Goal: Contribute content: Add original content to the website for others to see

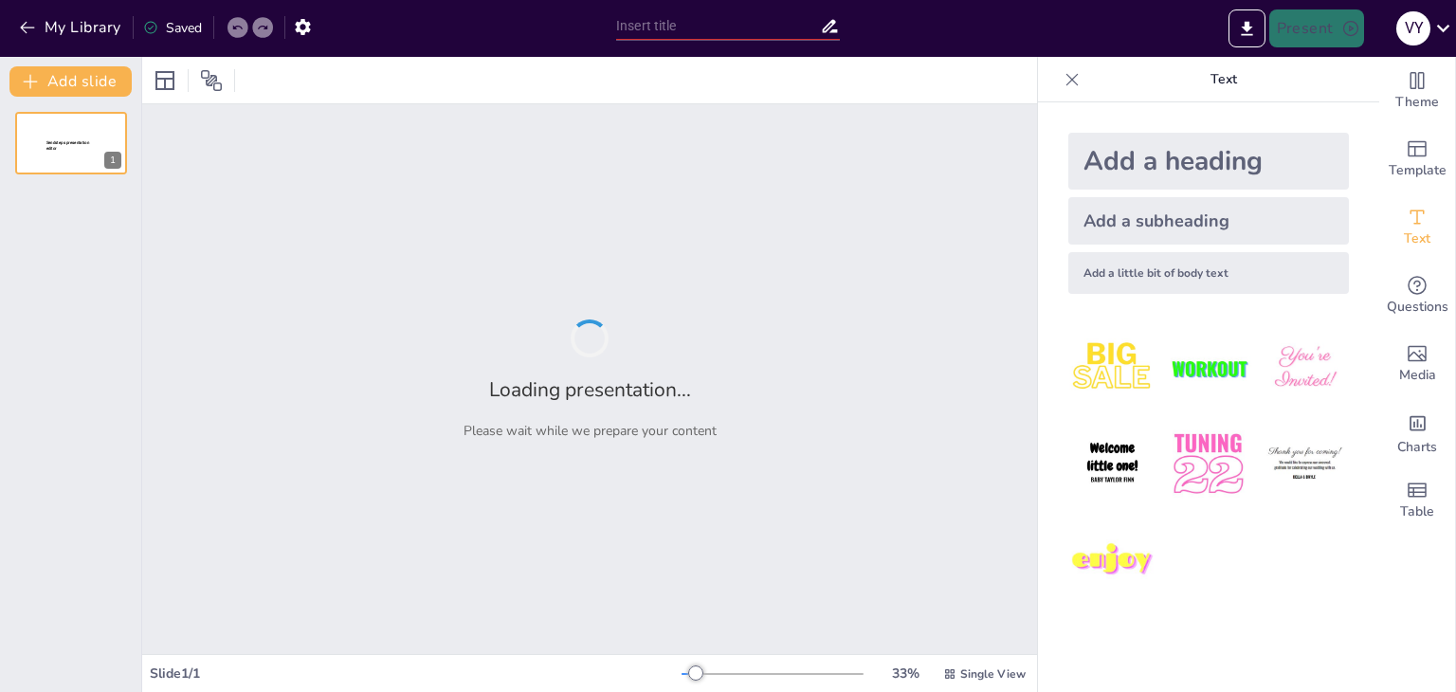
type input "[PERSON_NAME] y la Defensa [PERSON_NAME]: Heroísmo y Desafíos"
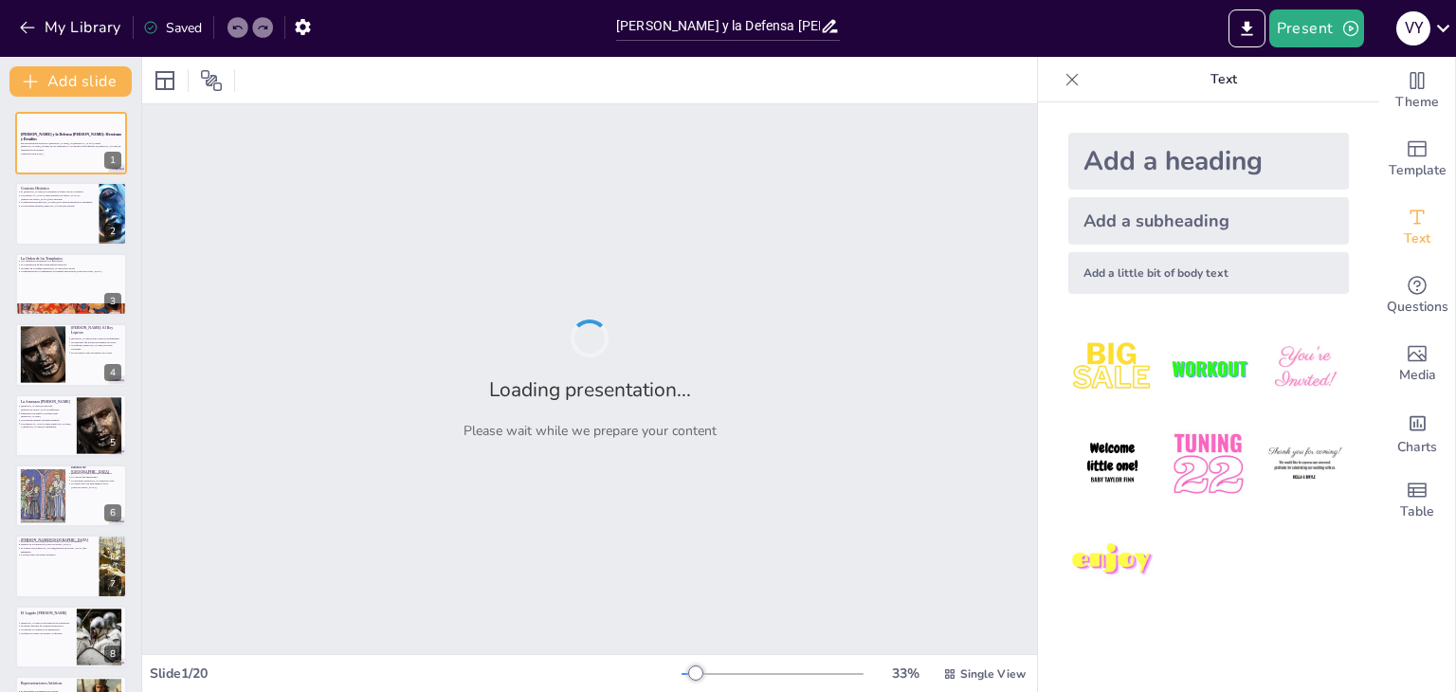
checkbox input "true"
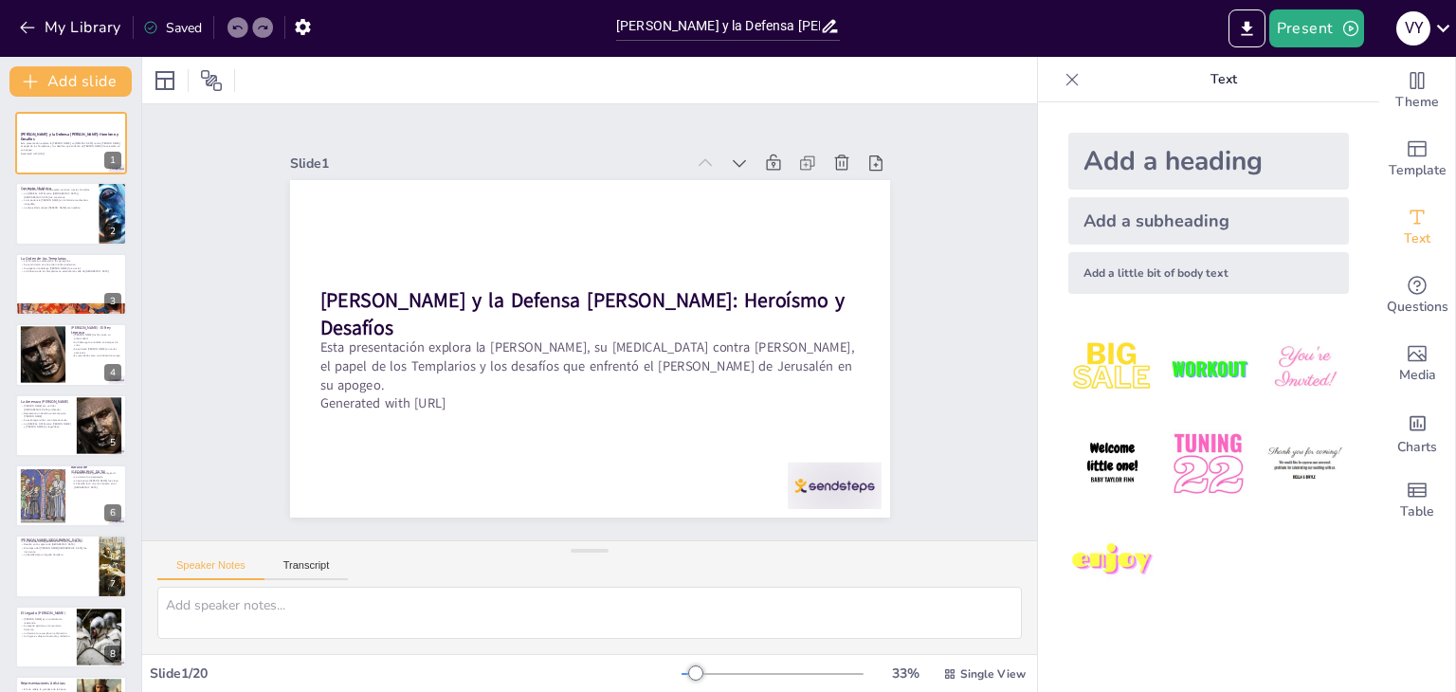
checkbox input "true"
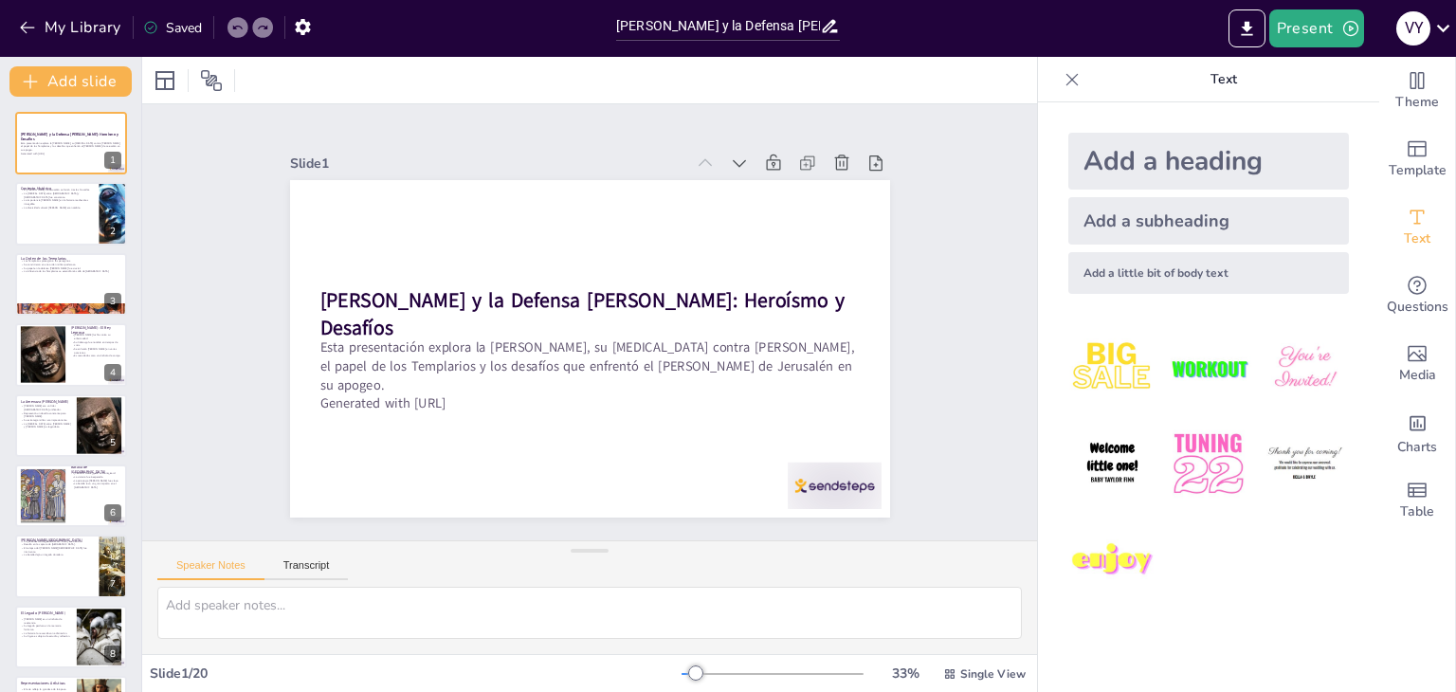
checkbox input "true"
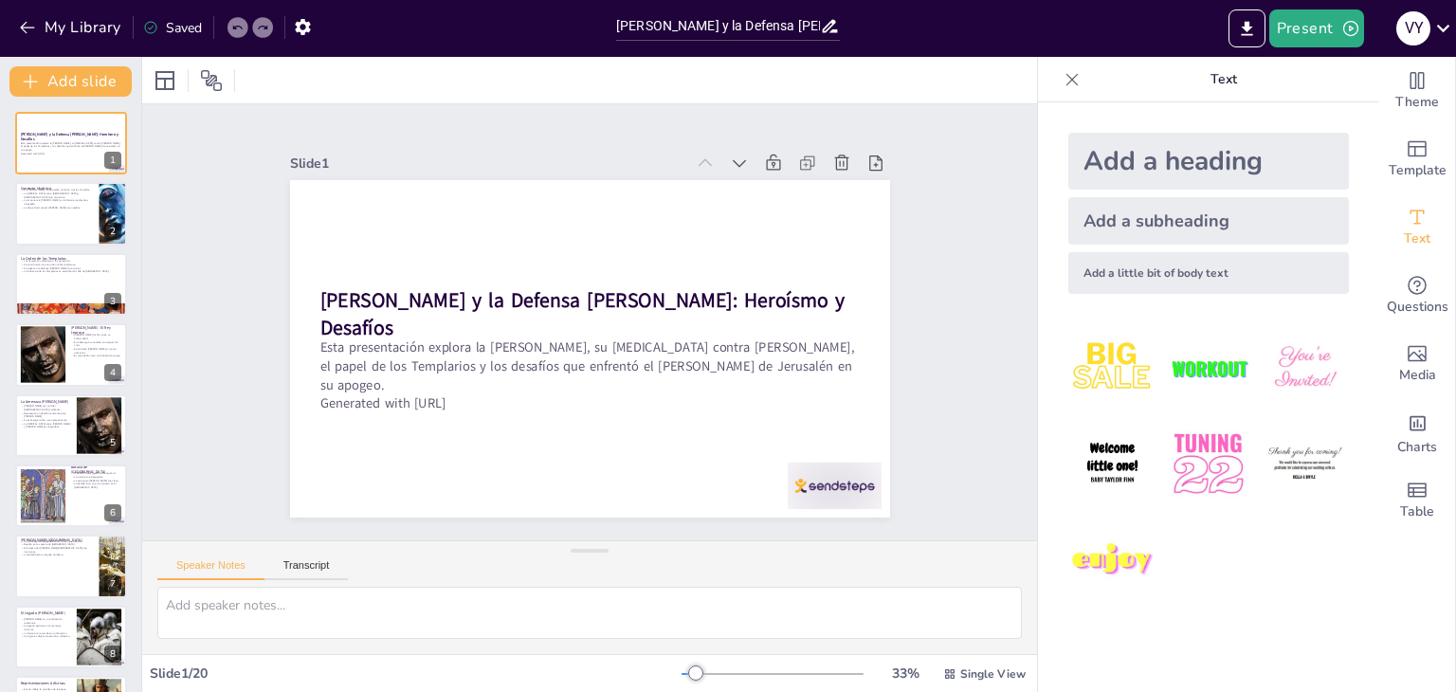
checkbox input "true"
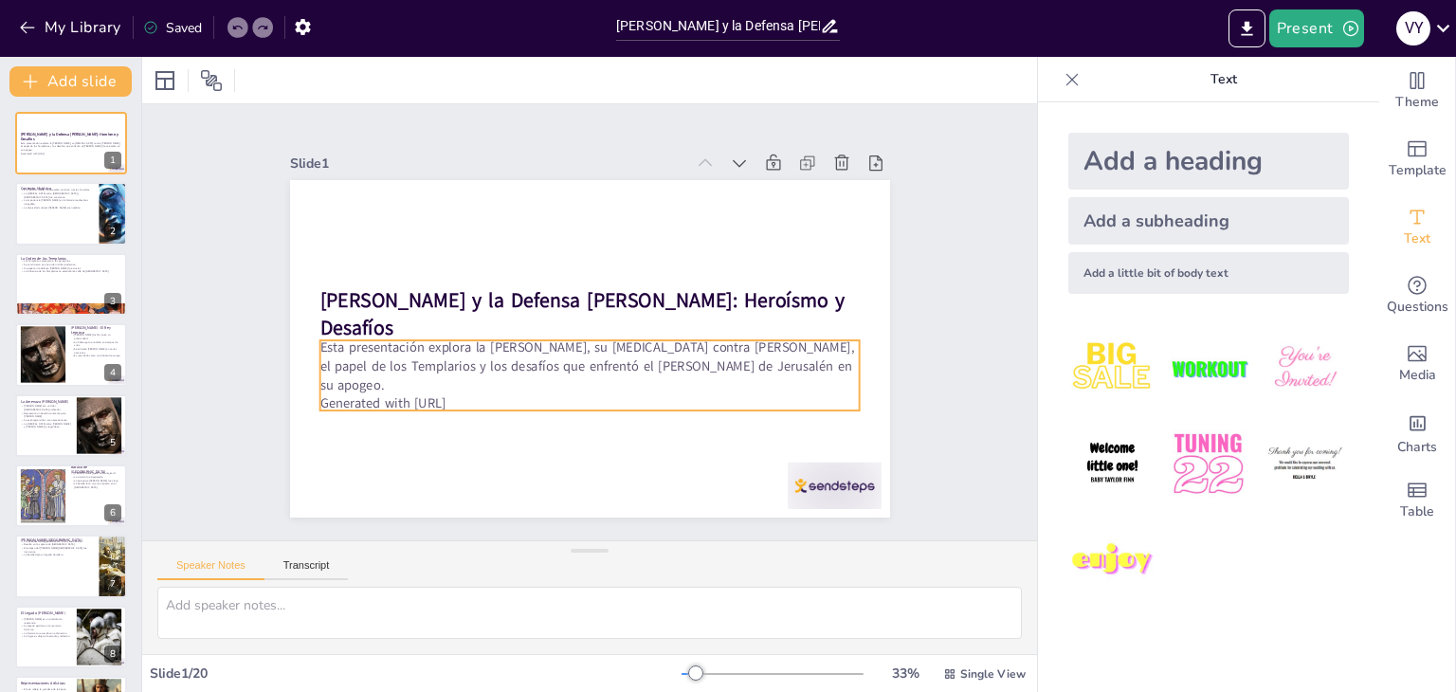
checkbox input "true"
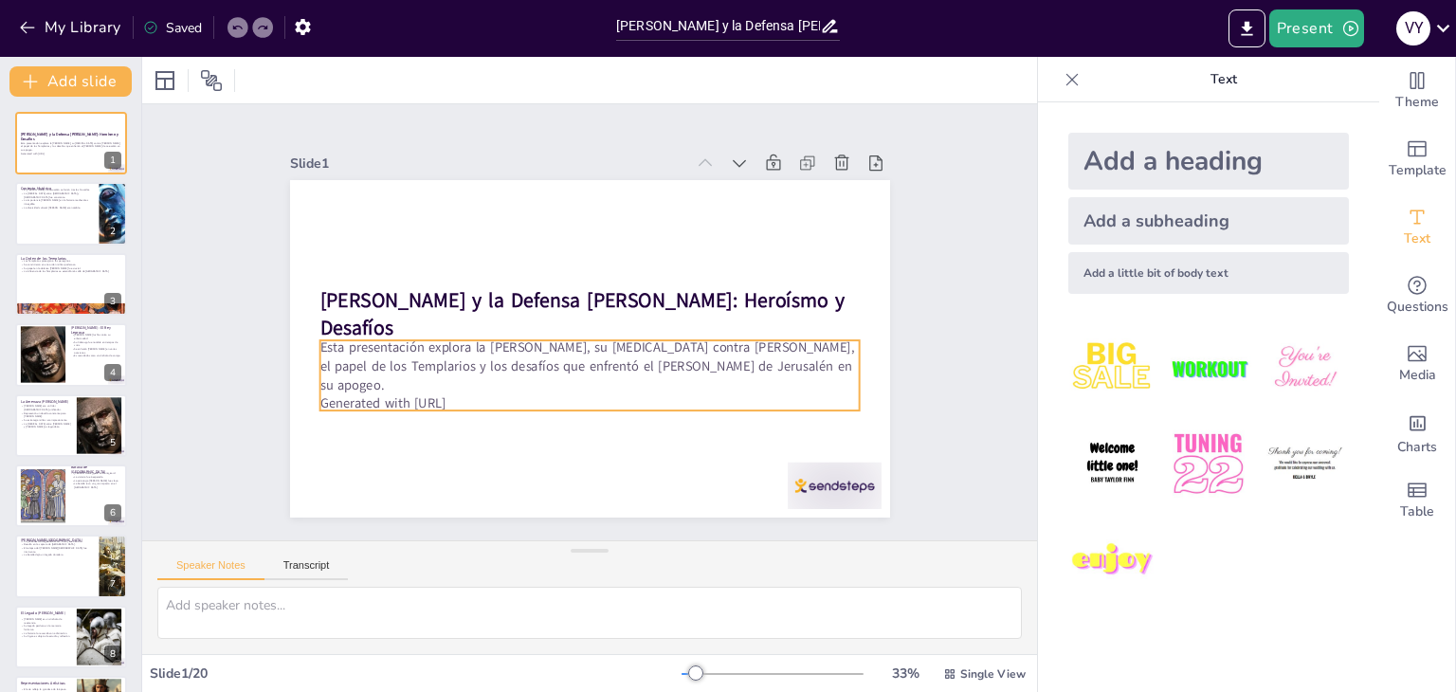
checkbox input "true"
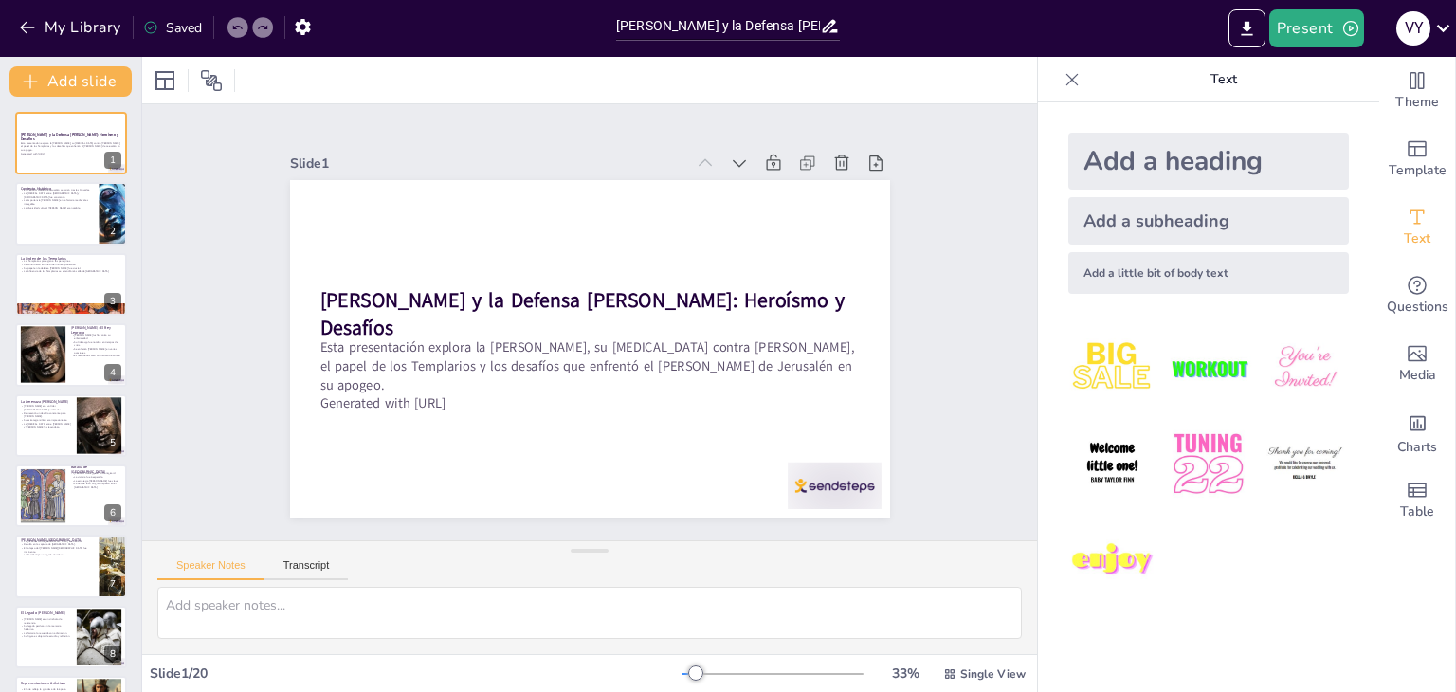
checkbox input "true"
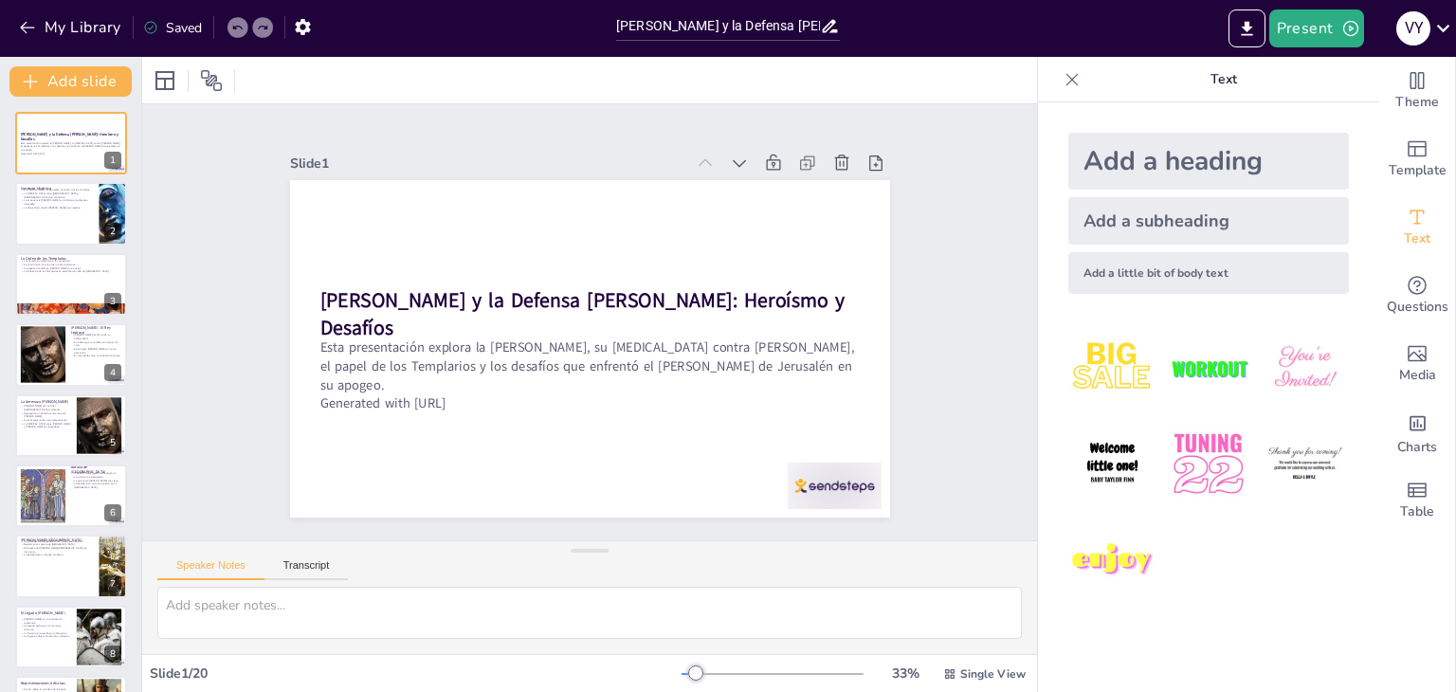
checkbox input "true"
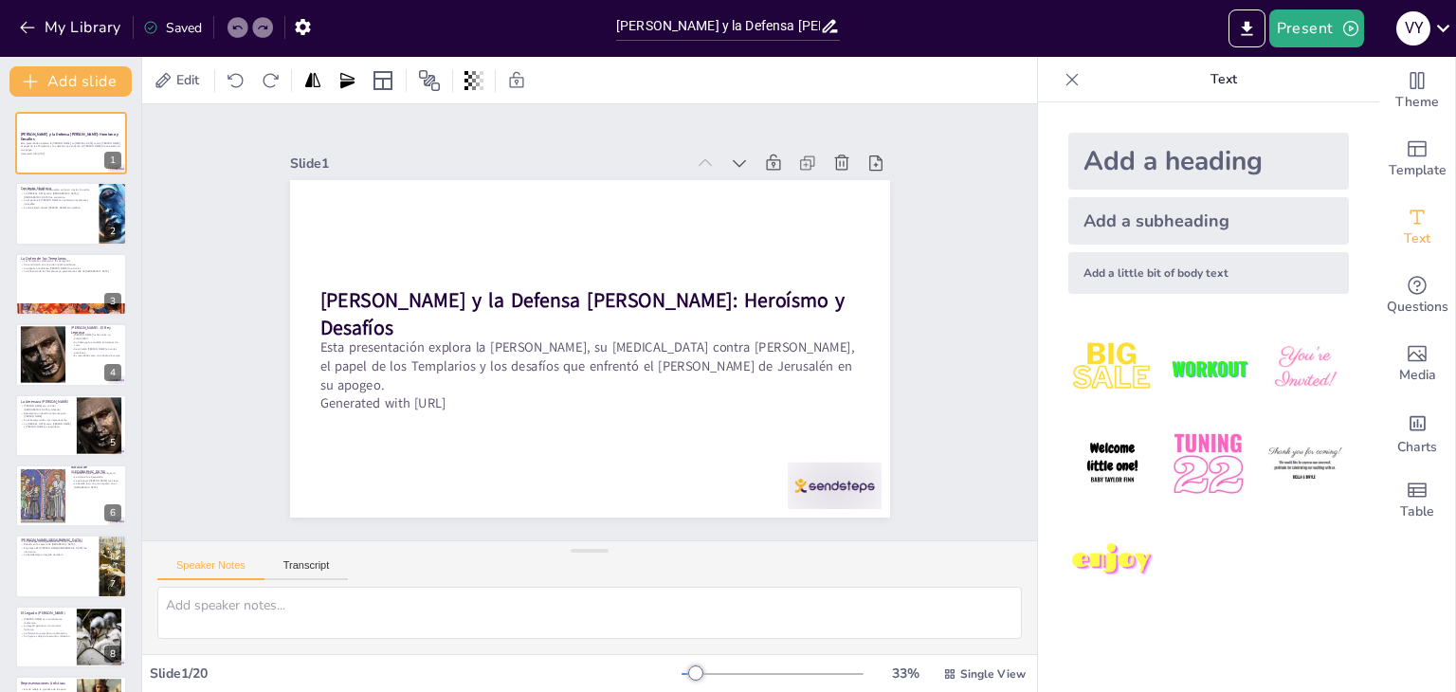
checkbox input "true"
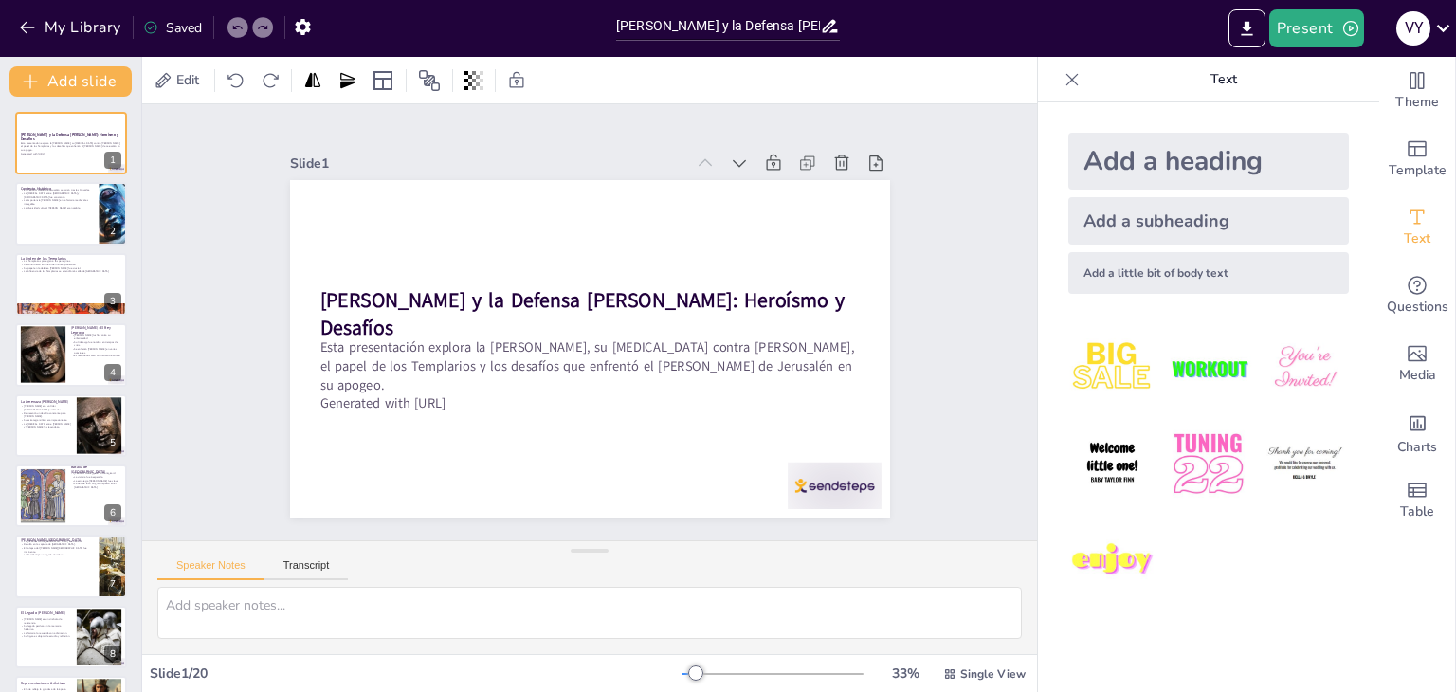
checkbox input "true"
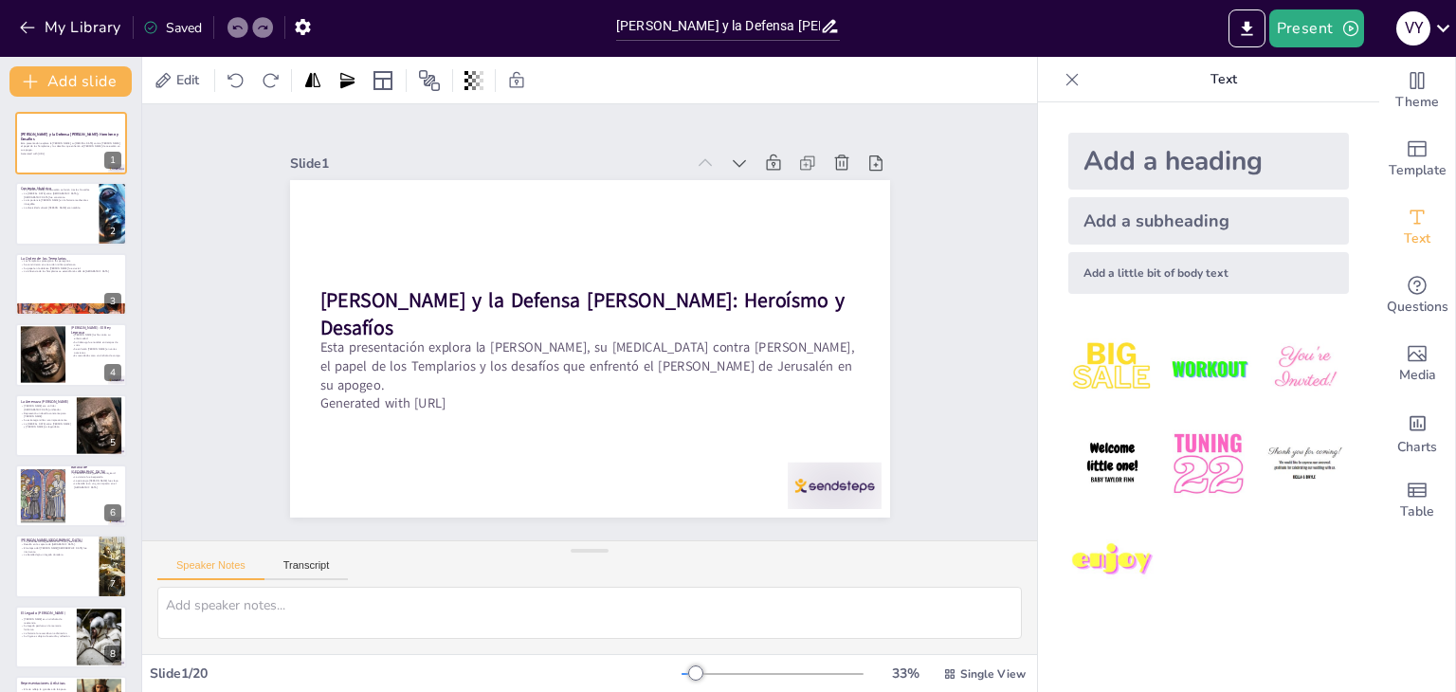
checkbox input "true"
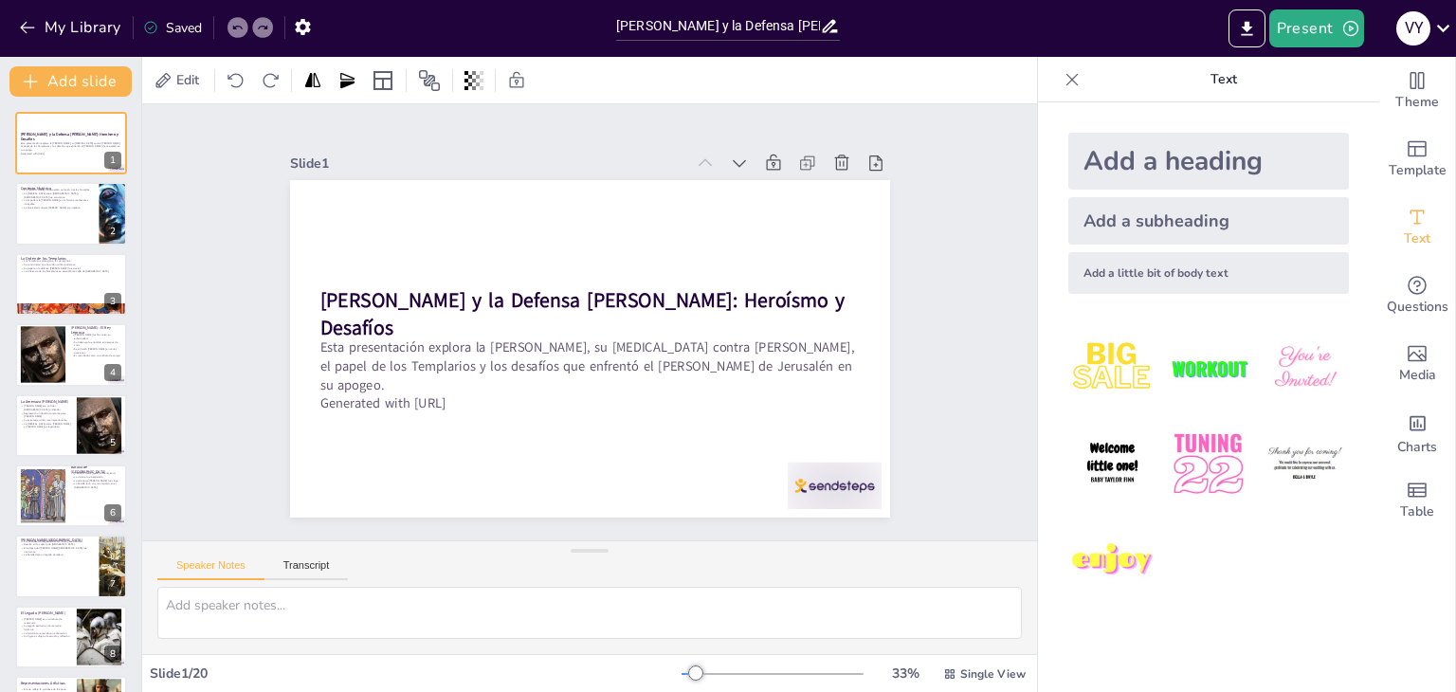
checkbox input "true"
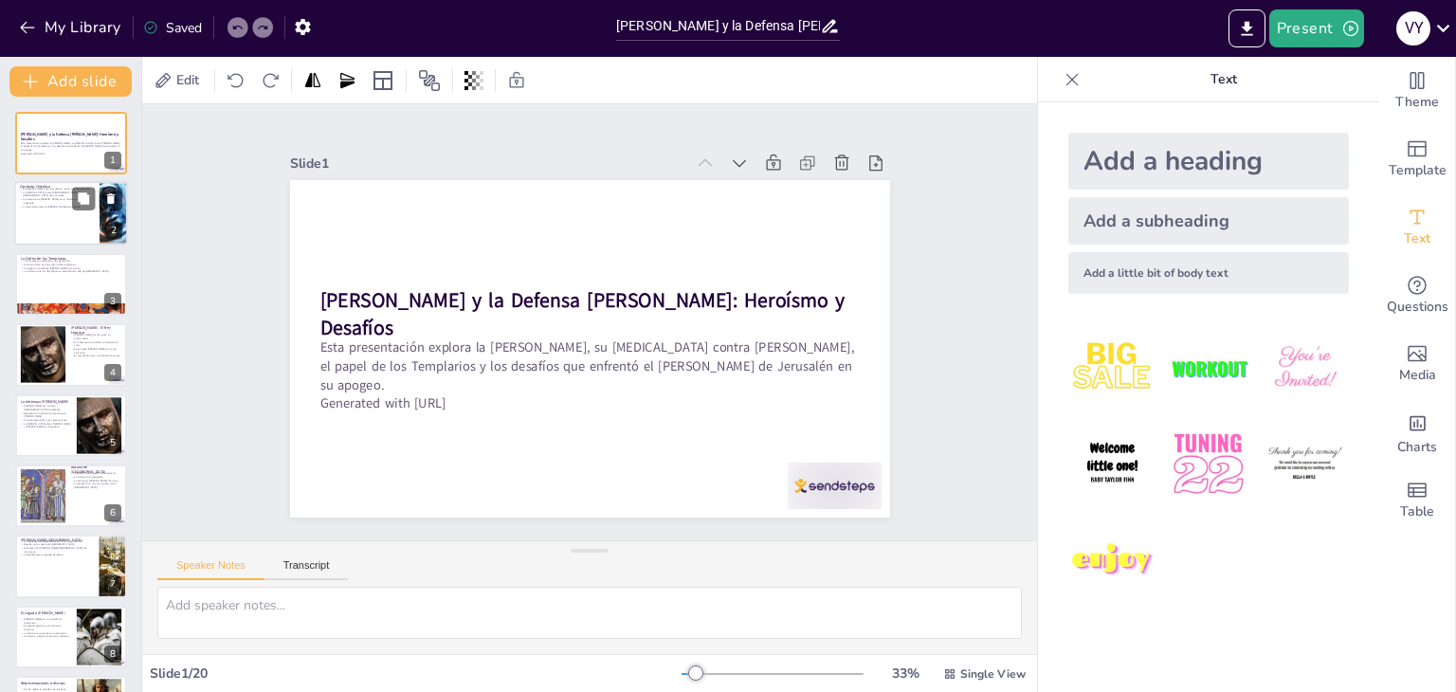
checkbox input "true"
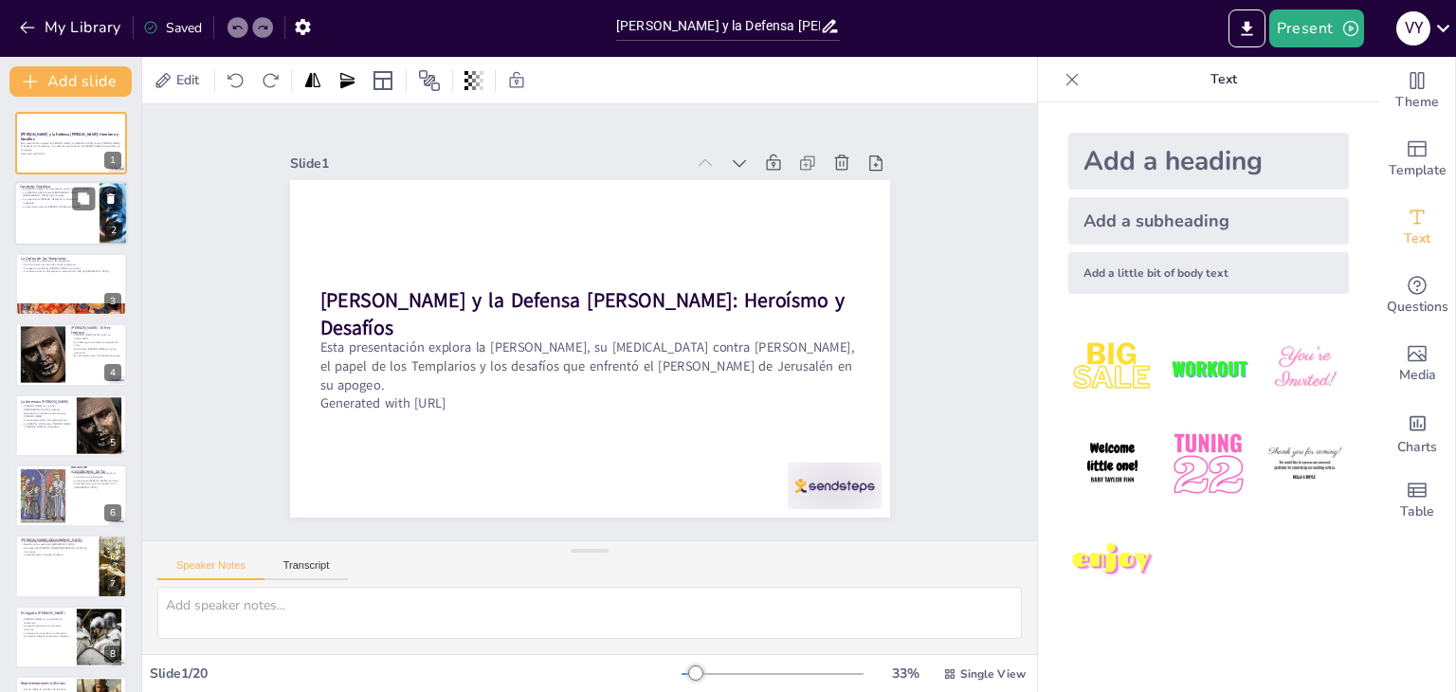
checkbox input "true"
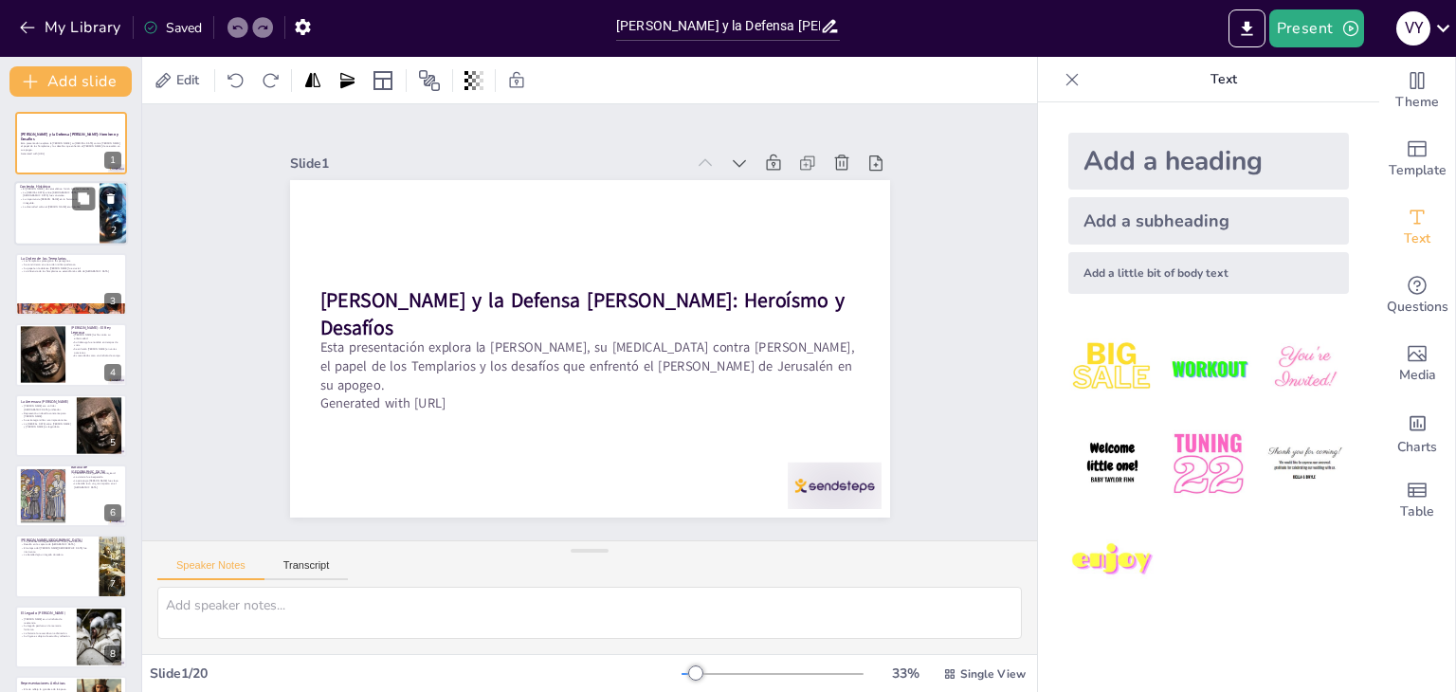
click at [48, 219] on div at bounding box center [71, 214] width 114 height 64
type textarea "La creación [PERSON_NAME] de Jerusalén es un hito importante que surgió después…"
checkbox input "true"
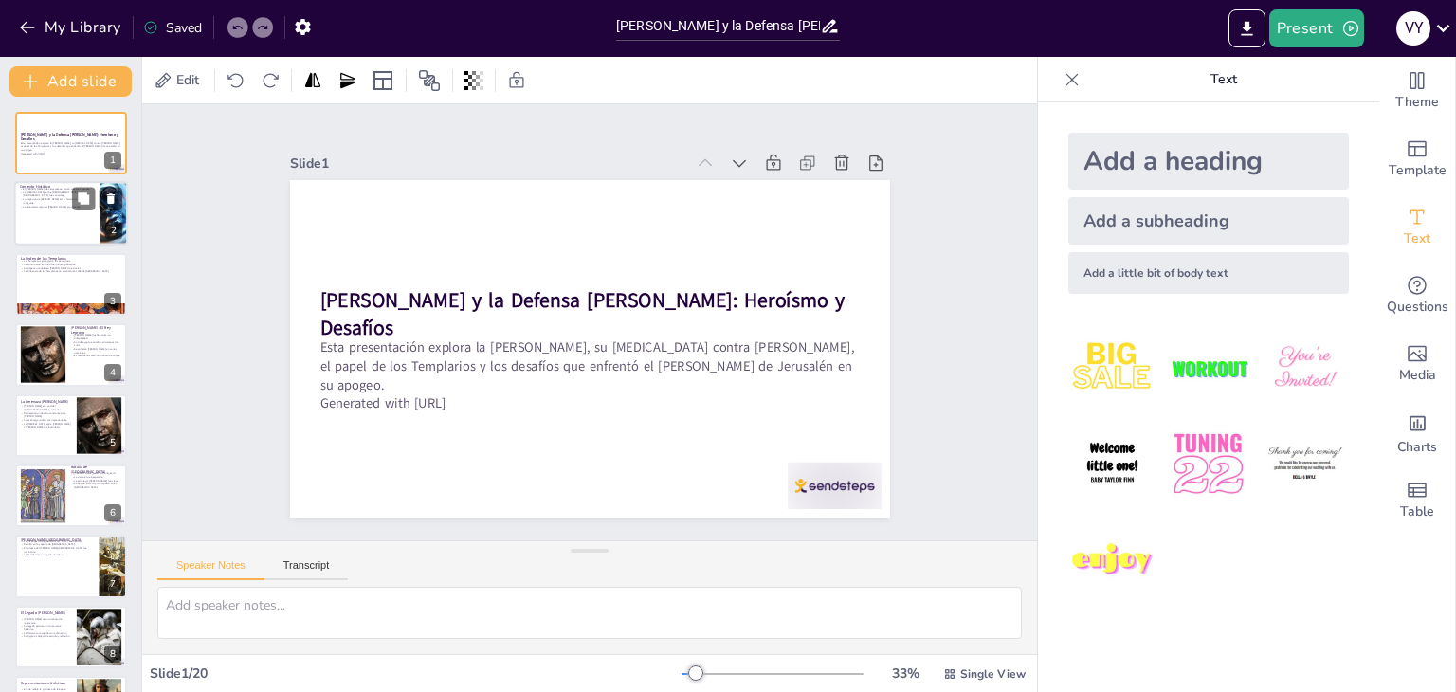
checkbox input "true"
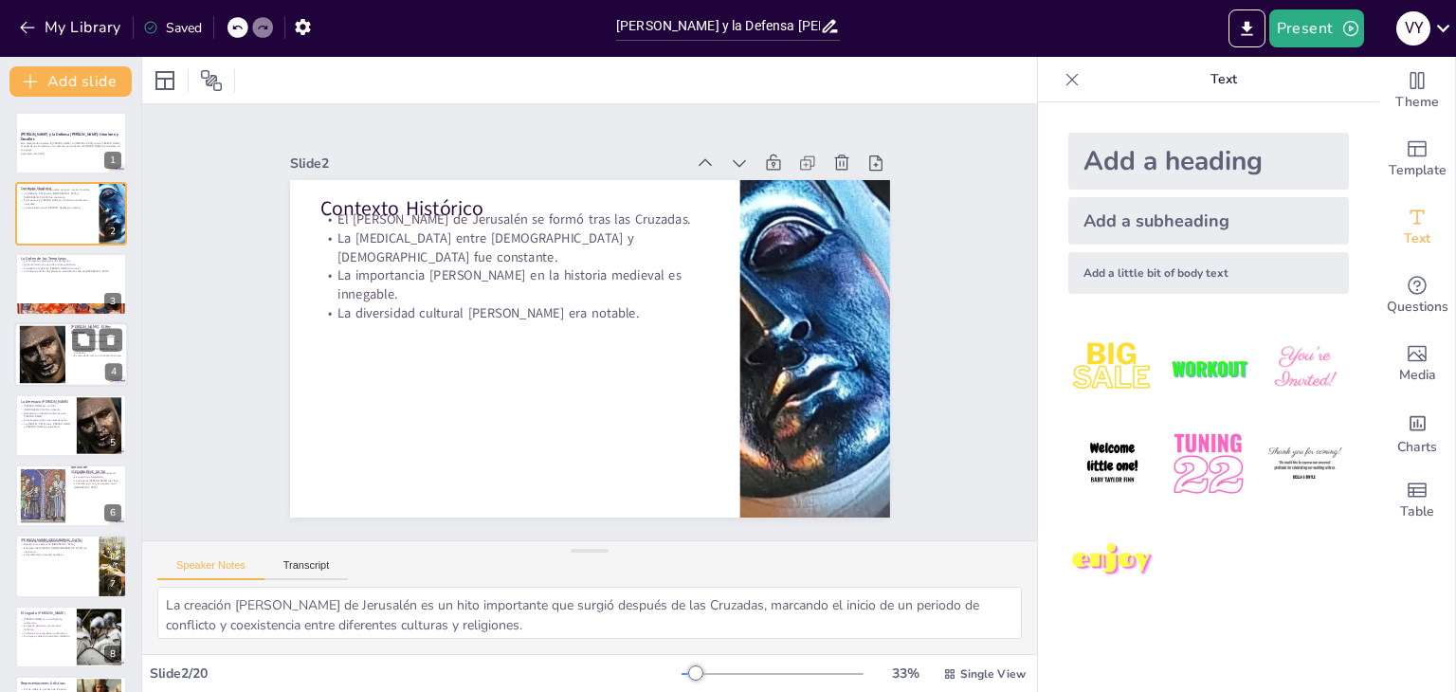
checkbox input "true"
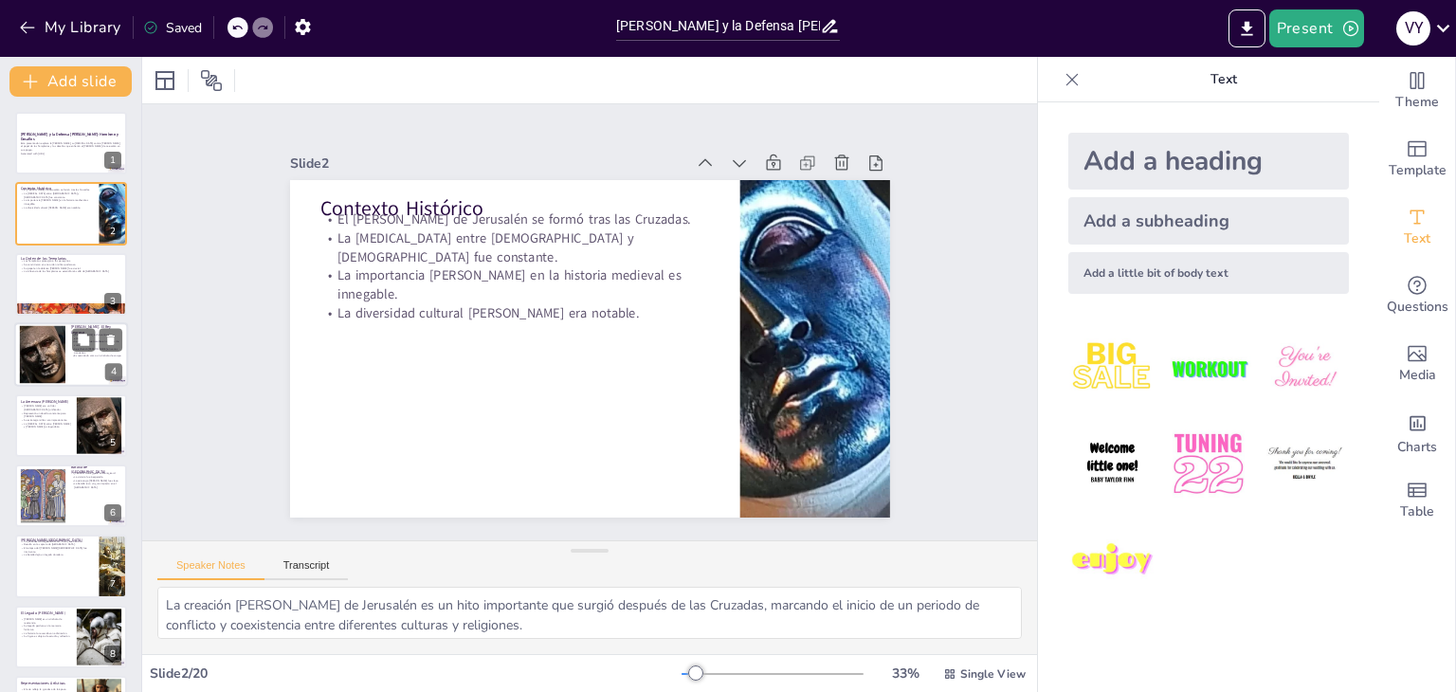
checkbox input "true"
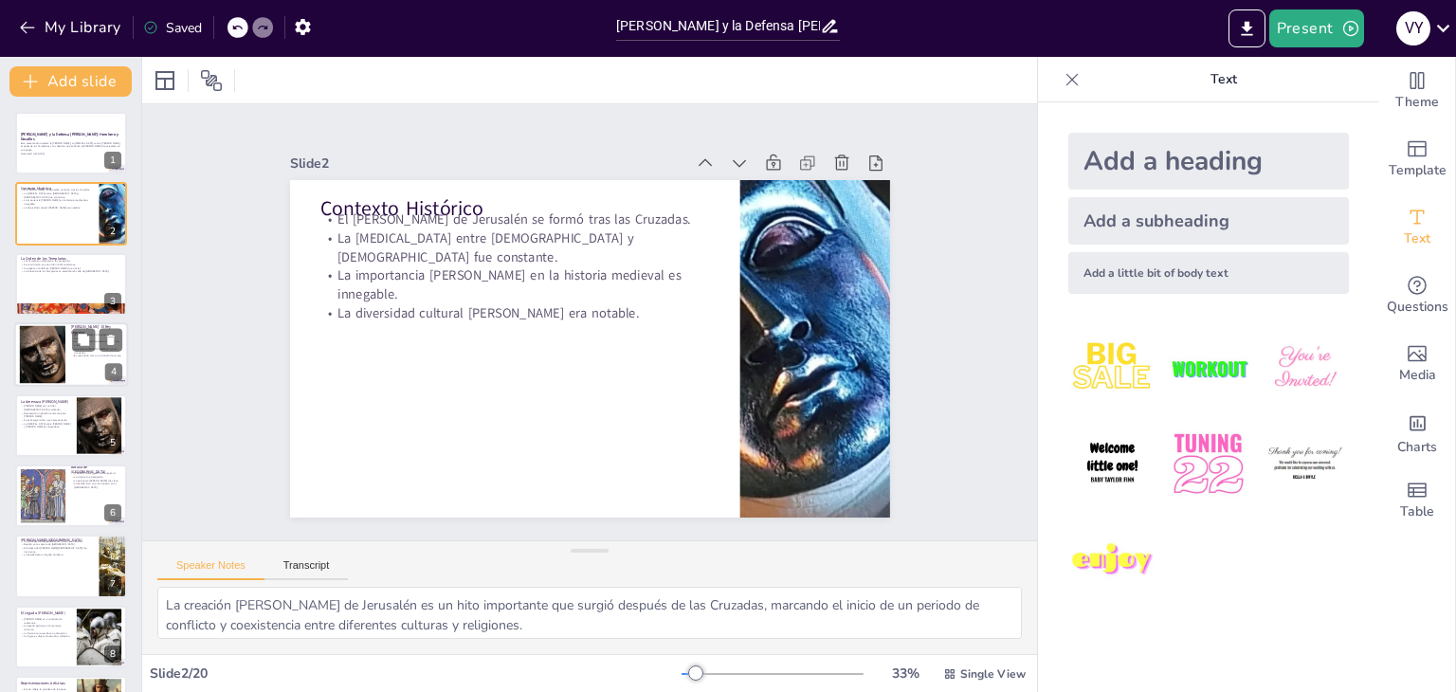
checkbox input "true"
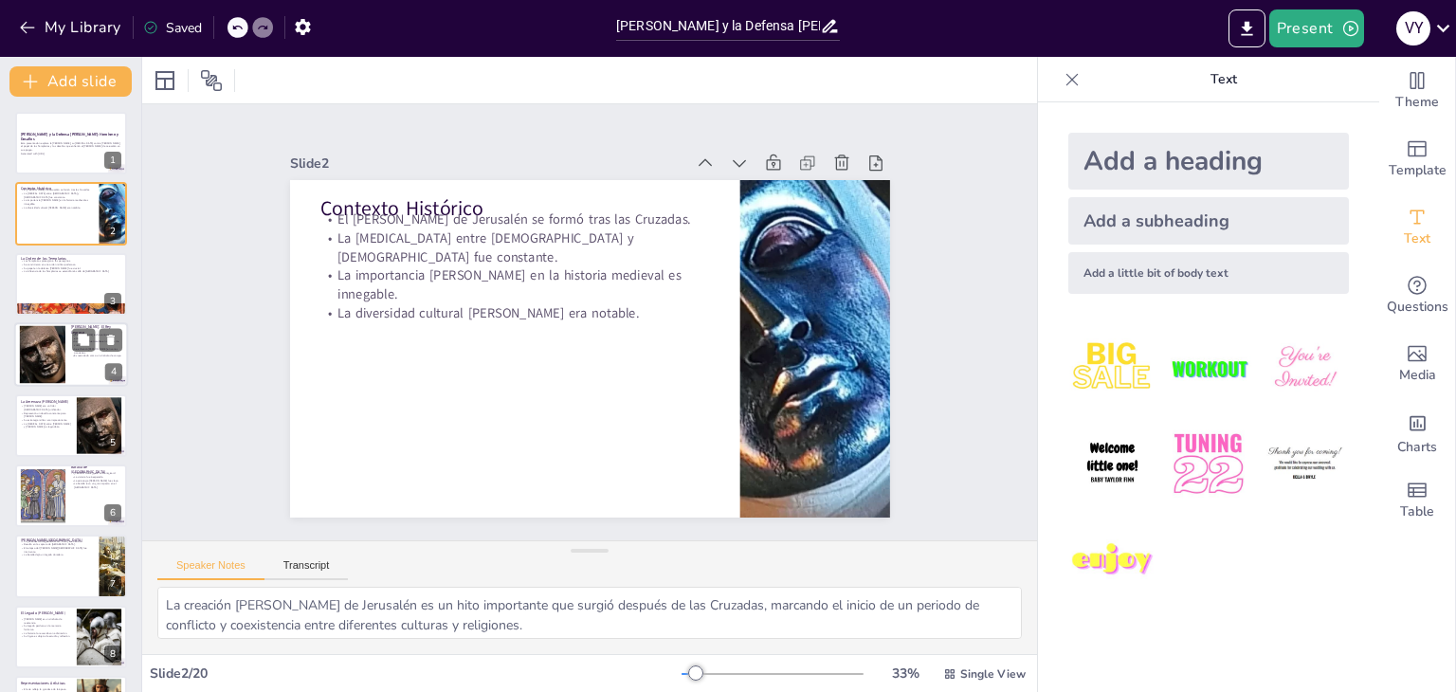
checkbox input "true"
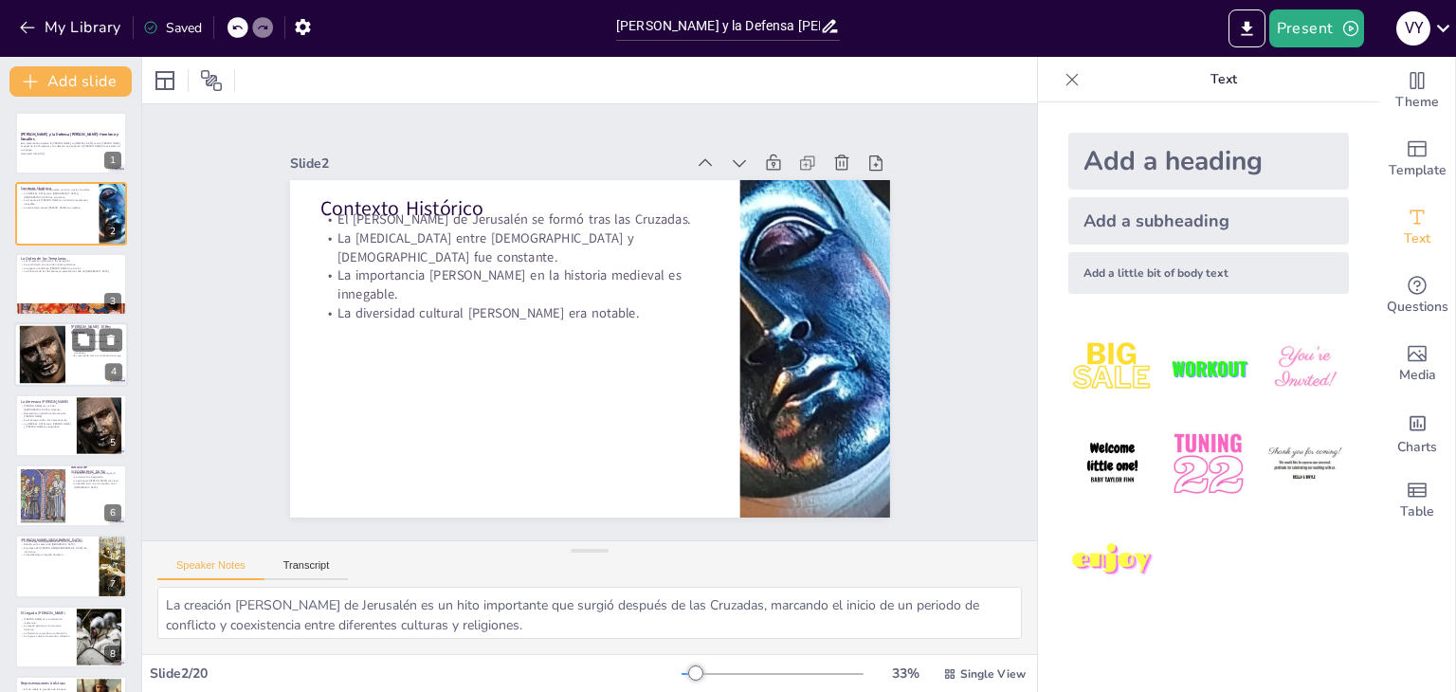
checkbox input "true"
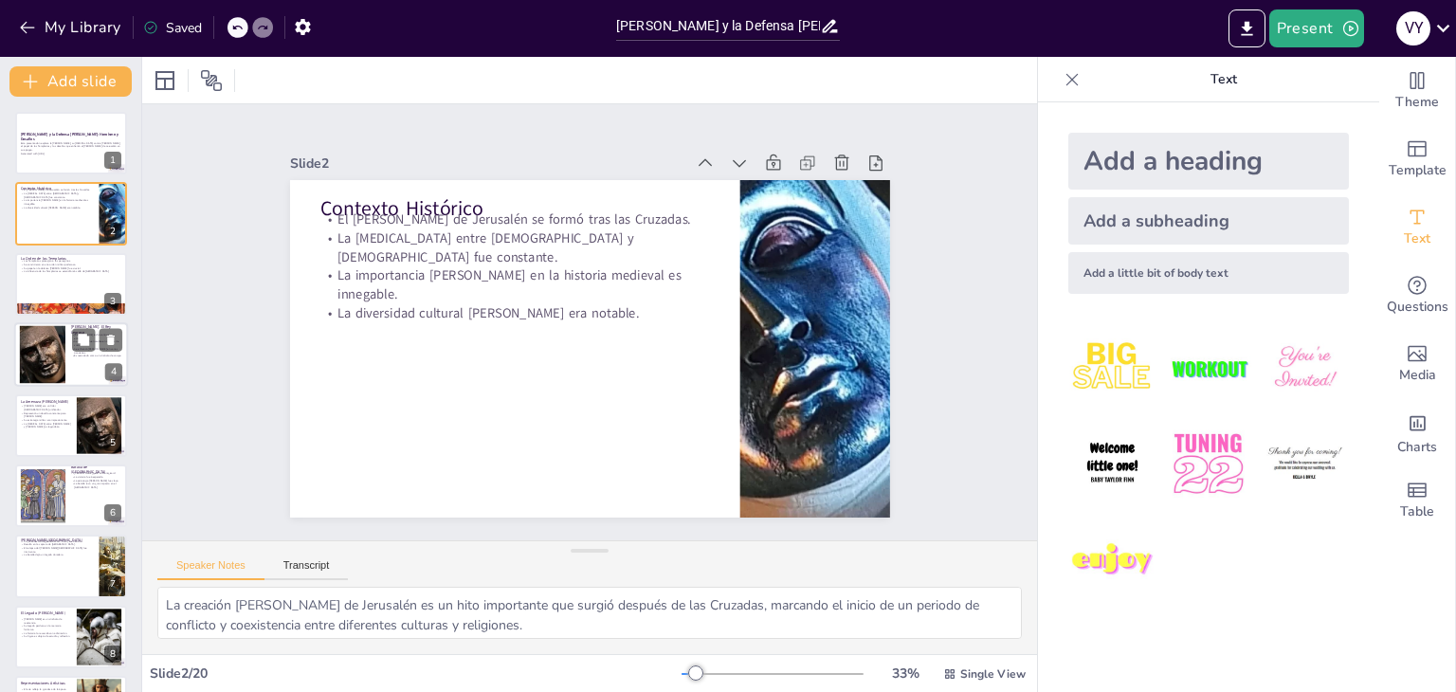
checkbox input "true"
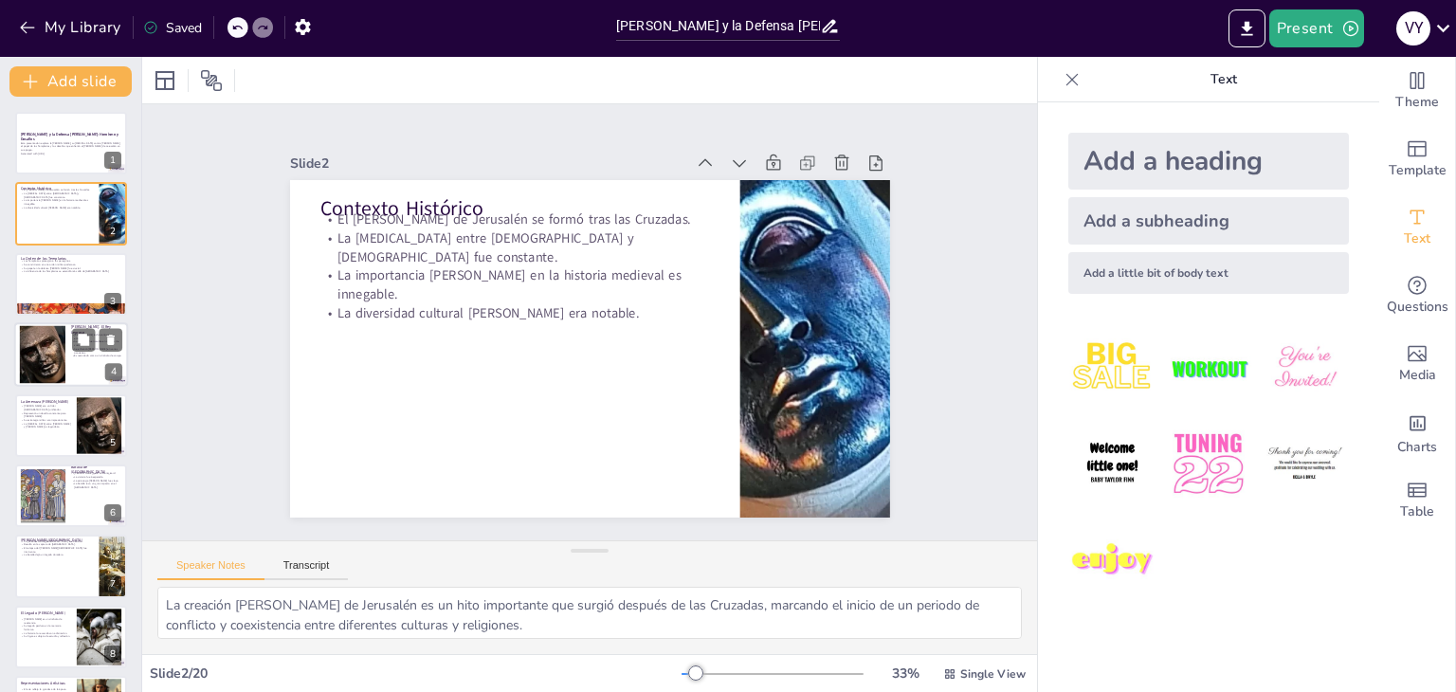
checkbox input "true"
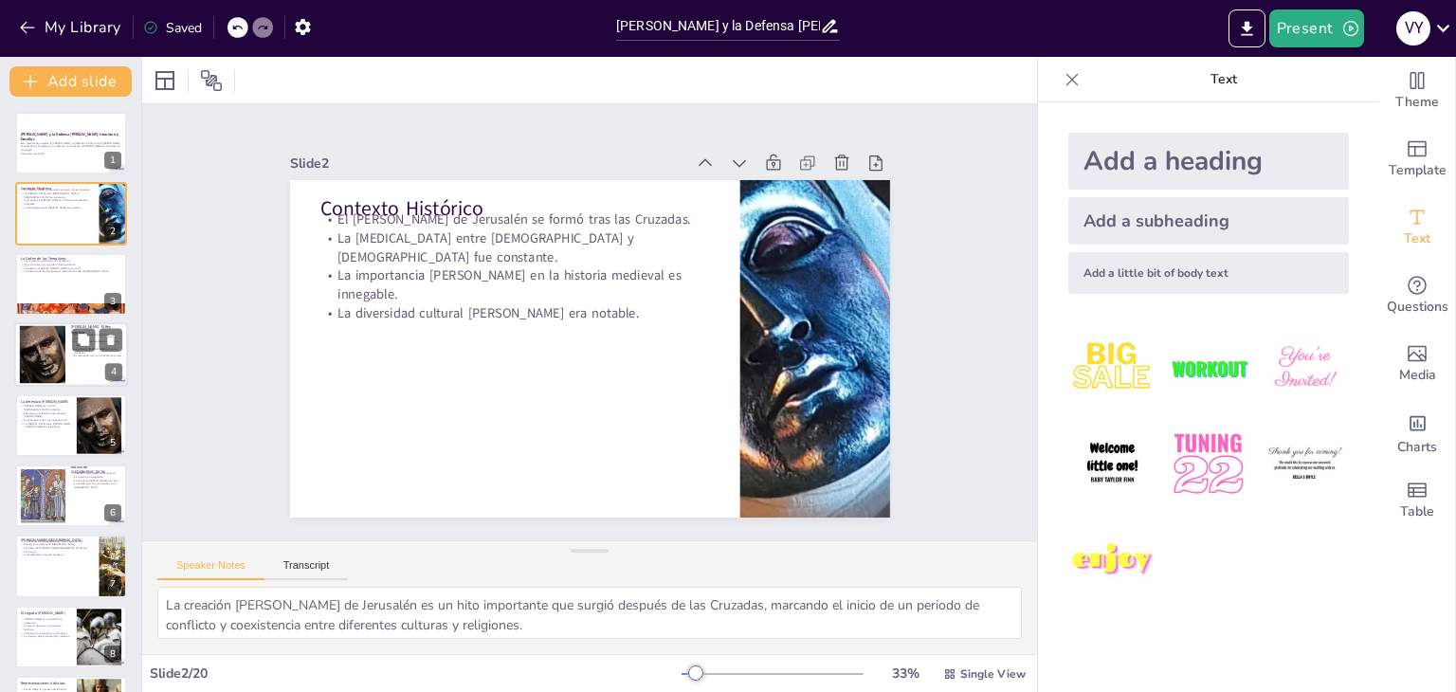
checkbox input "true"
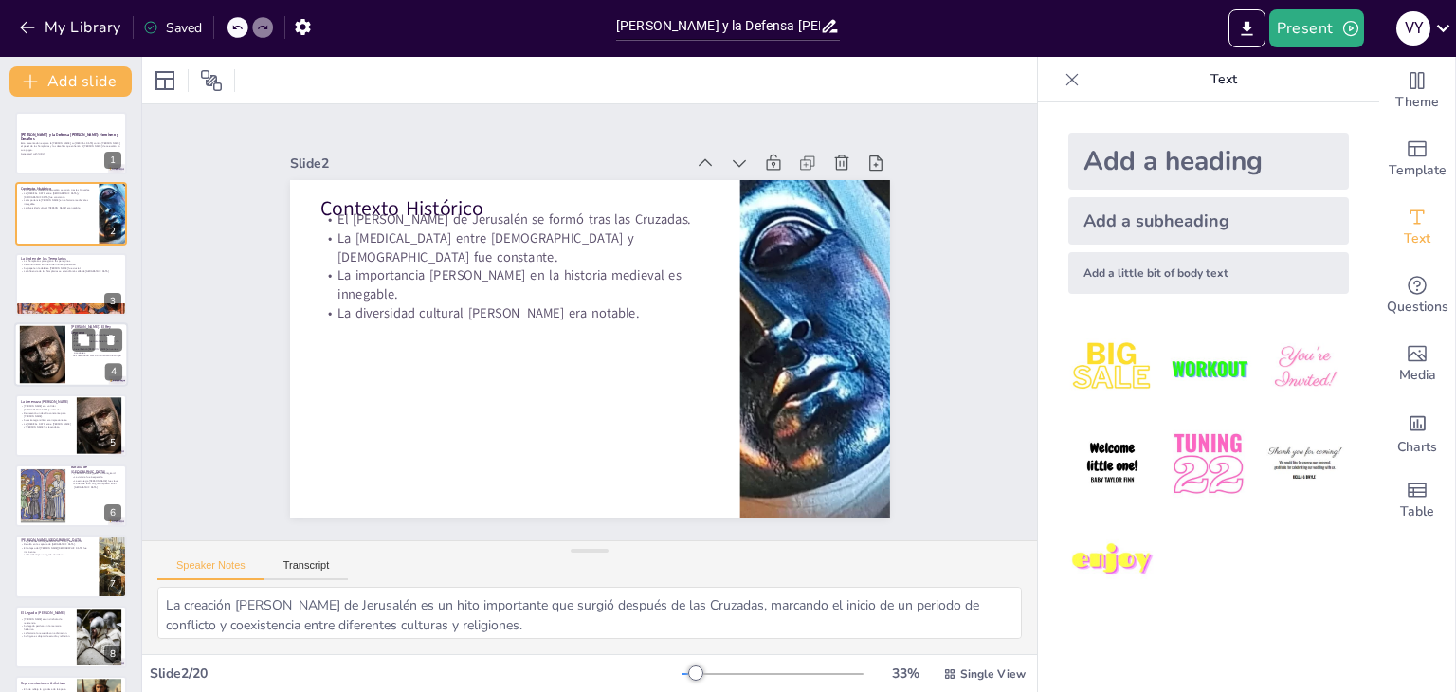
checkbox input "true"
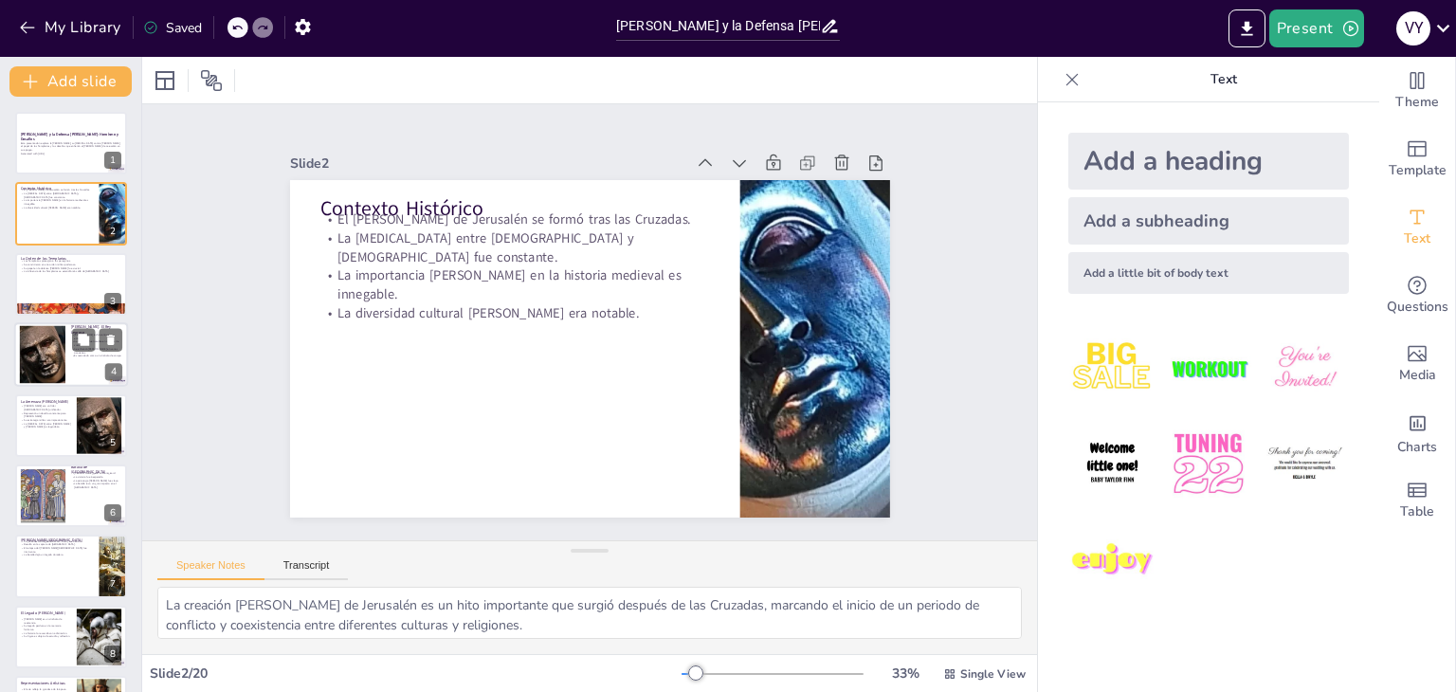
checkbox input "true"
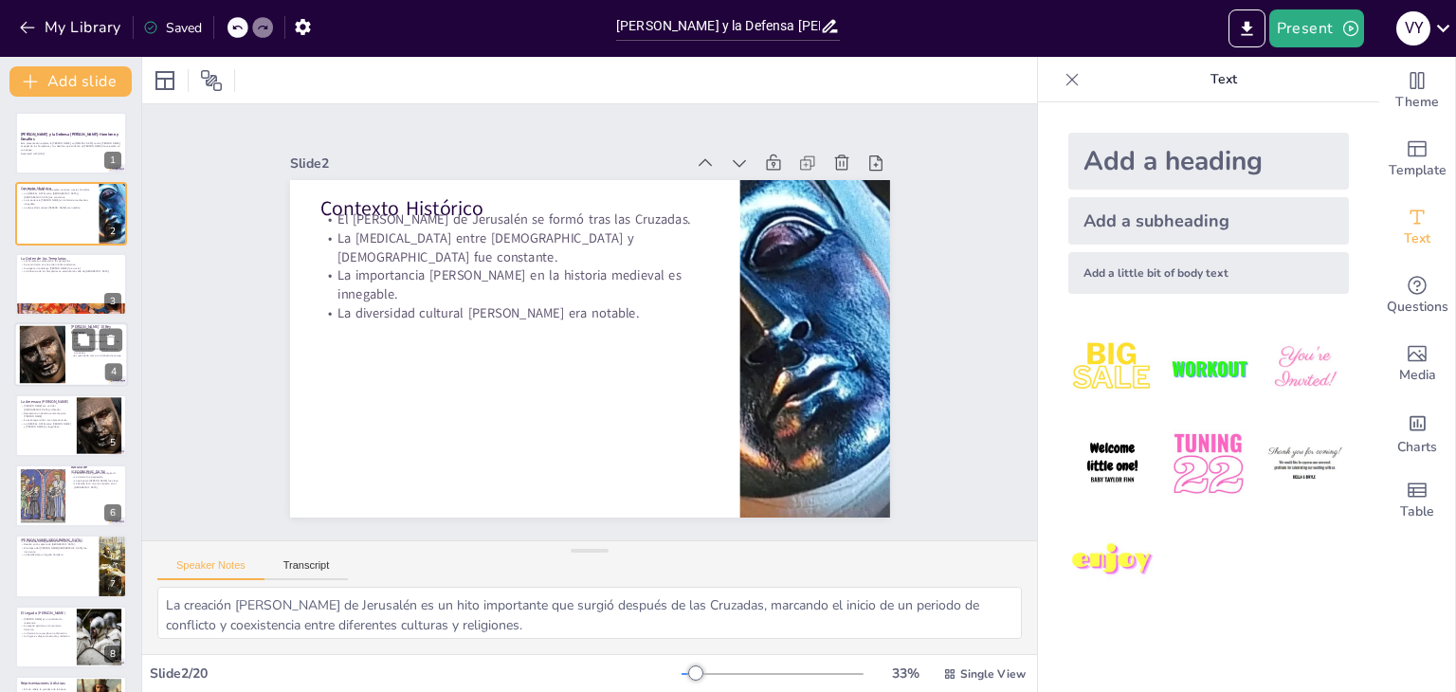
click at [64, 331] on div at bounding box center [42, 355] width 58 height 58
type textarea "A pesar de ser conocido como el Rey Leproso, [PERSON_NAME] mostró una gran fort…"
checkbox input "true"
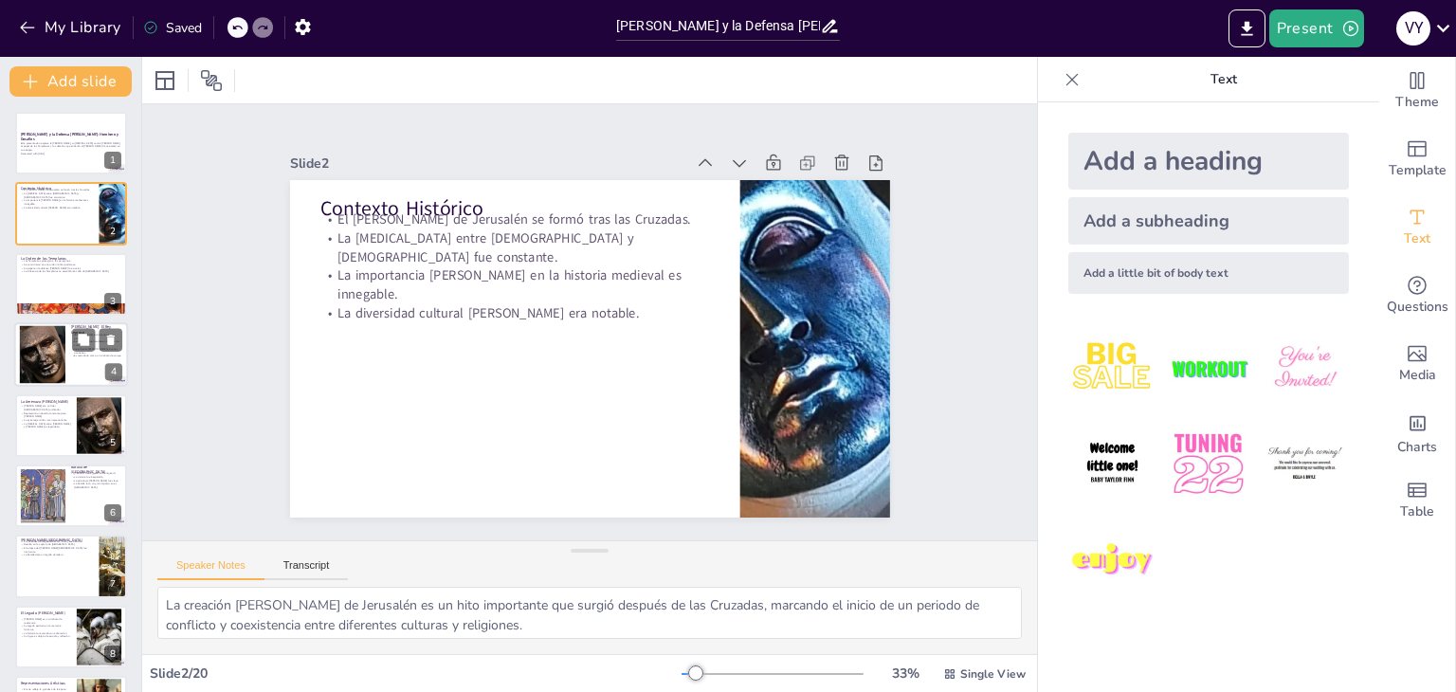
checkbox input "true"
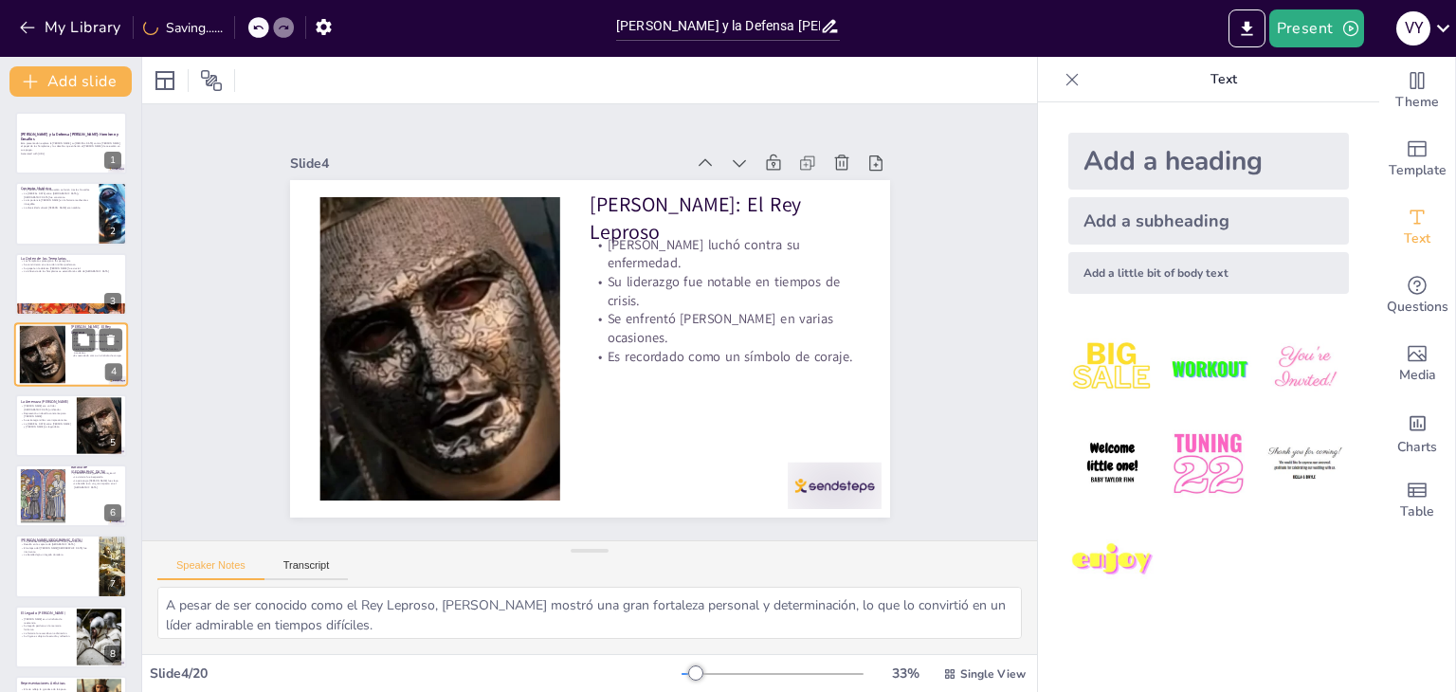
checkbox input "true"
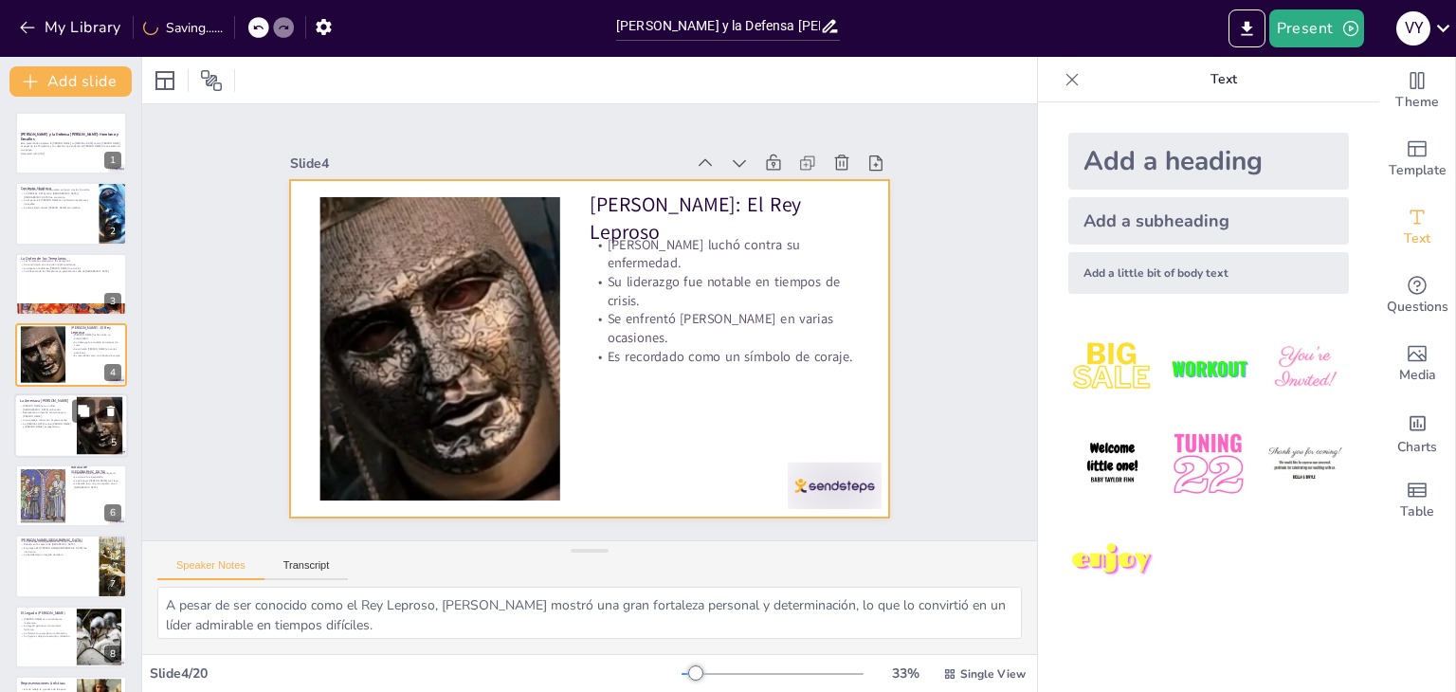
checkbox input "true"
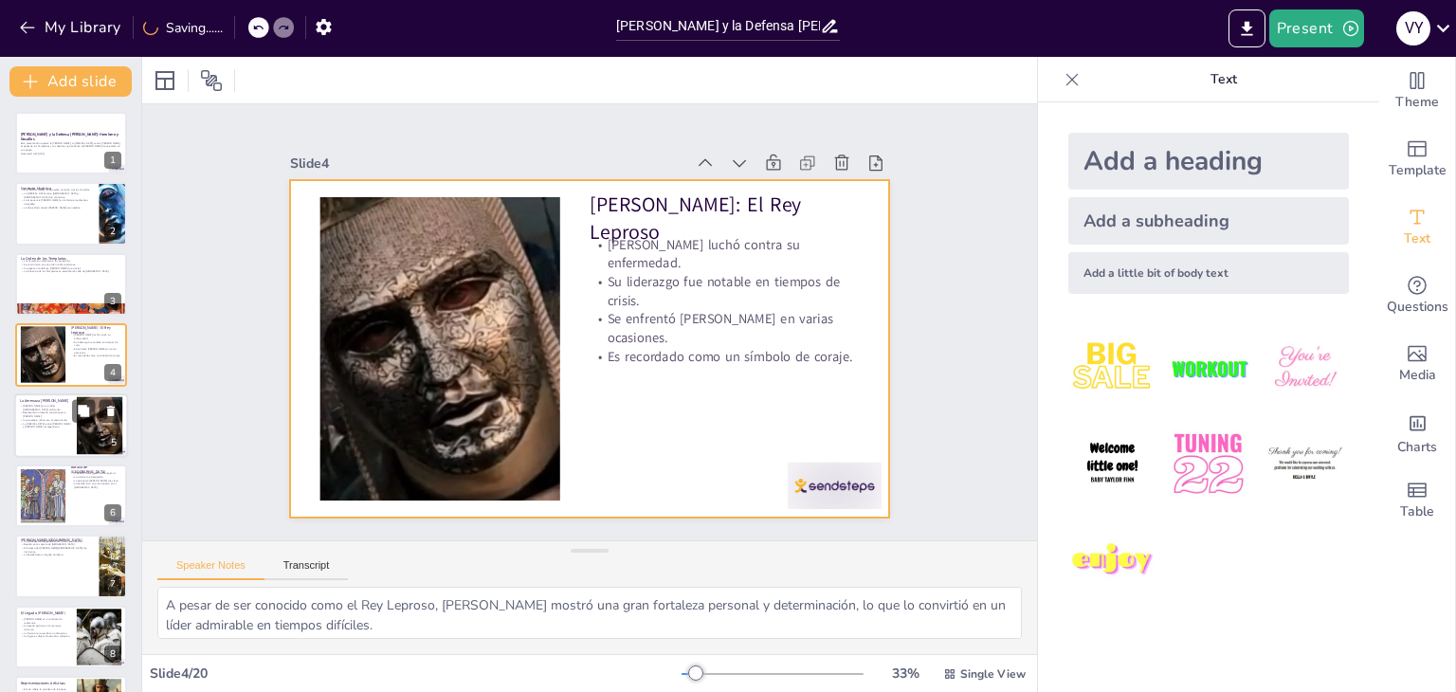
checkbox input "true"
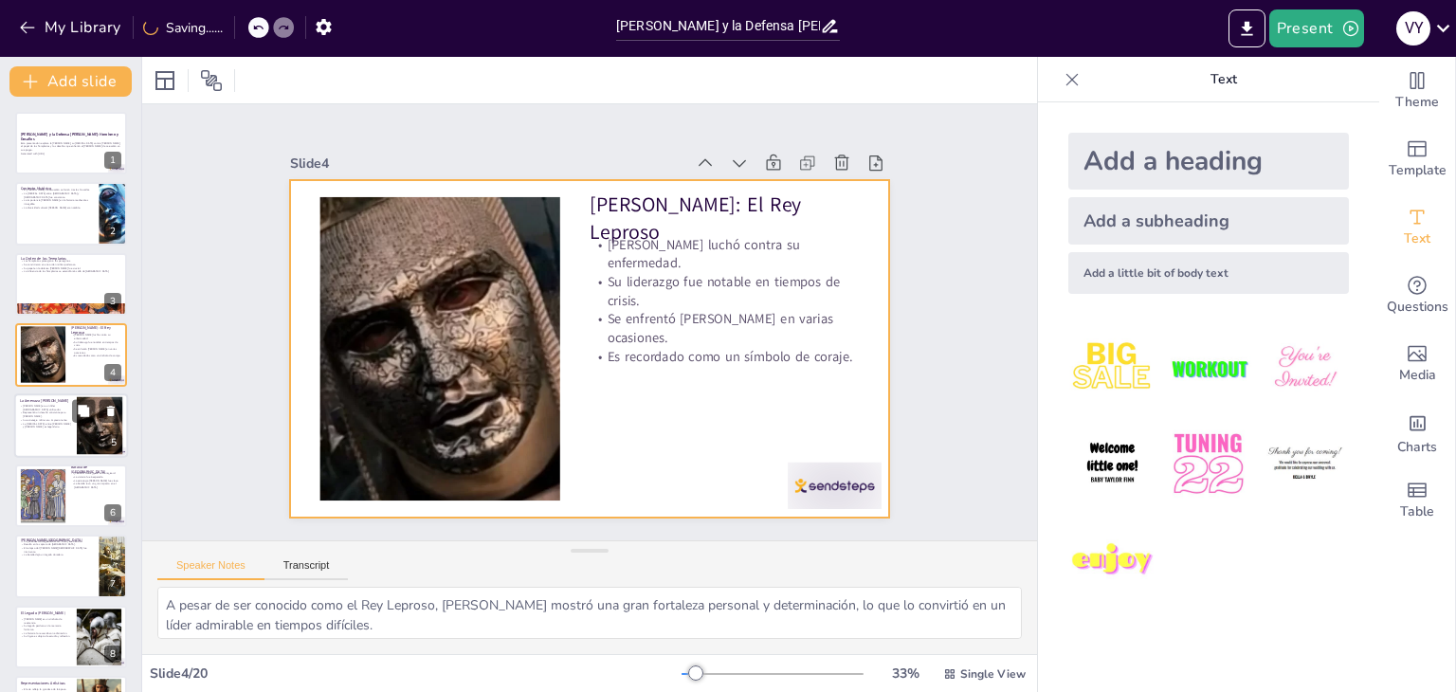
checkbox input "true"
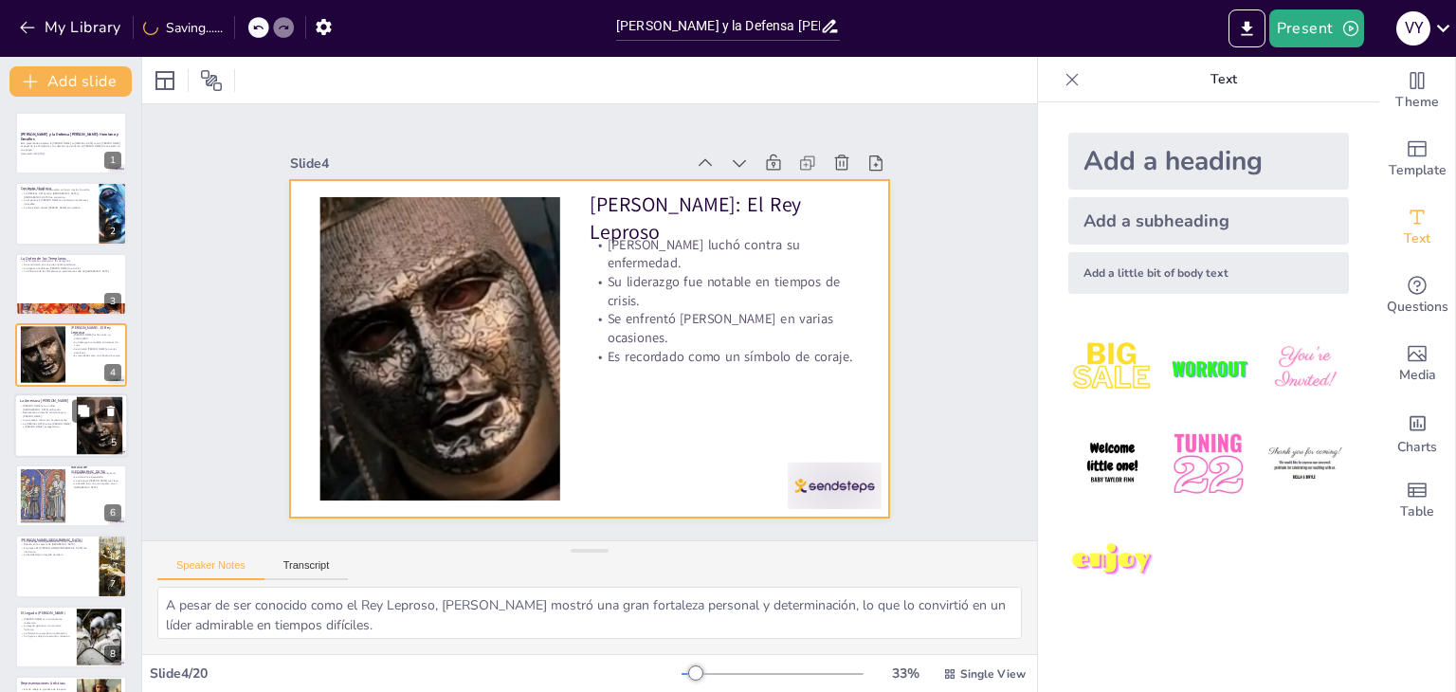
checkbox input "true"
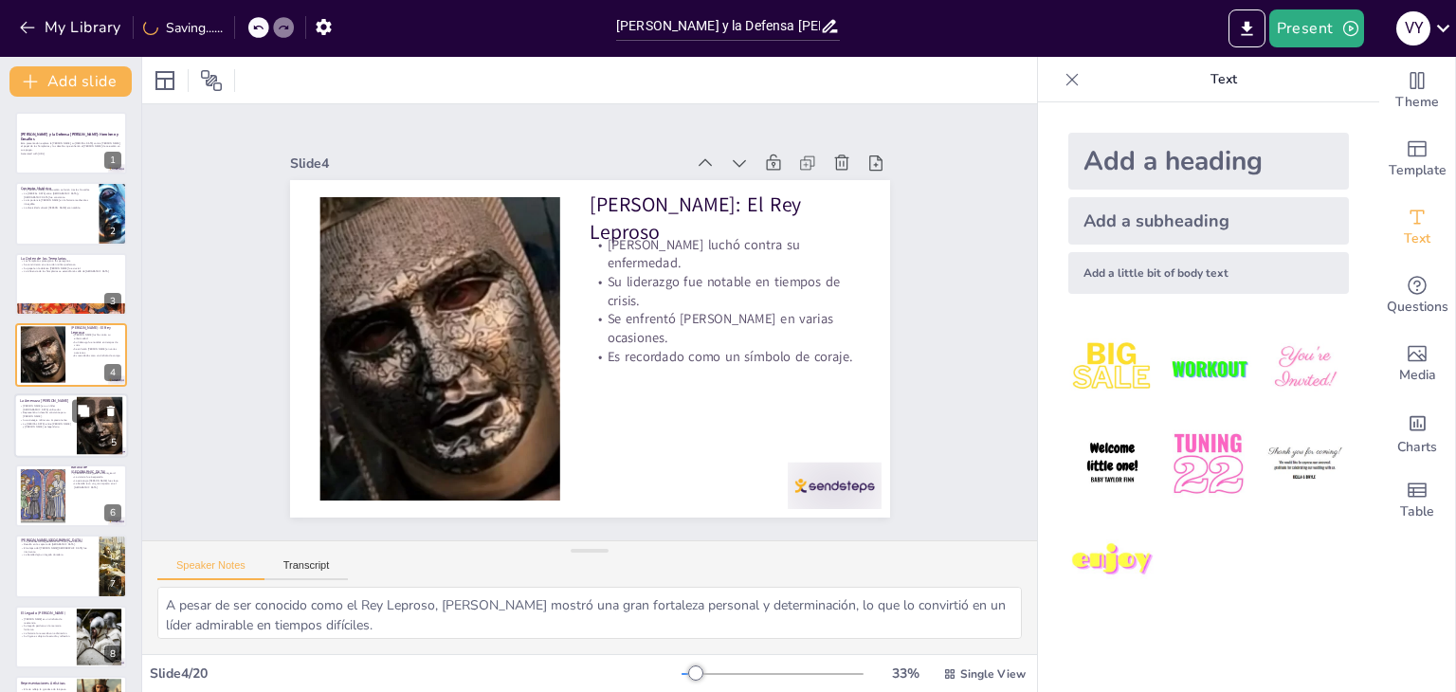
checkbox input "true"
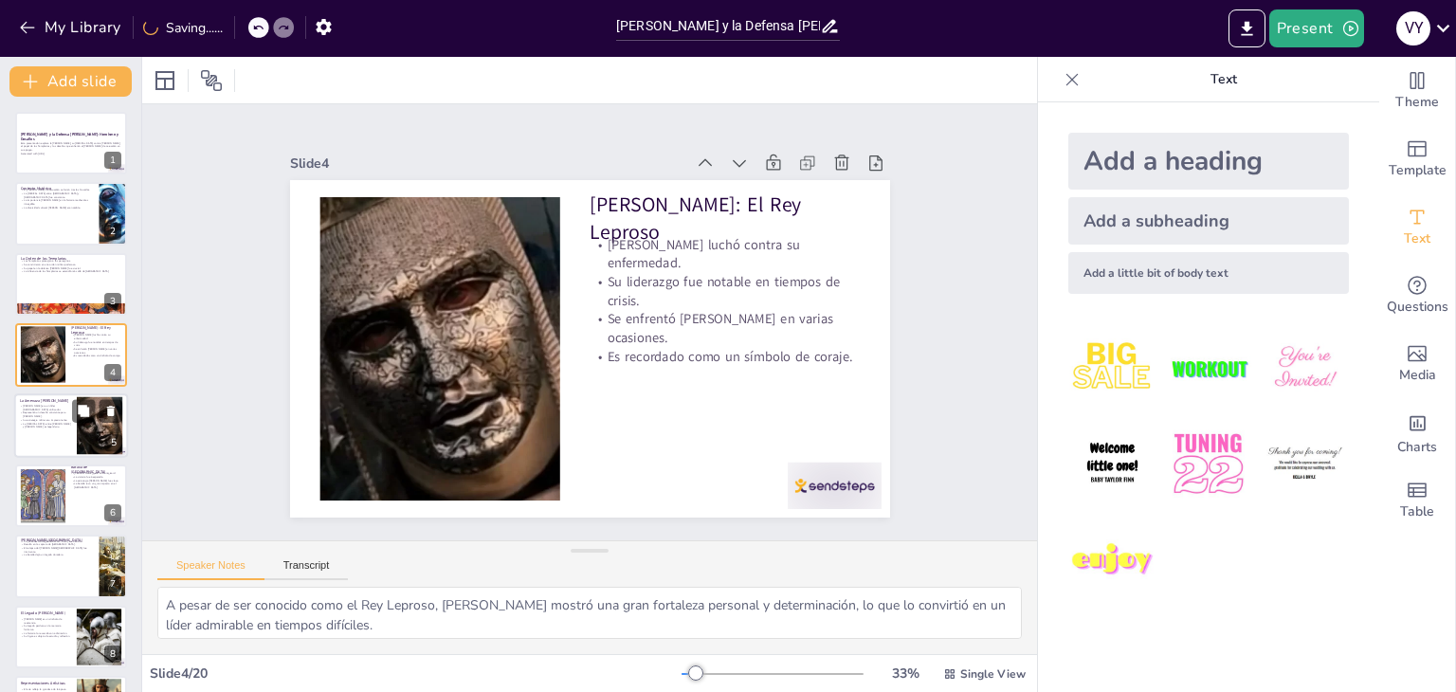
checkbox input "true"
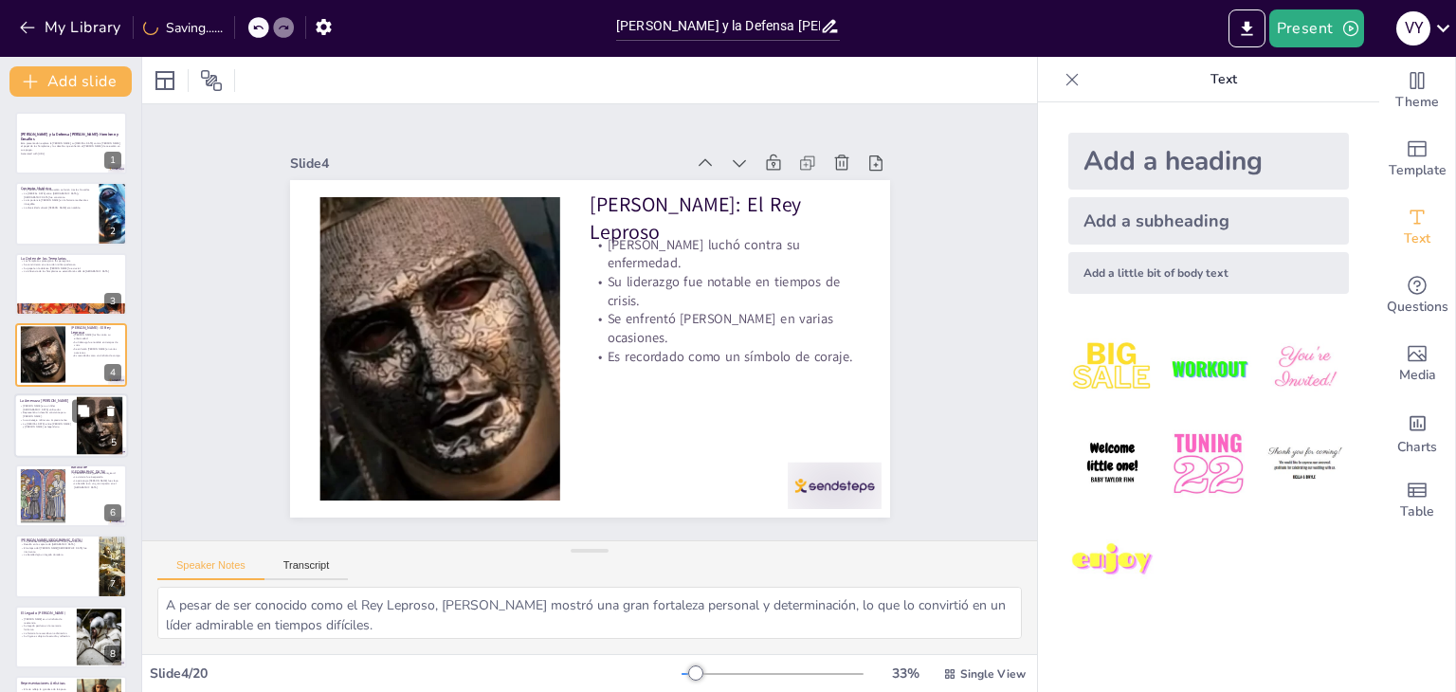
checkbox input "true"
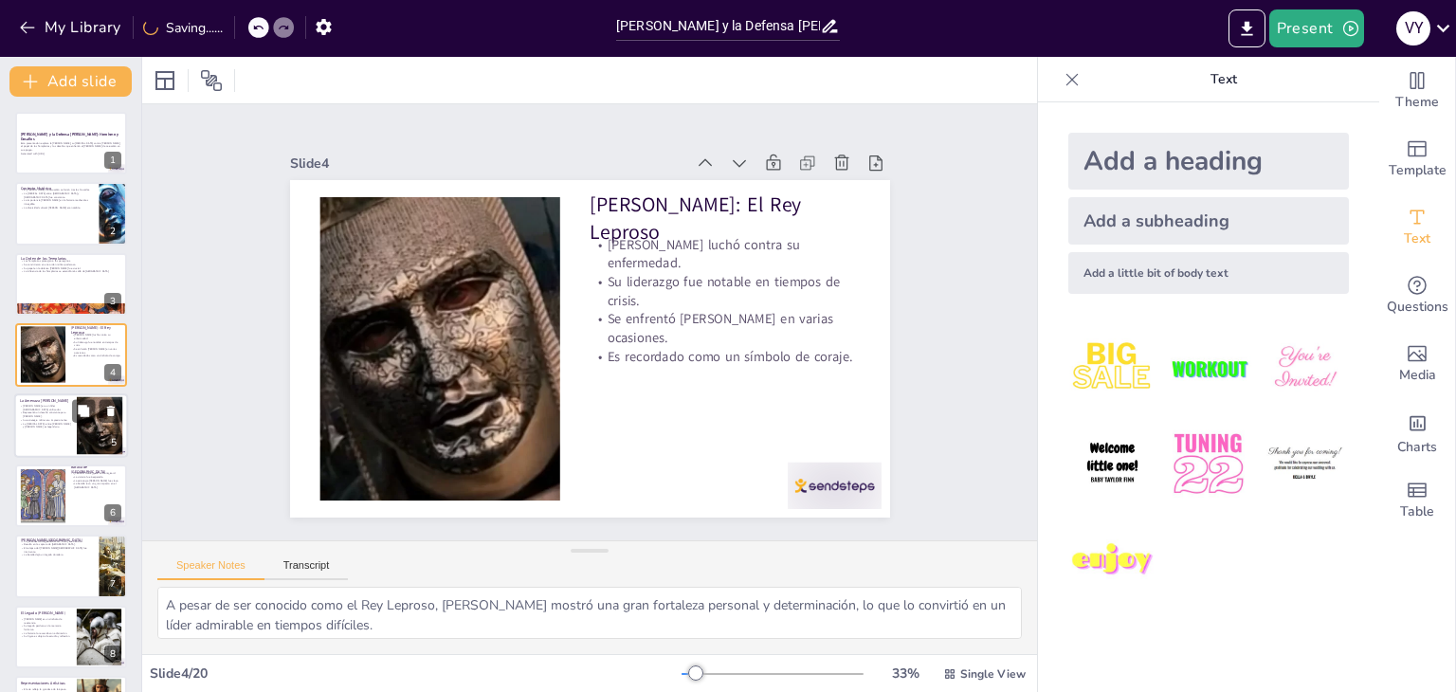
click at [61, 423] on p "La [MEDICAL_DATA] entre [PERSON_NAME] y [PERSON_NAME] es legendaria." at bounding box center [45, 425] width 51 height 7
type textarea "Su objetivo de unir a los pueblos [DEMOGRAPHIC_DATA] bajo un mismo estandarte l…"
checkbox input "true"
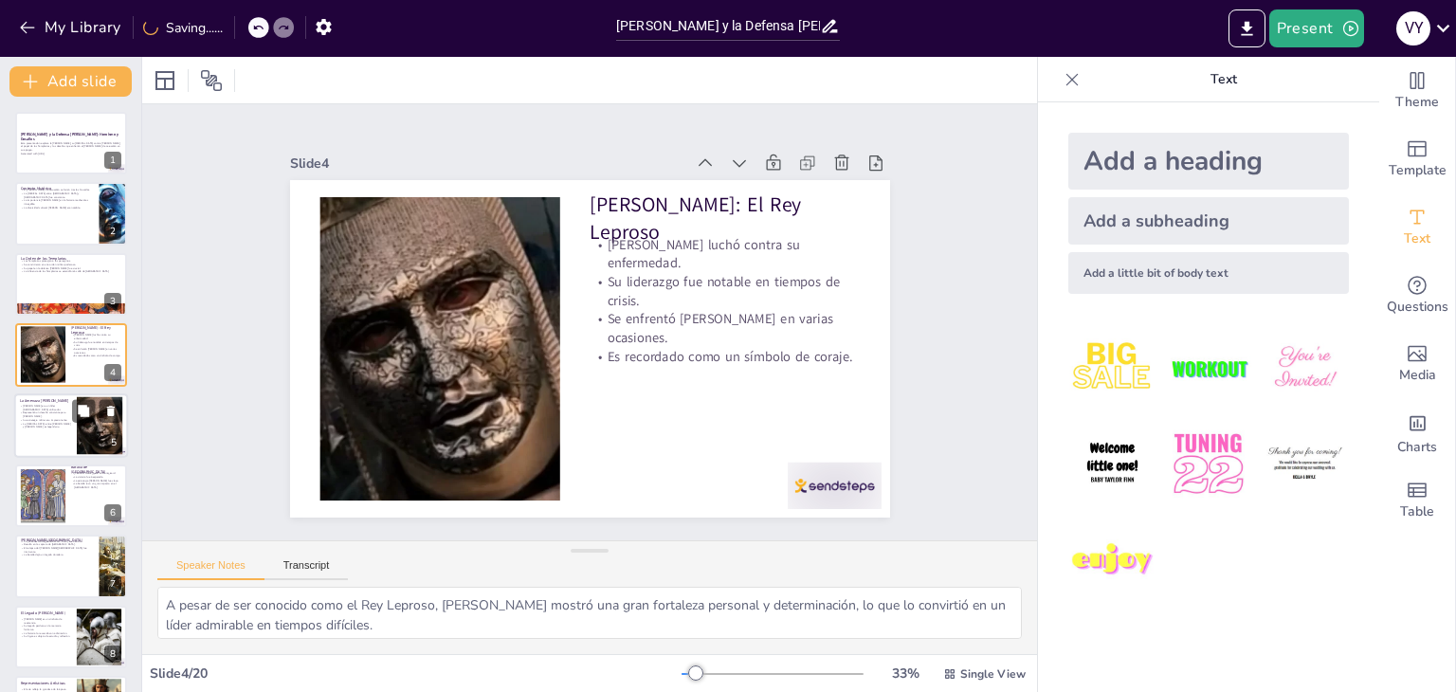
checkbox input "true"
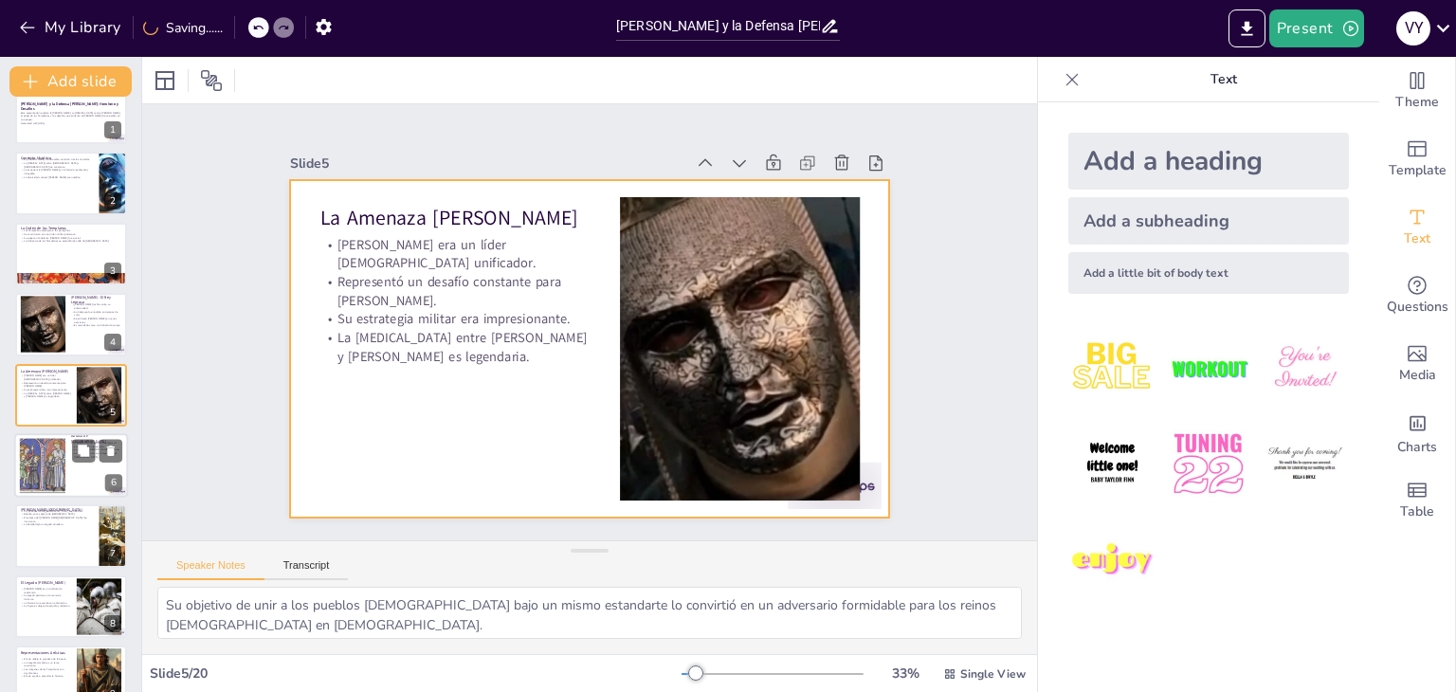
checkbox input "true"
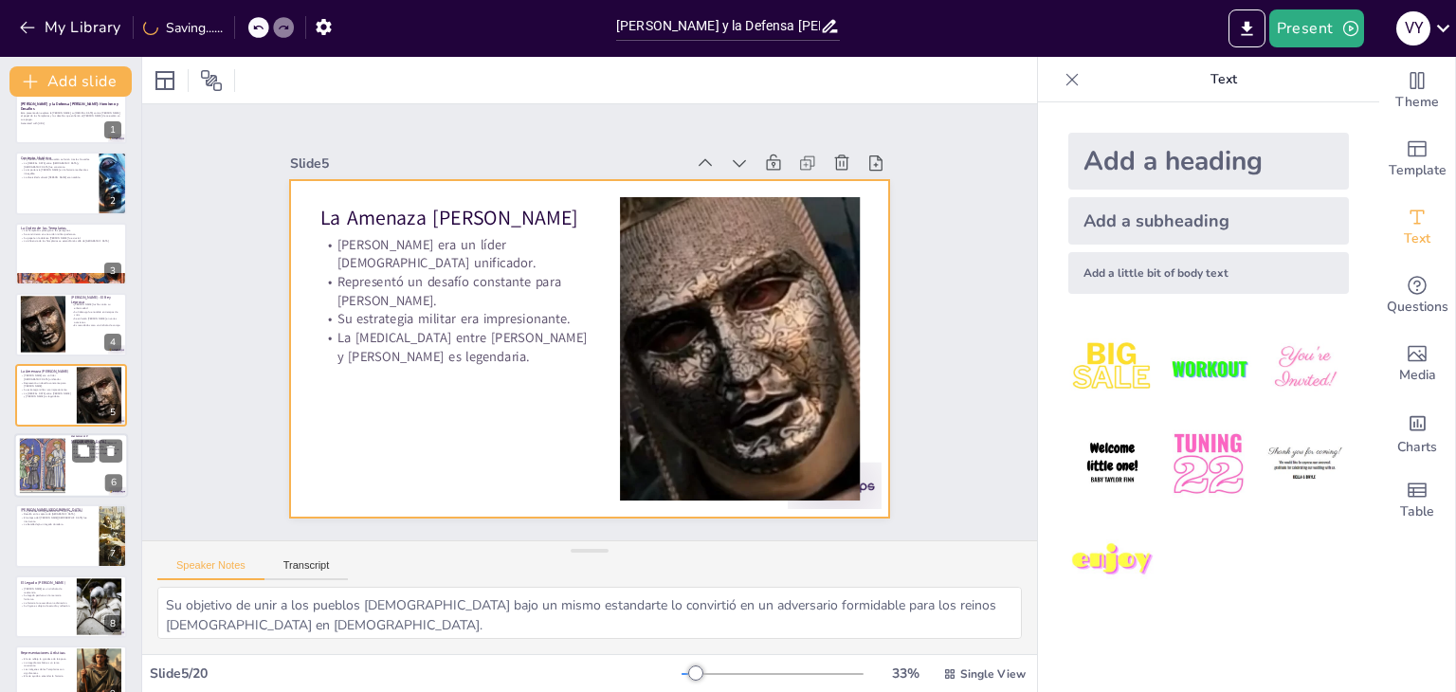
checkbox input "true"
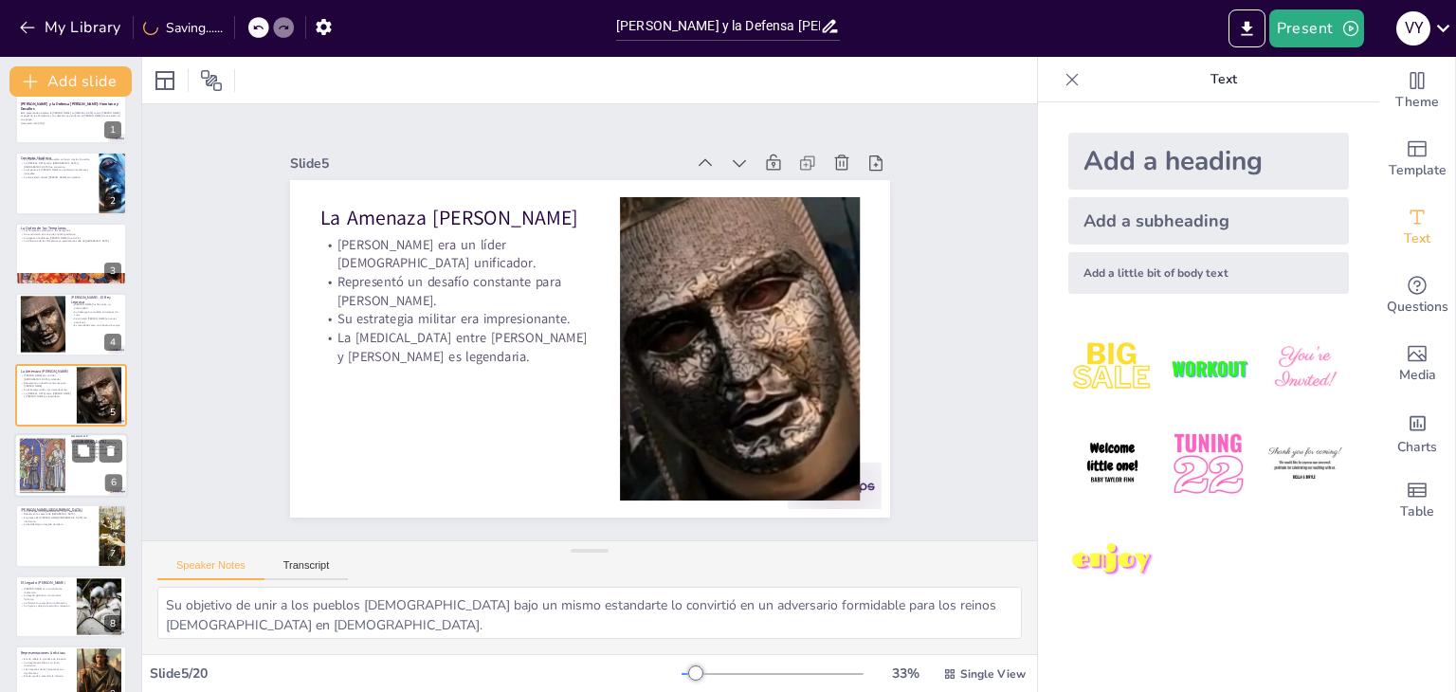
click at [61, 445] on div at bounding box center [43, 466] width 64 height 58
type textarea "Esta batalla es recordada como una de las más grandes victorias [PERSON_NAME], …"
checkbox input "true"
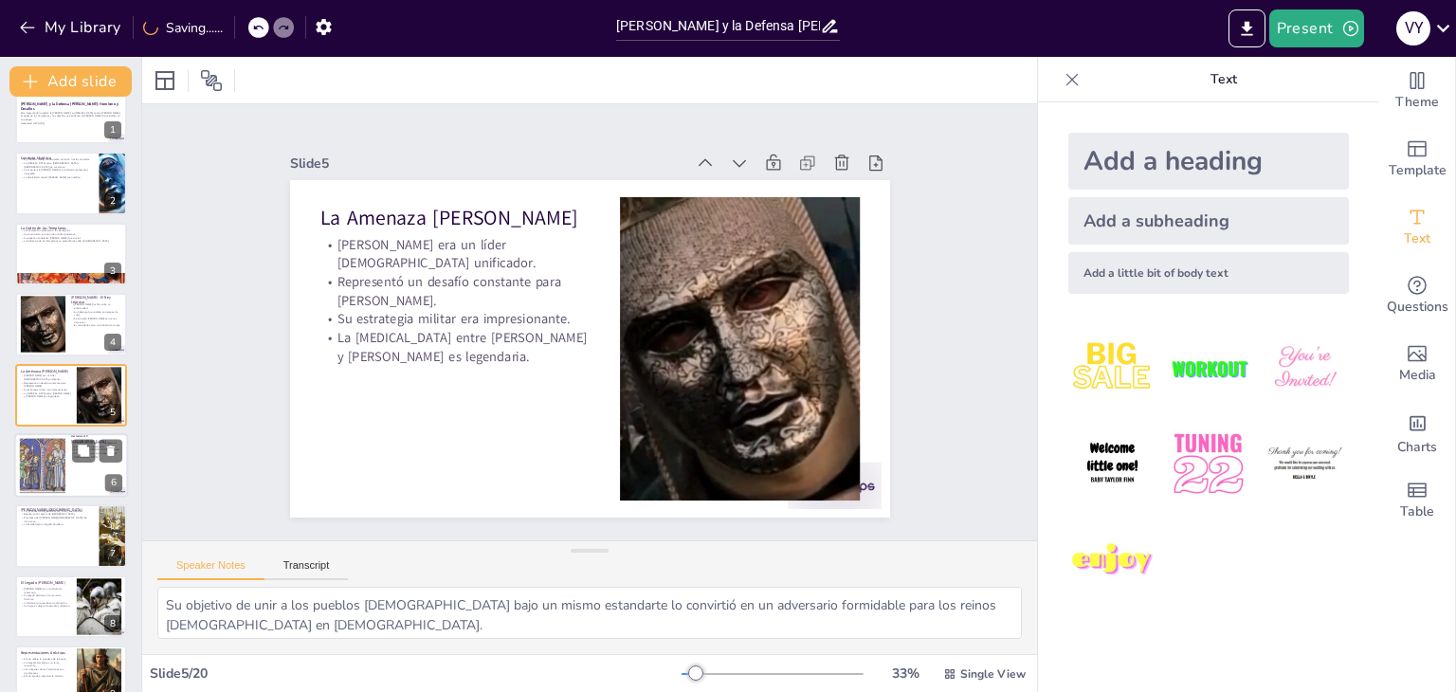
checkbox input "true"
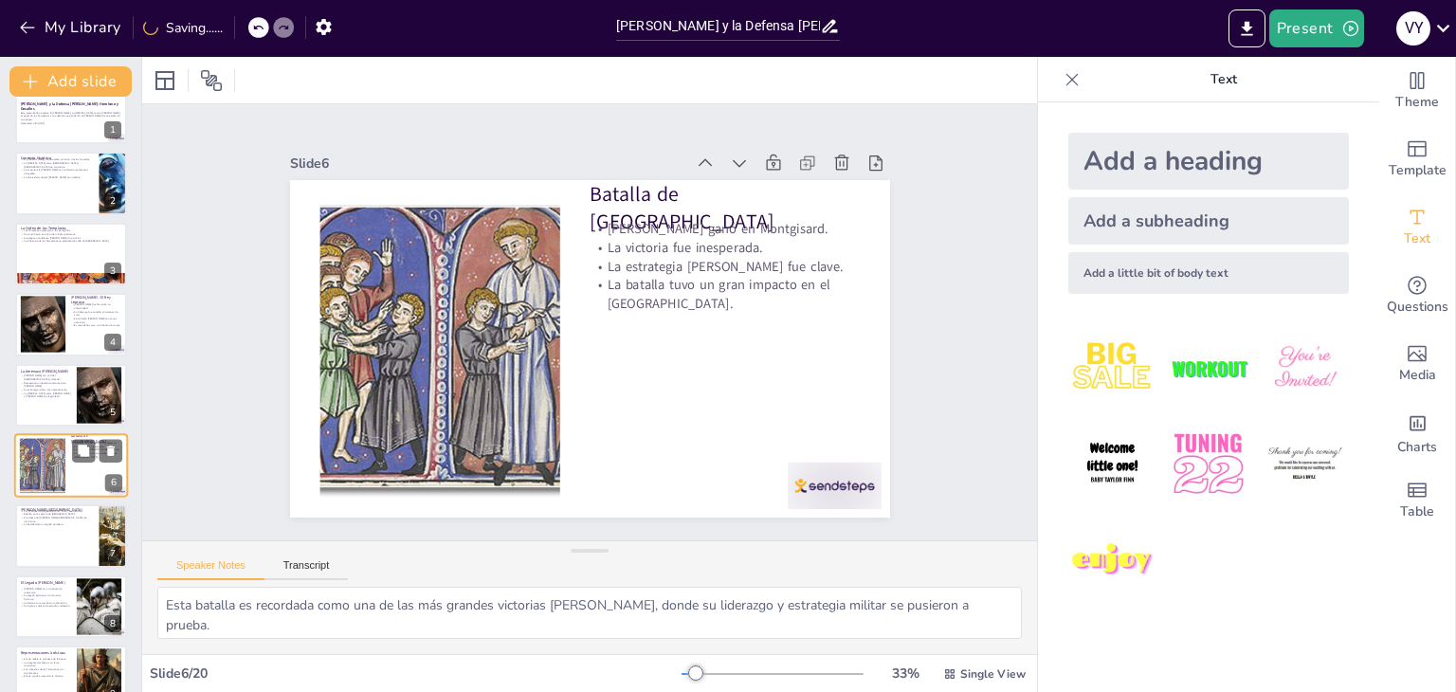
scroll to position [101, 0]
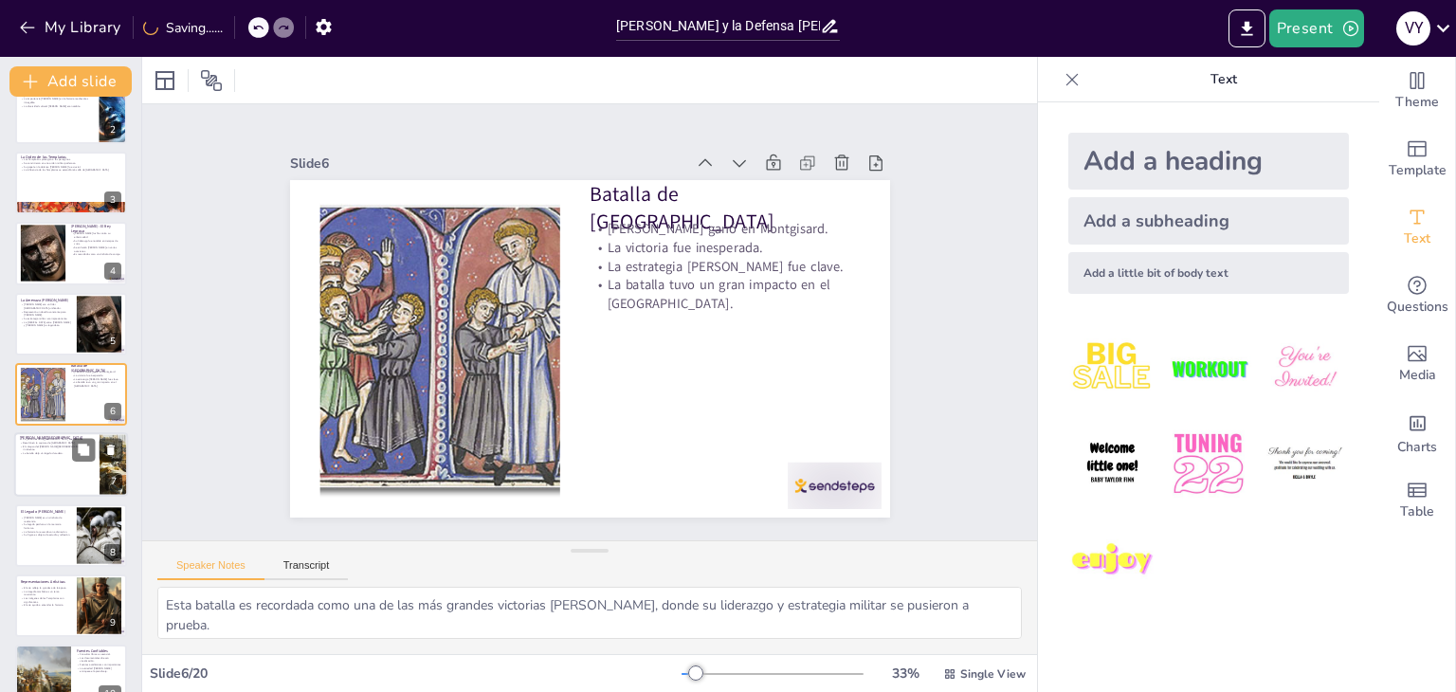
checkbox input "true"
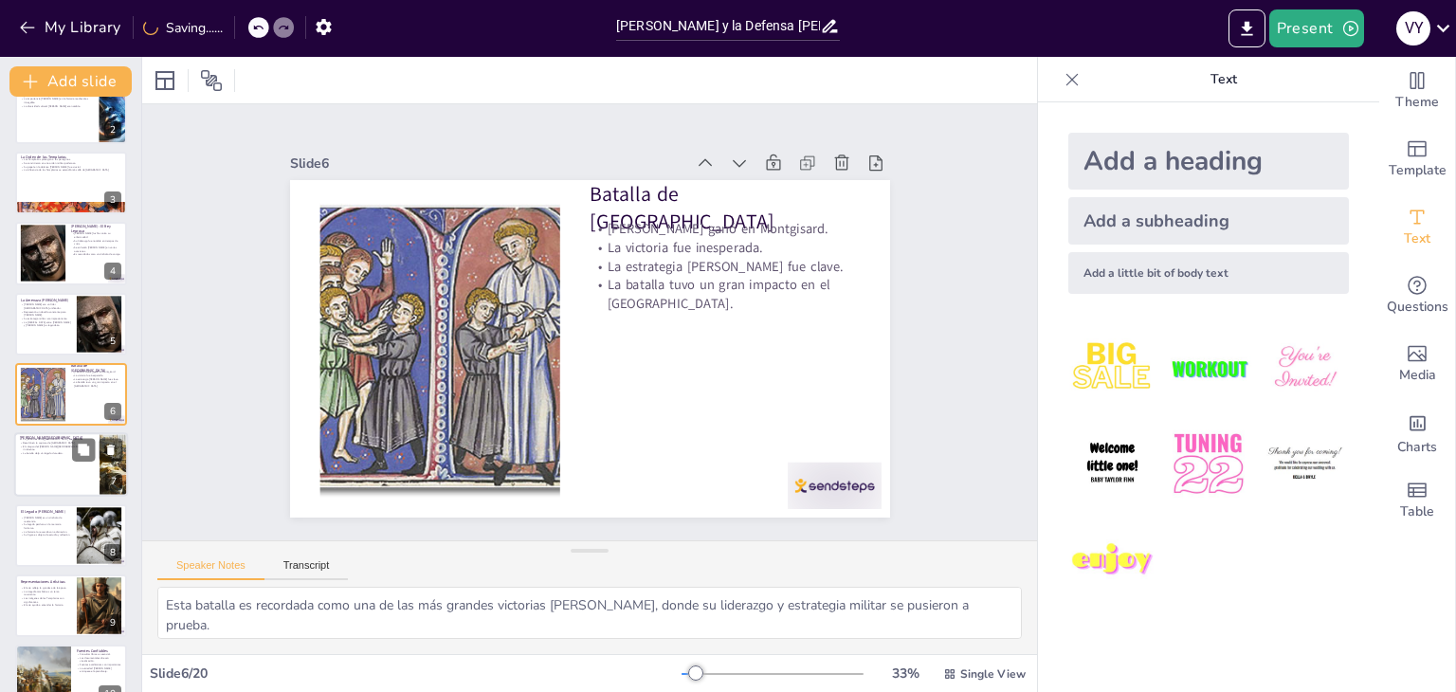
click at [58, 475] on div at bounding box center [71, 465] width 114 height 64
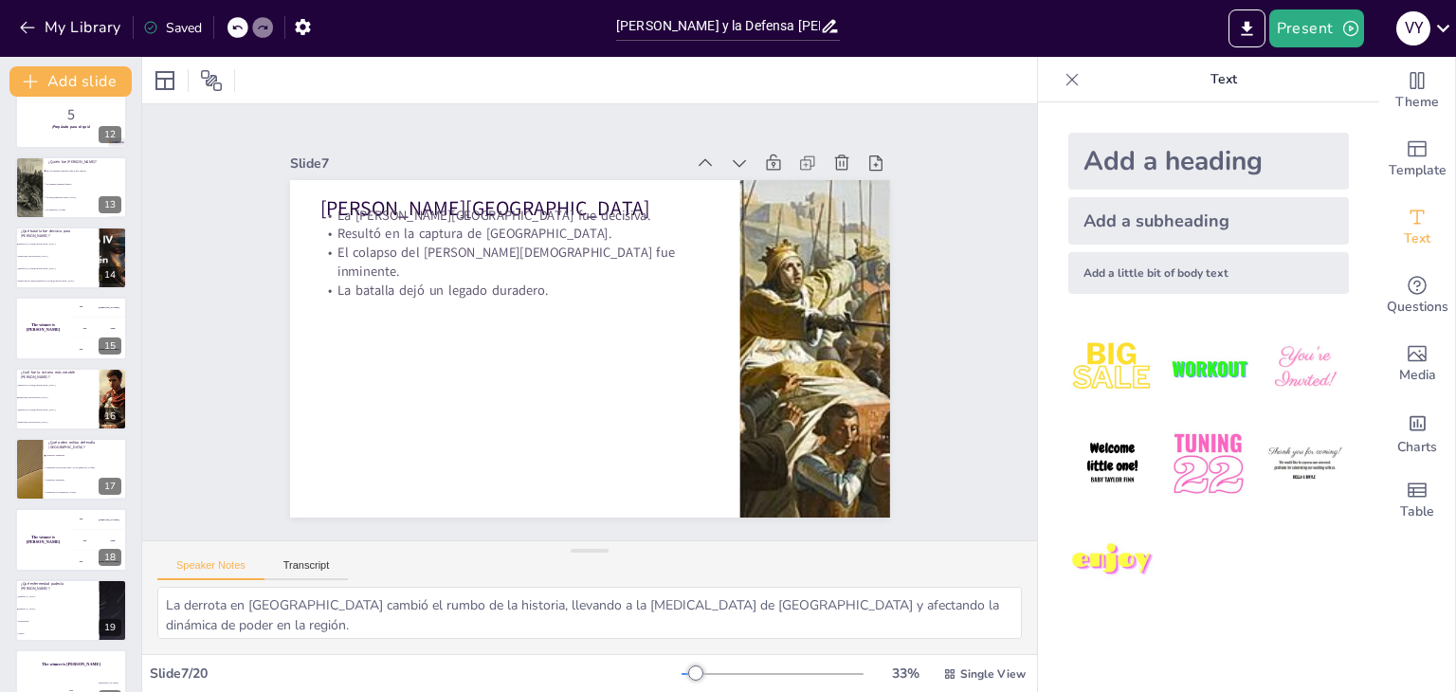
scroll to position [837, 0]
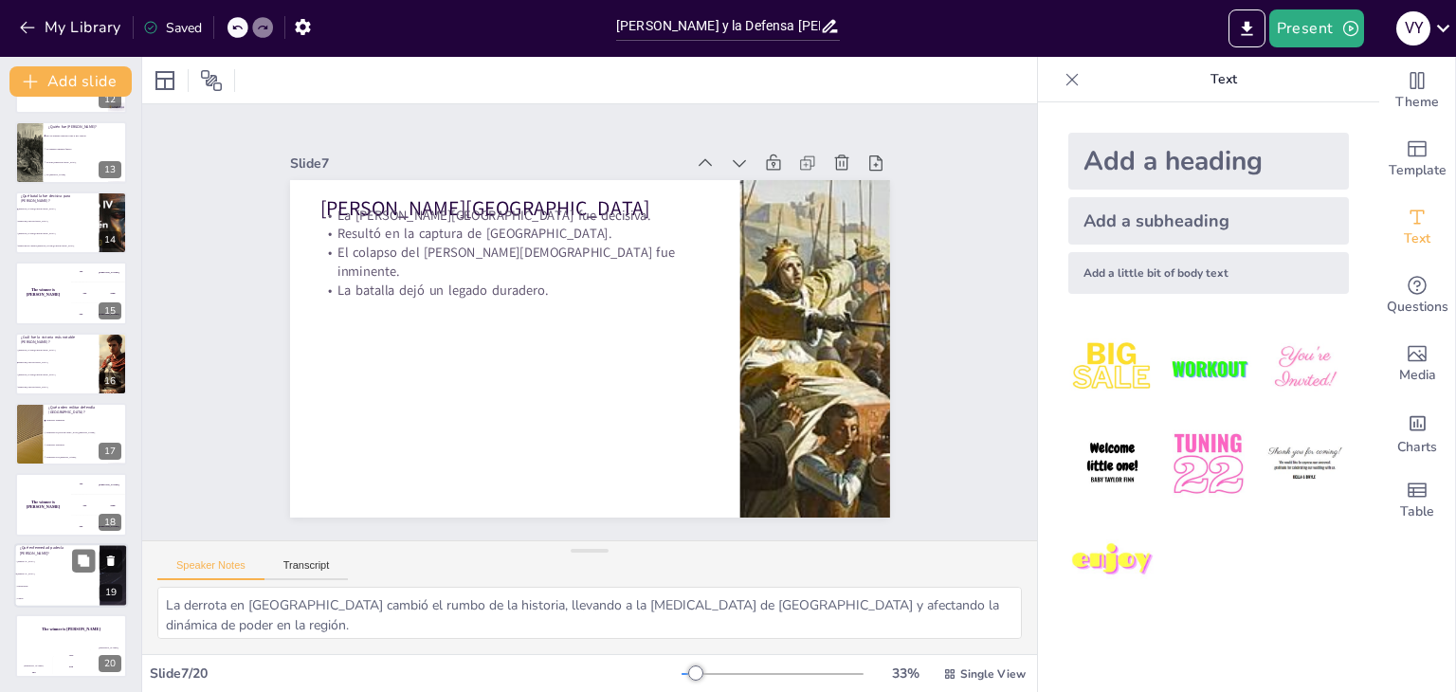
click at [39, 580] on li "Tuberculosis" at bounding box center [56, 586] width 85 height 12
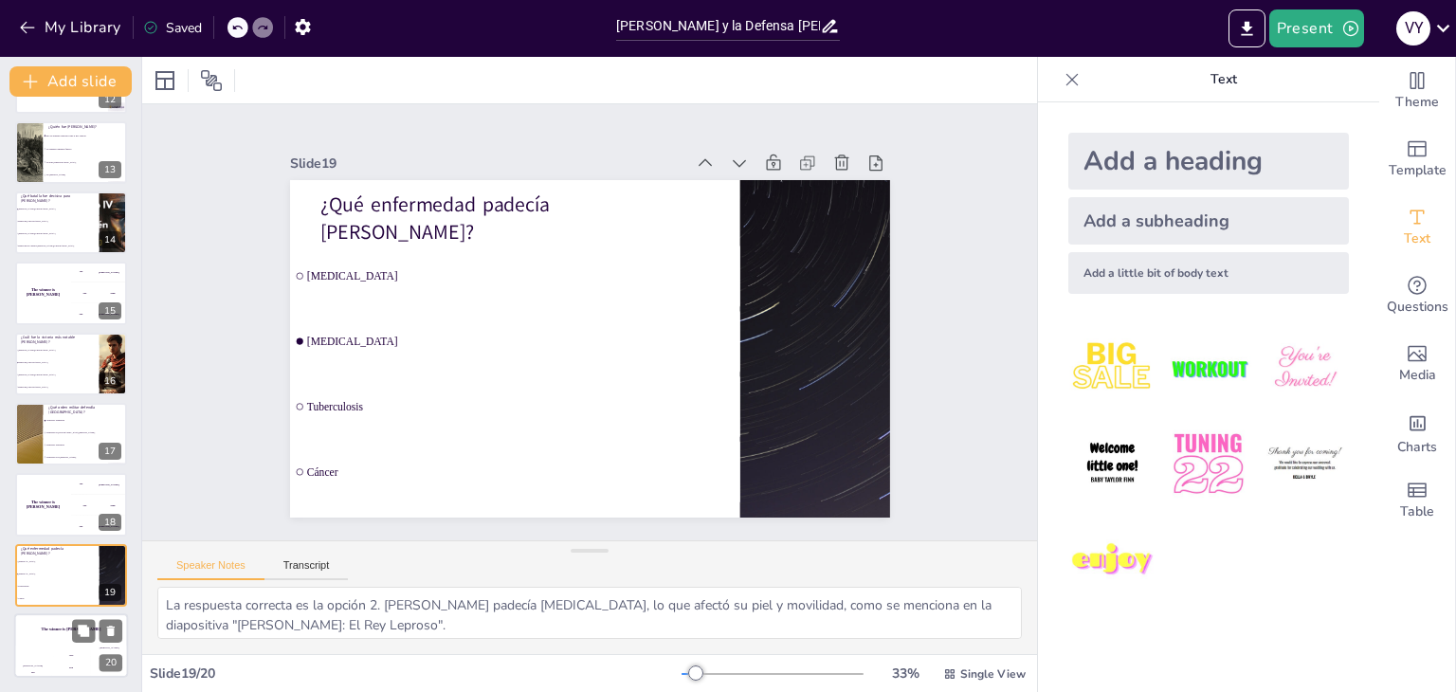
click at [49, 623] on div "The winner is [PERSON_NAME]" at bounding box center [71, 630] width 114 height 32
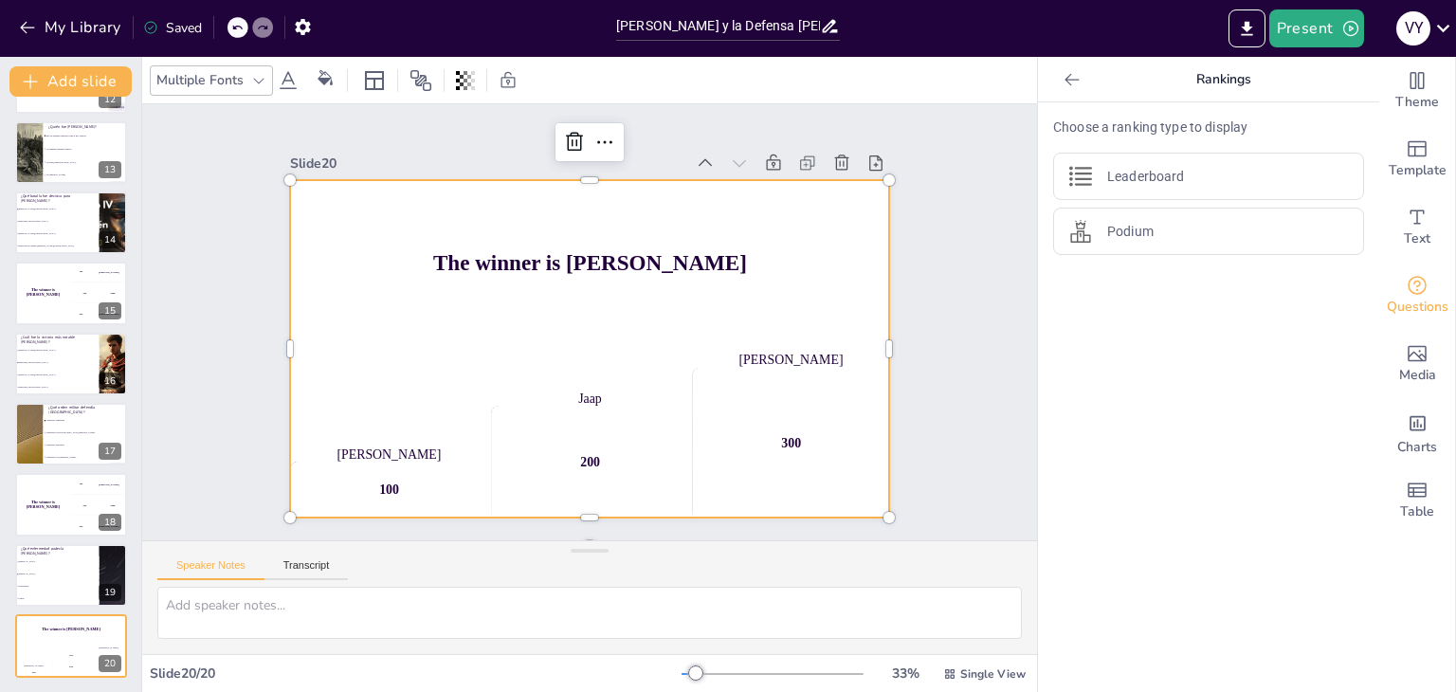
click at [370, 475] on div "100" at bounding box center [372, 468] width 203 height 76
click at [370, 460] on div "100" at bounding box center [338, 394] width 204 height 132
click at [53, 427] on li "Caballeros de [GEOGRAPHIC_DATA][PERSON_NAME]" at bounding box center [85, 433] width 85 height 12
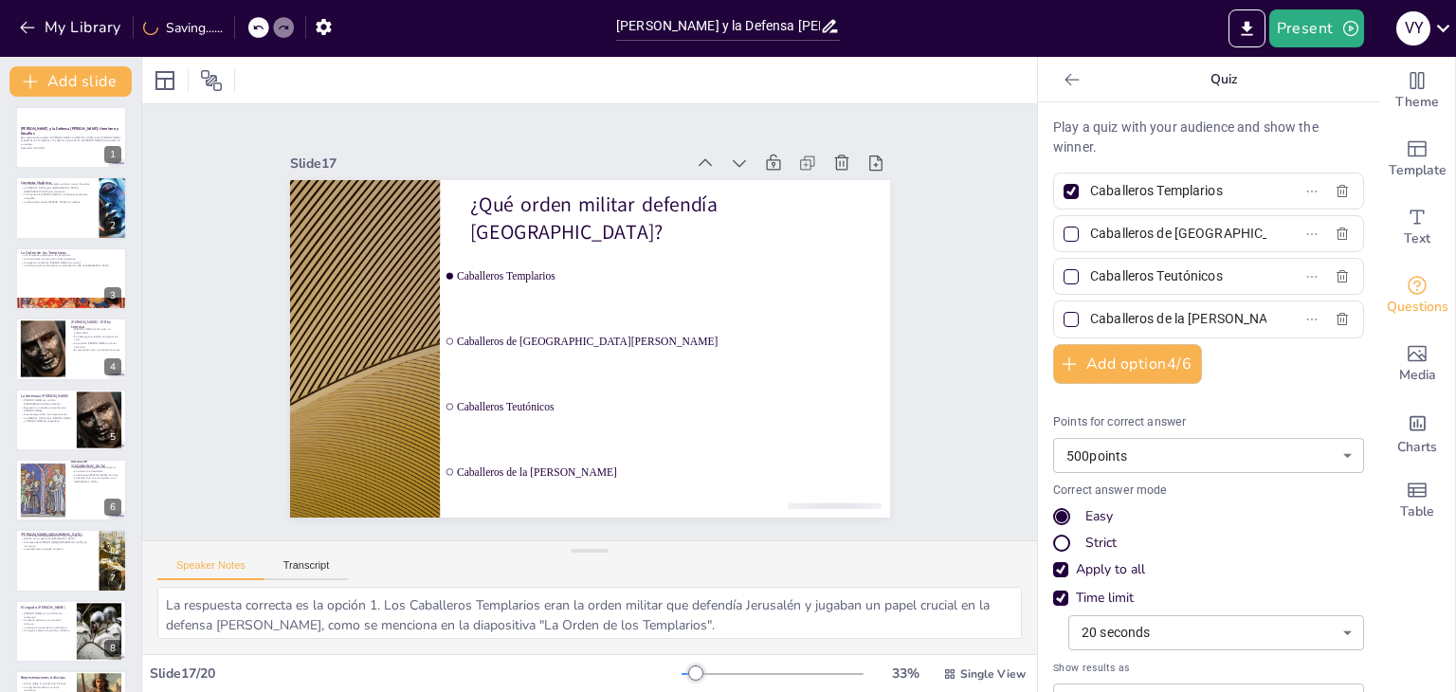
scroll to position [0, 0]
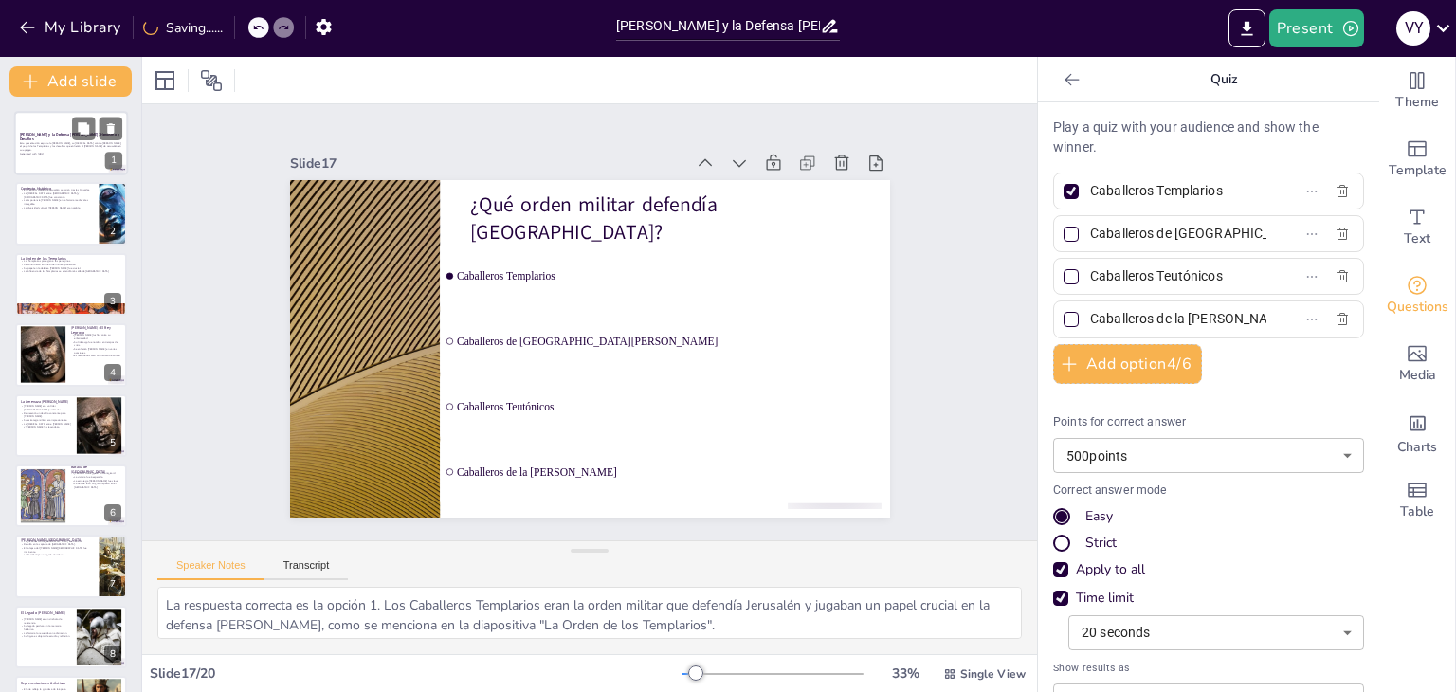
click at [64, 156] on div at bounding box center [71, 143] width 114 height 64
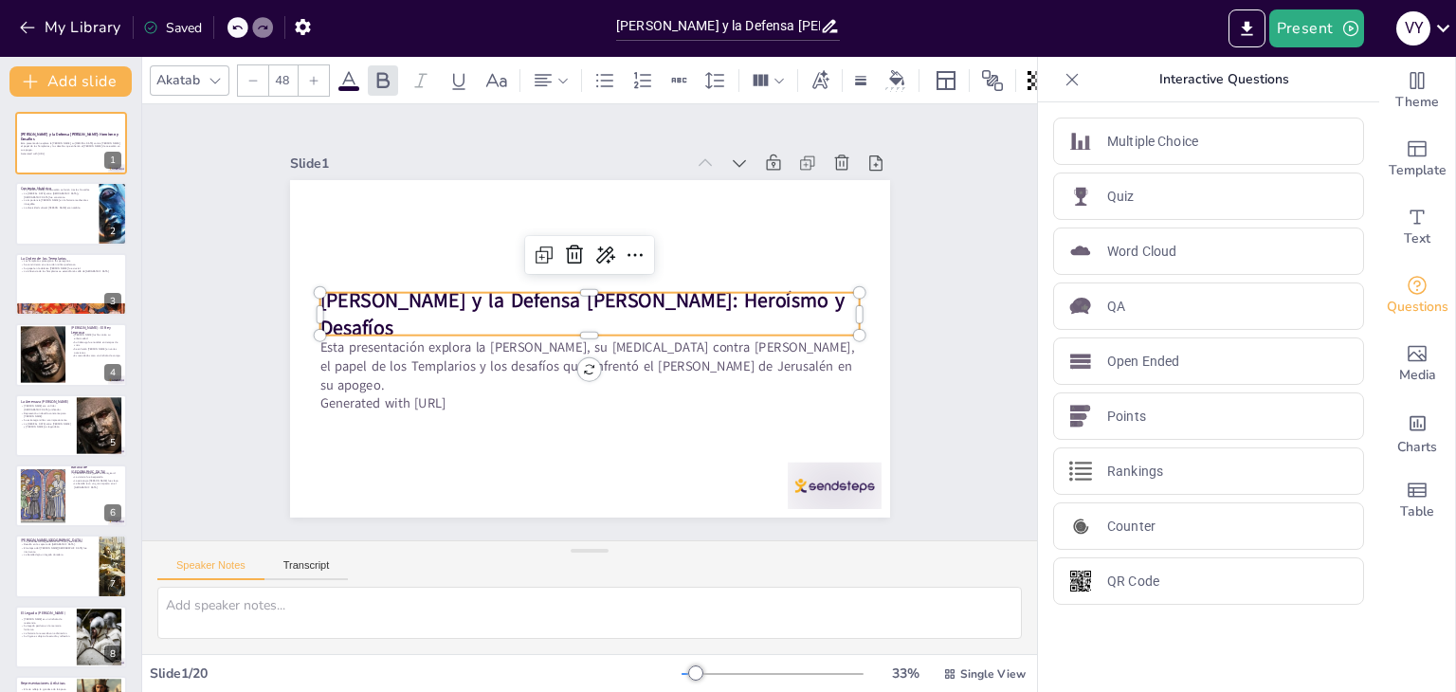
click at [504, 312] on strong "[PERSON_NAME] y la Defensa [PERSON_NAME]: Heroísmo y Desafíos" at bounding box center [583, 299] width 527 height 82
click at [504, 312] on strong "[PERSON_NAME] y la Defensa [PERSON_NAME]: Heroísmo y Desafíos" at bounding box center [585, 299] width 516 height 188
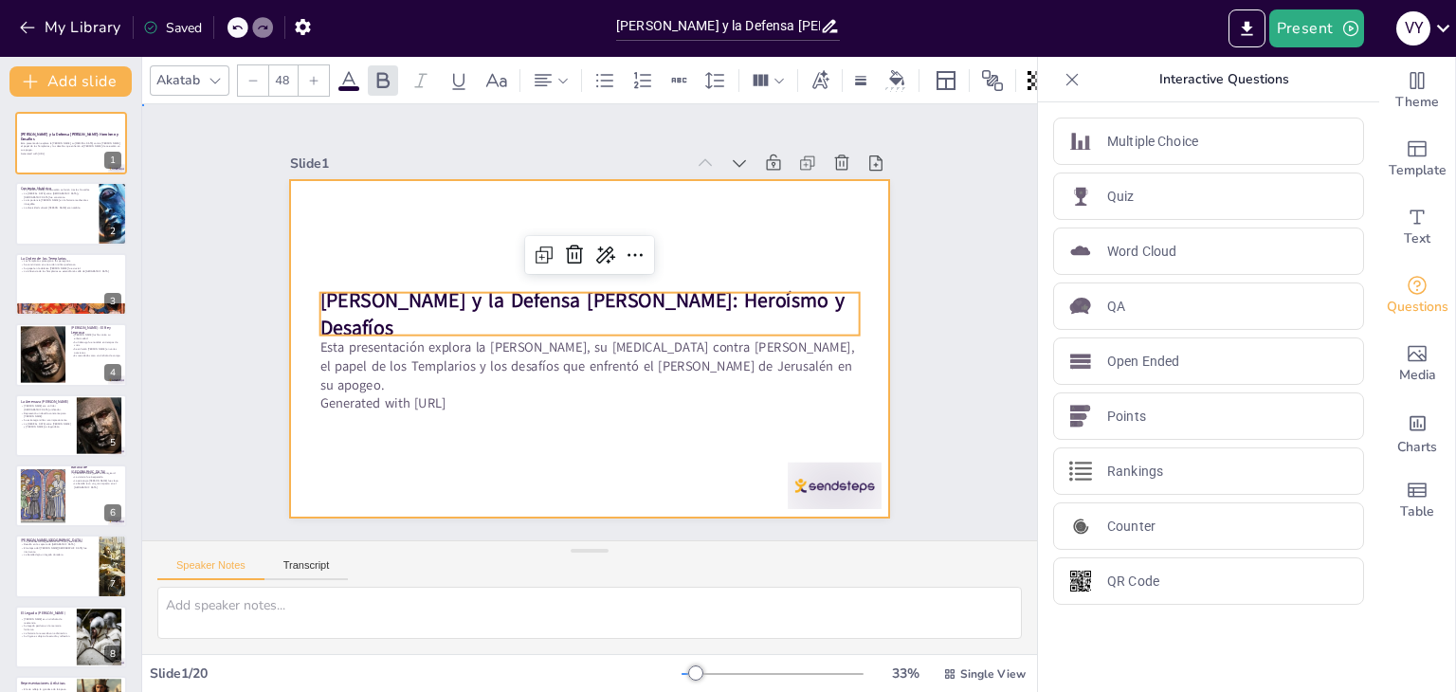
click at [666, 455] on div at bounding box center [587, 349] width 632 height 398
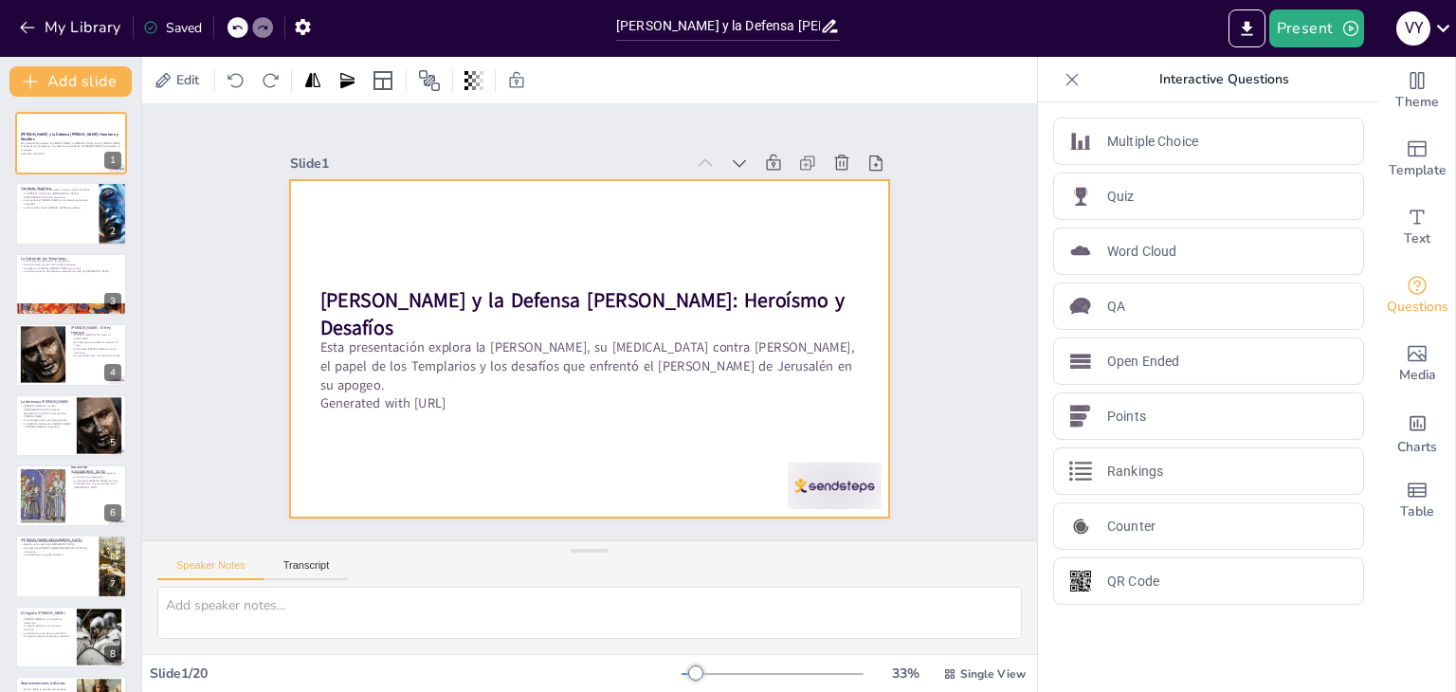
click at [666, 455] on div at bounding box center [587, 349] width 632 height 398
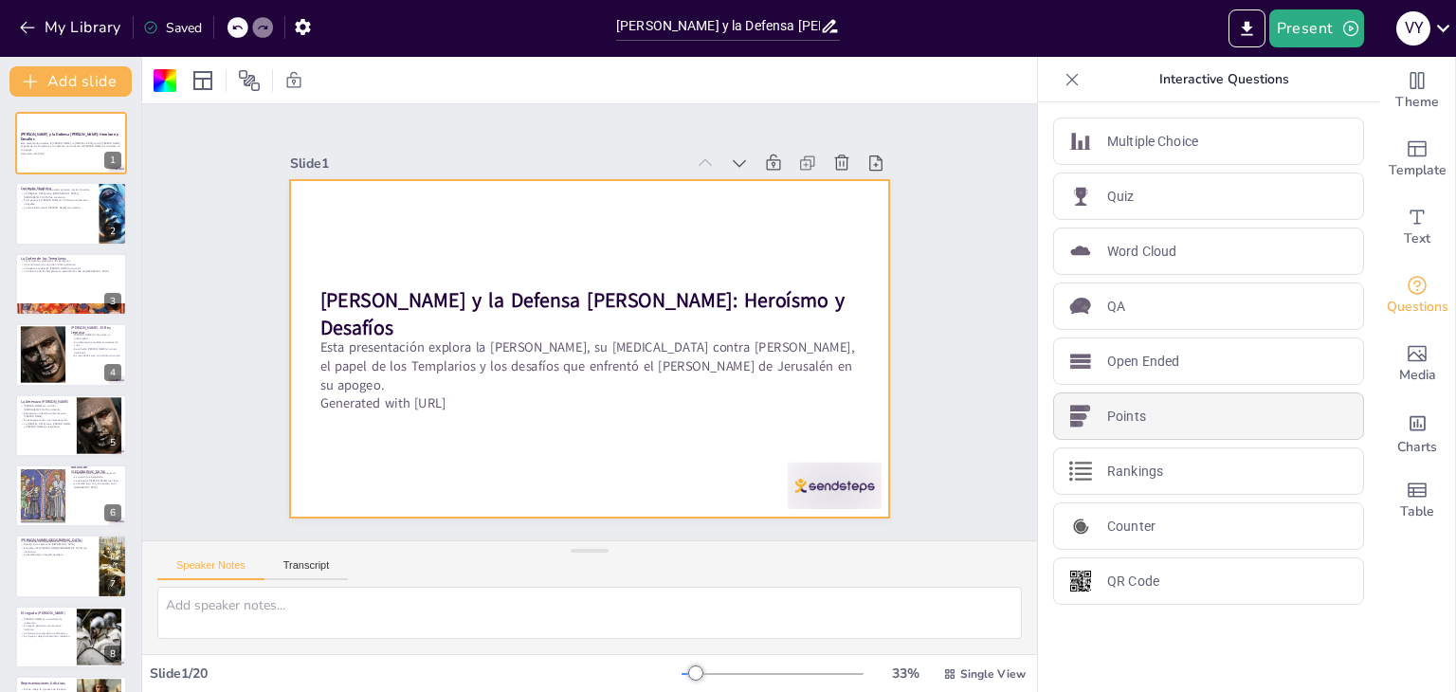
click at [1110, 408] on p "Points" at bounding box center [1127, 417] width 39 height 20
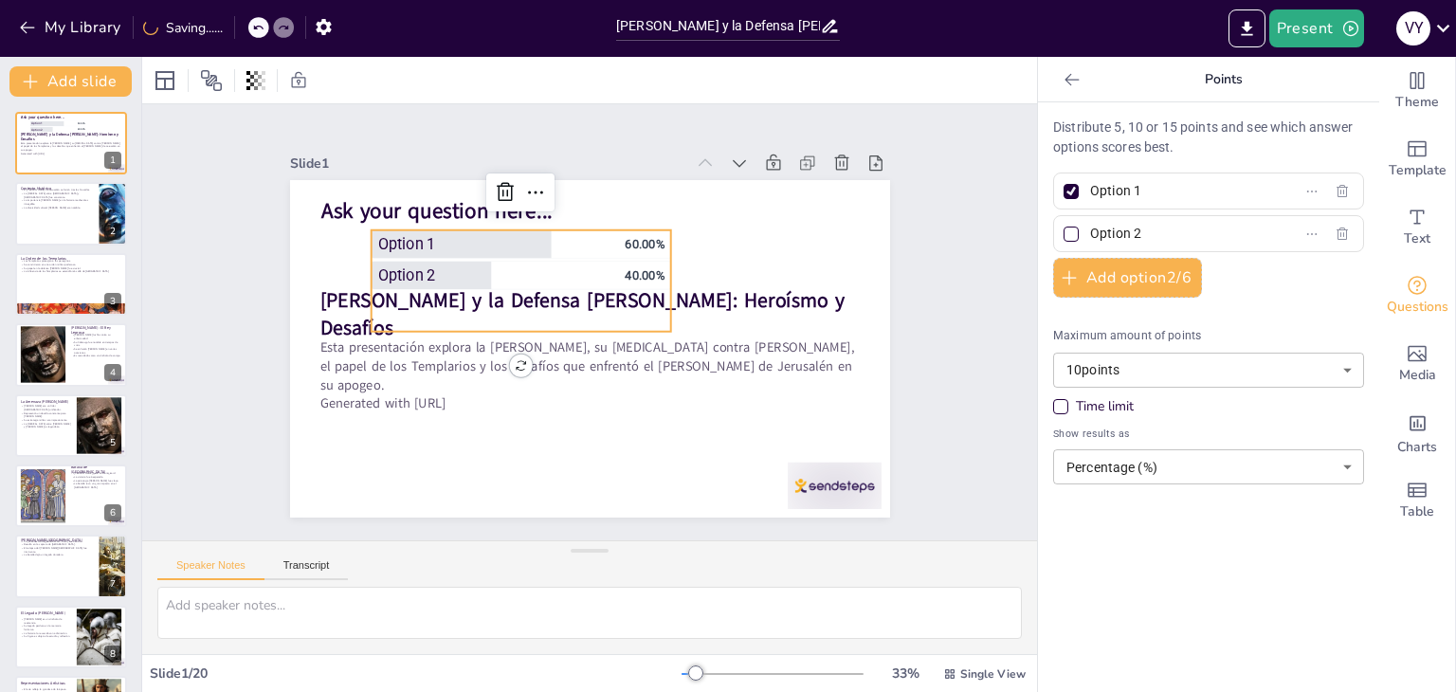
click at [1063, 81] on icon at bounding box center [1072, 79] width 19 height 19
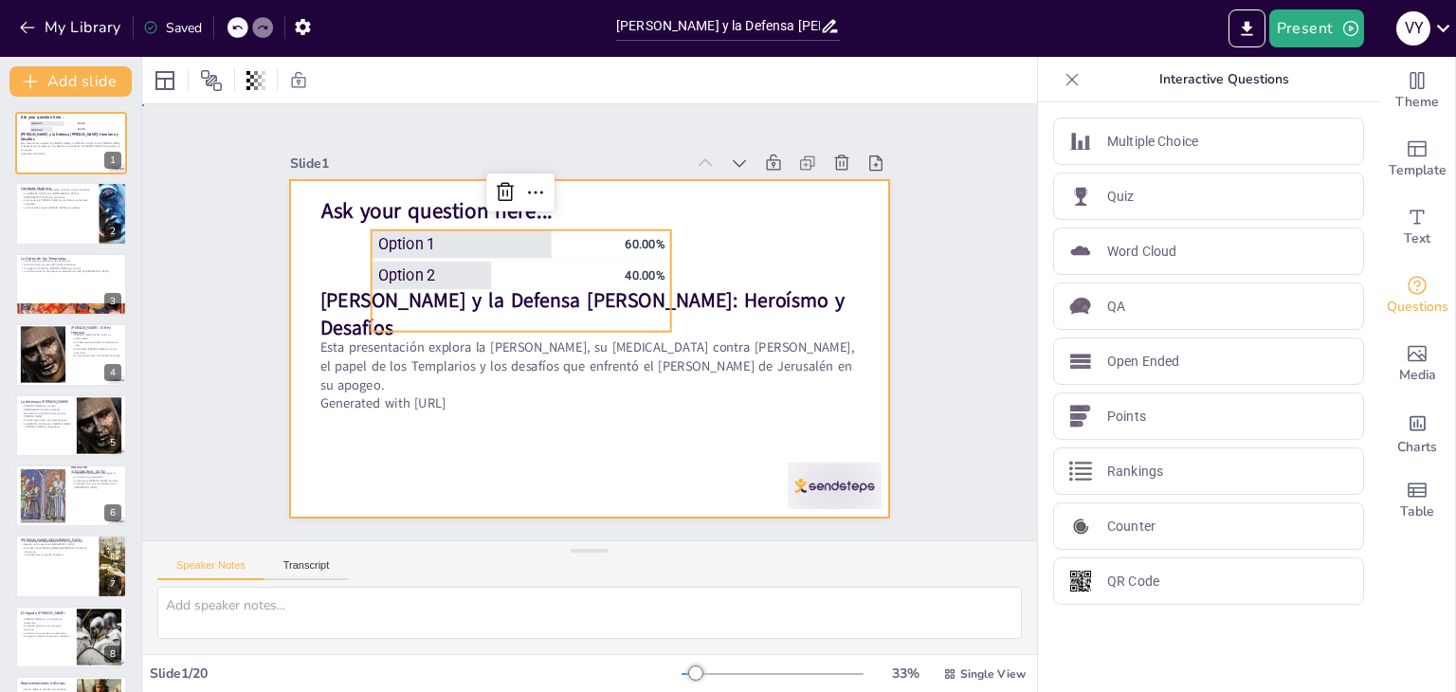
click at [814, 241] on div at bounding box center [587, 349] width 632 height 399
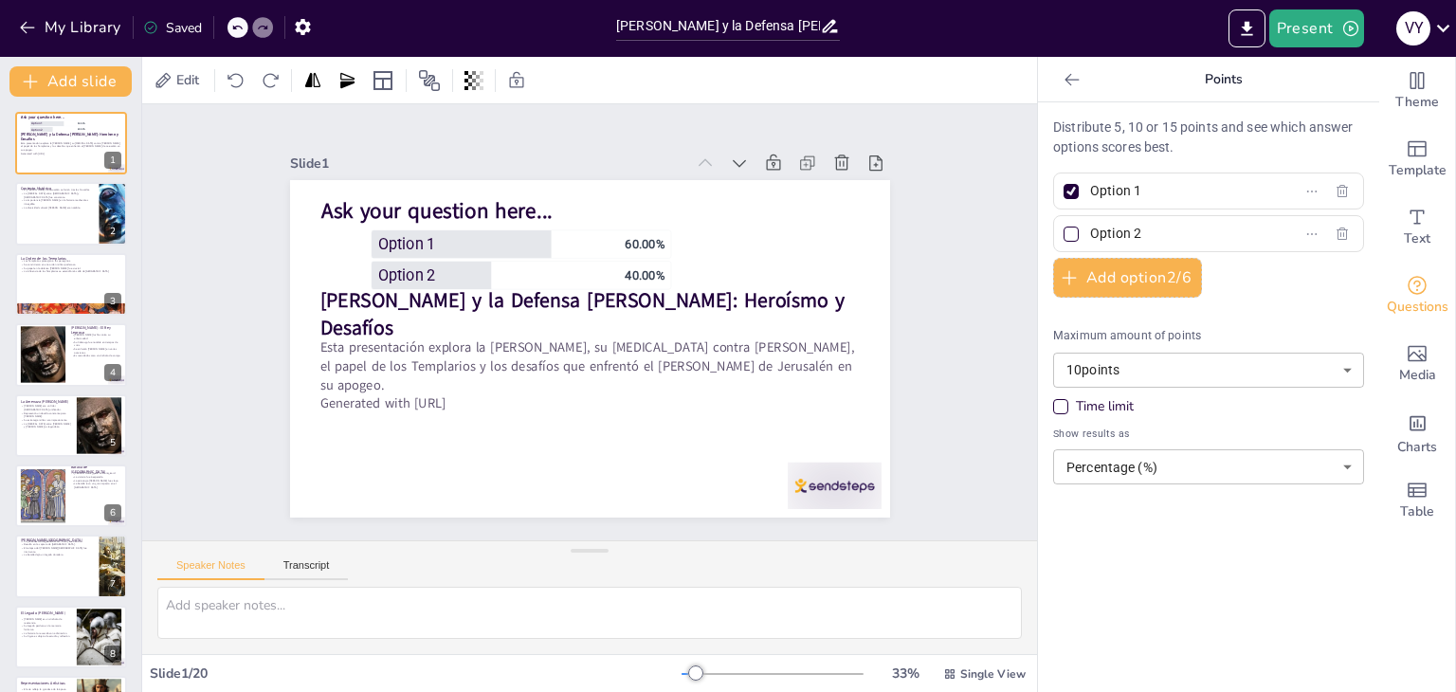
click at [909, 274] on div "Slide 1 [PERSON_NAME] y la Defensa [PERSON_NAME]: Heroísmo y Desafíos Esta pres…" at bounding box center [589, 322] width 807 height 691
click at [228, 82] on icon at bounding box center [236, 80] width 19 height 19
click at [1067, 192] on div at bounding box center [1071, 191] width 9 height 9
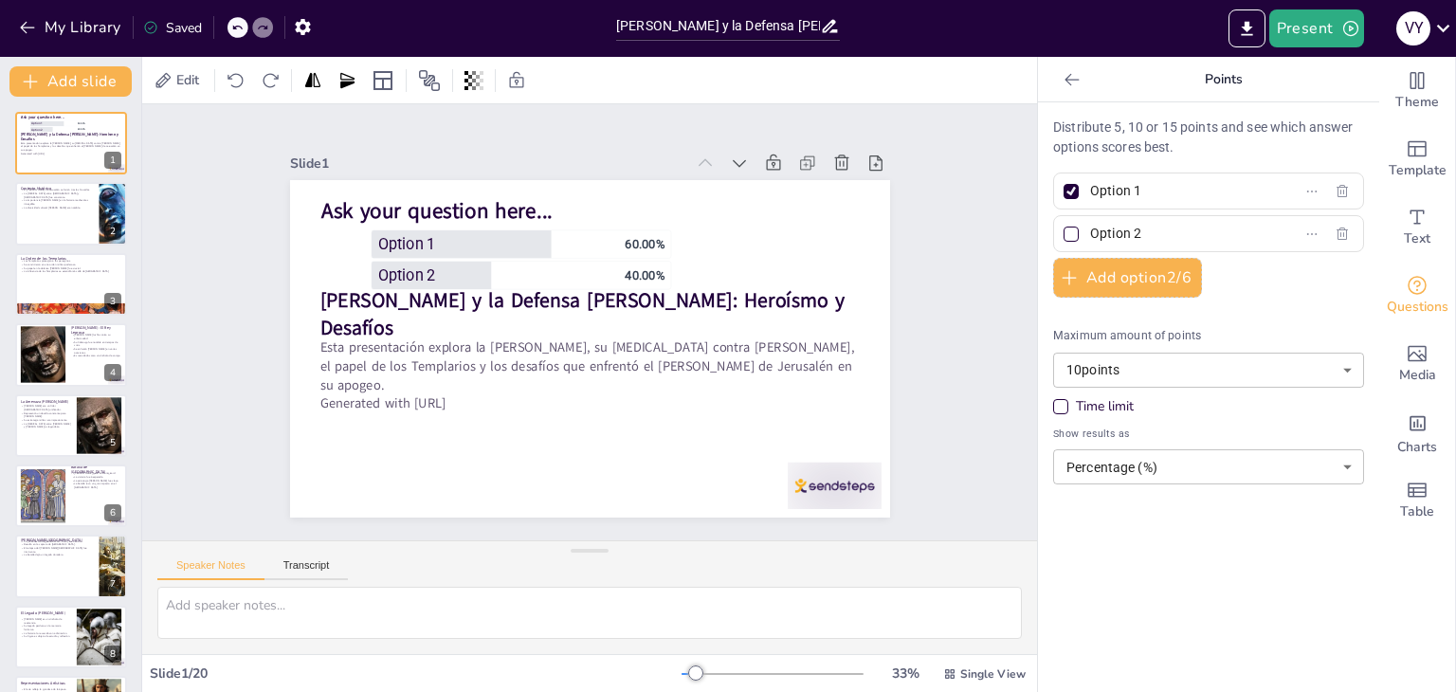
click at [1090, 192] on input "Option 1" at bounding box center [1178, 190] width 176 height 27
click at [1412, 152] on icon "Add ready made slides" at bounding box center [1417, 149] width 19 height 16
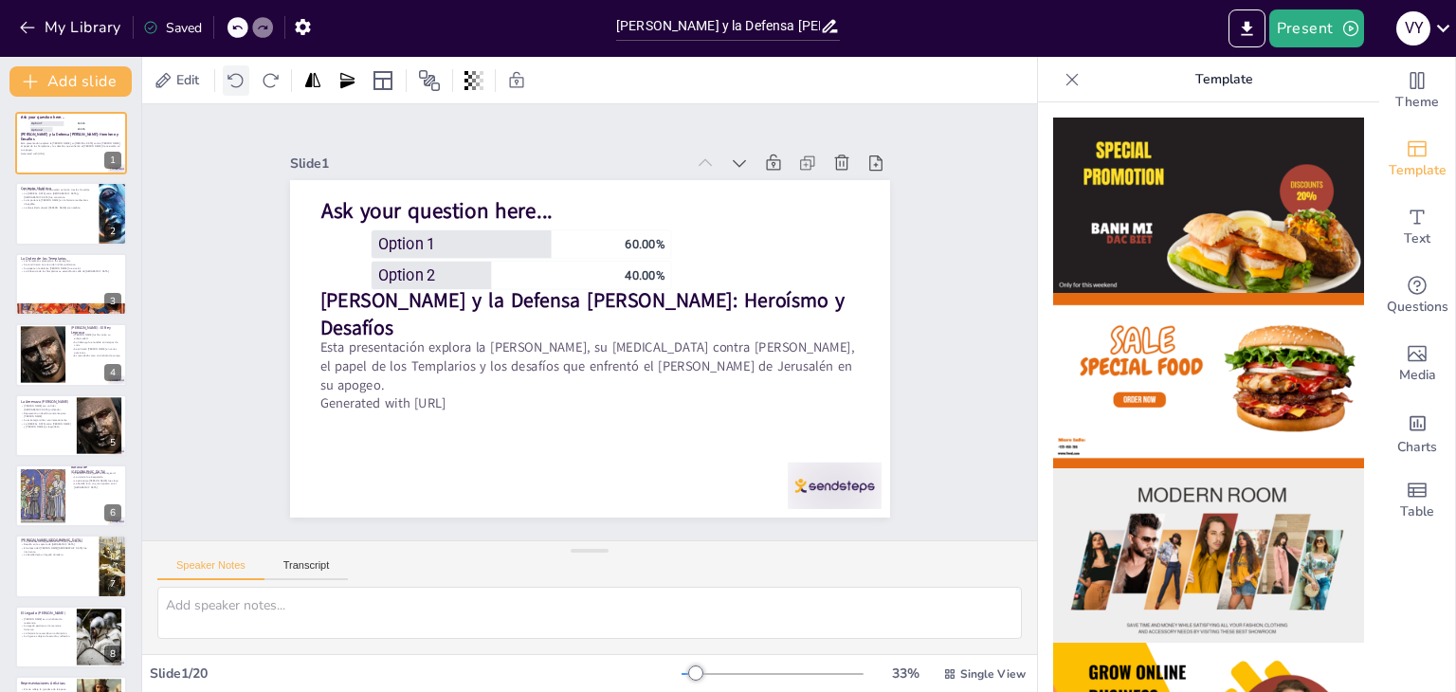
click at [240, 82] on icon at bounding box center [236, 80] width 19 height 19
click at [1380, 317] on div "Questions" at bounding box center [1418, 296] width 76 height 68
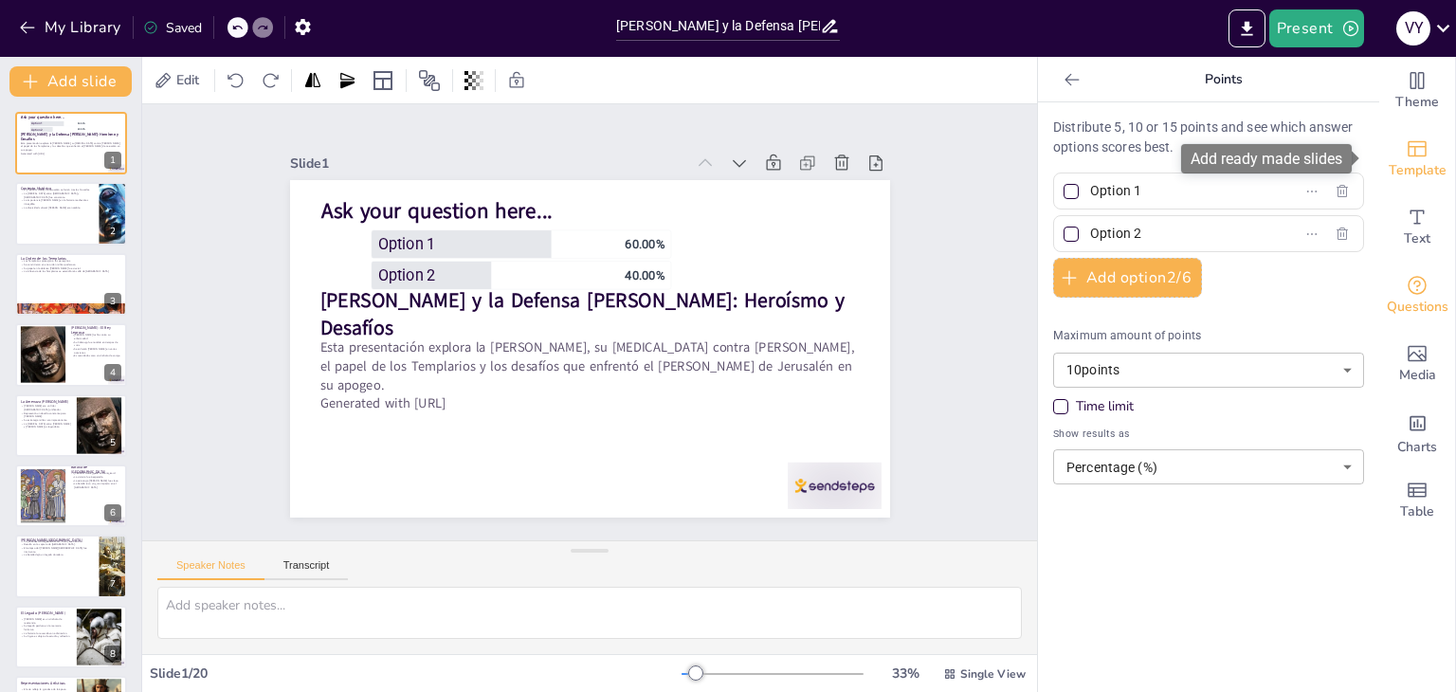
click at [1415, 172] on span "Template" at bounding box center [1418, 170] width 58 height 21
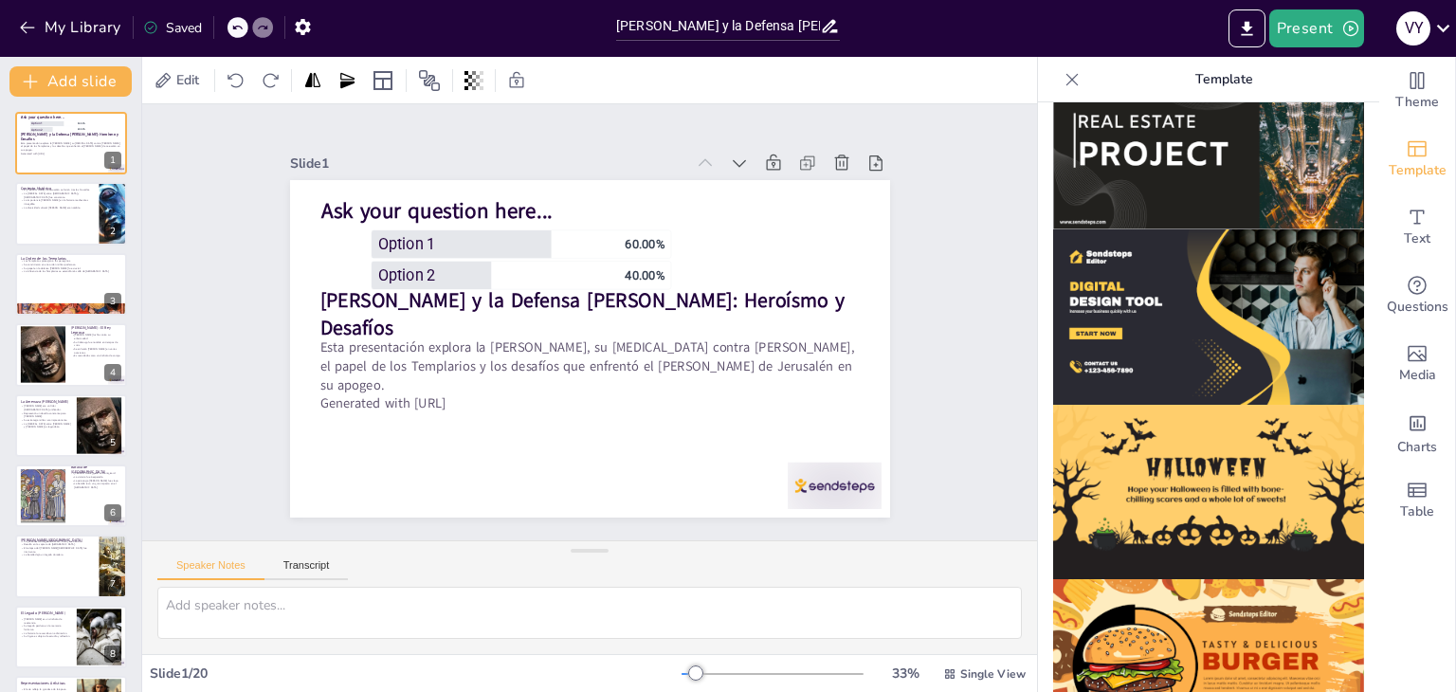
scroll to position [1345, 0]
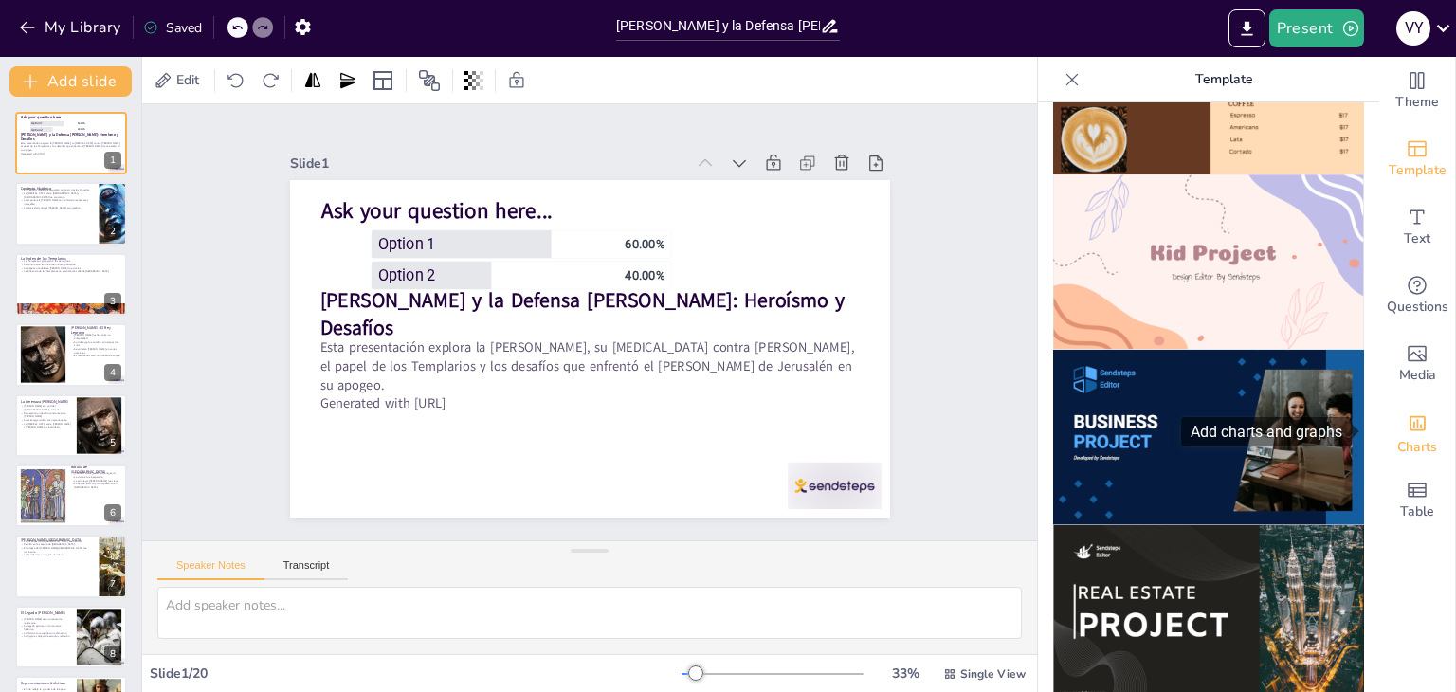
click at [1380, 462] on div "Charts" at bounding box center [1418, 432] width 76 height 68
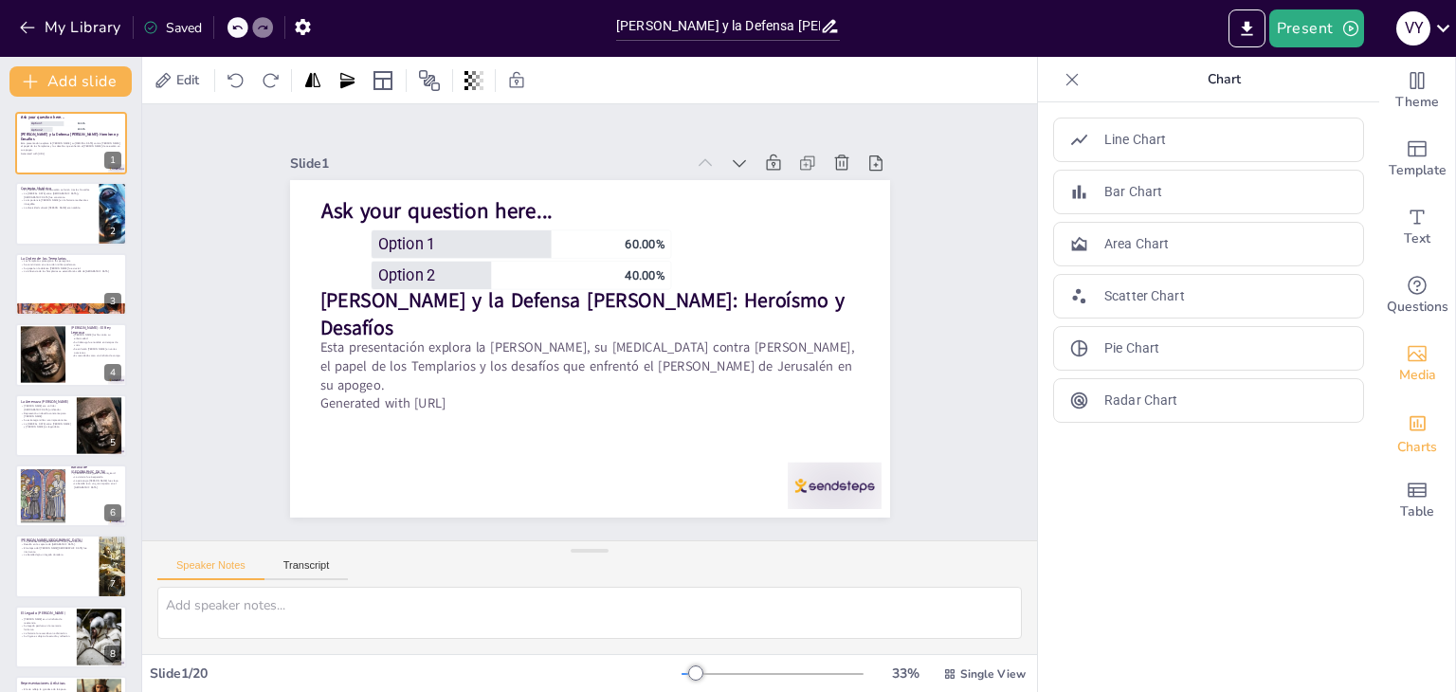
drag, startPoint x: 1365, startPoint y: 462, endPoint x: 1369, endPoint y: 339, distance: 122.4
click at [1380, 339] on div "Theme Template Text Questions Media Charts Table" at bounding box center [1418, 296] width 76 height 478
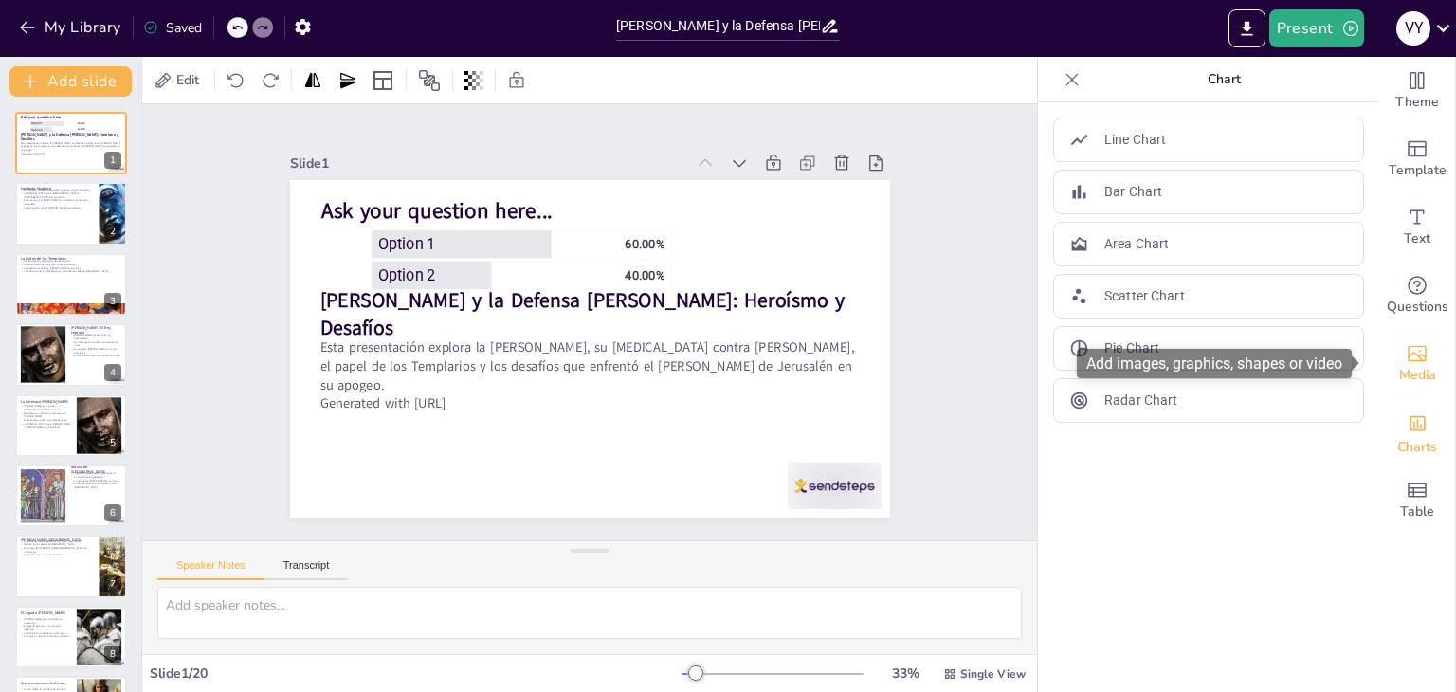
click at [1405, 372] on span "Media" at bounding box center [1418, 375] width 37 height 21
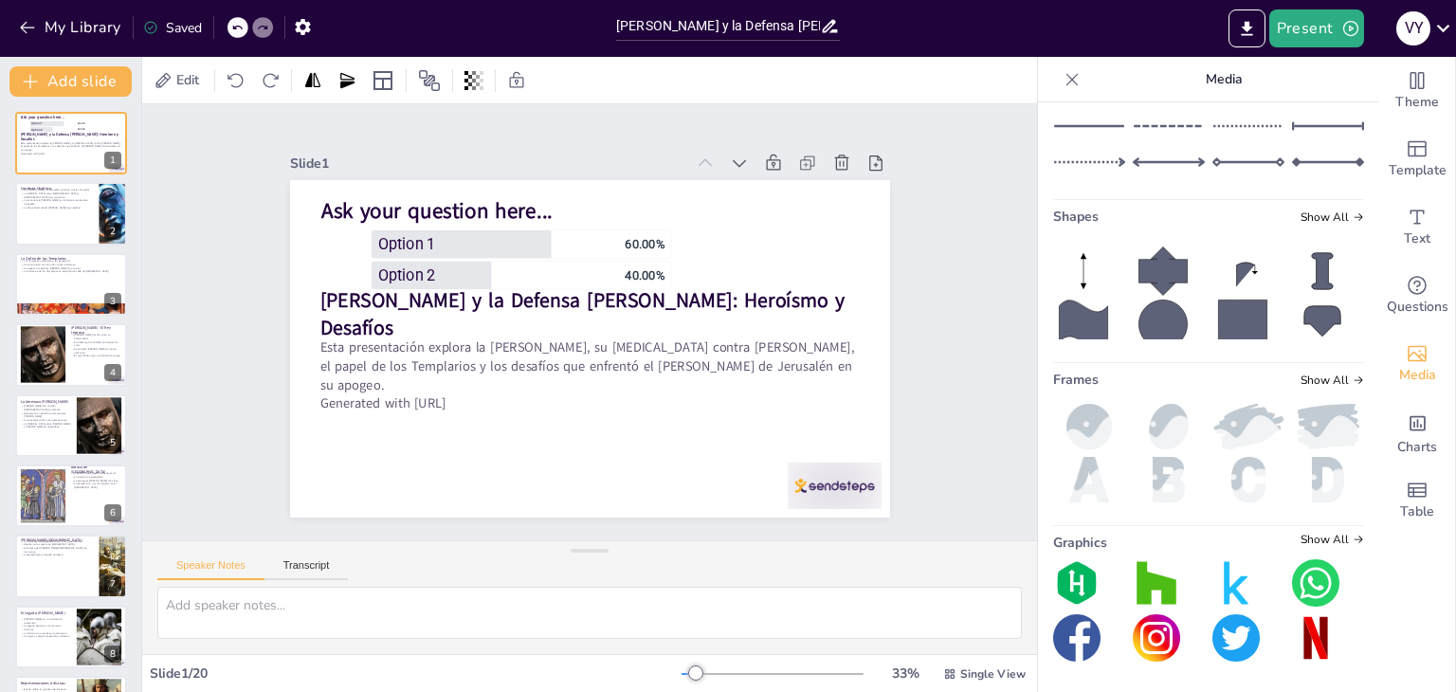
scroll to position [0, 0]
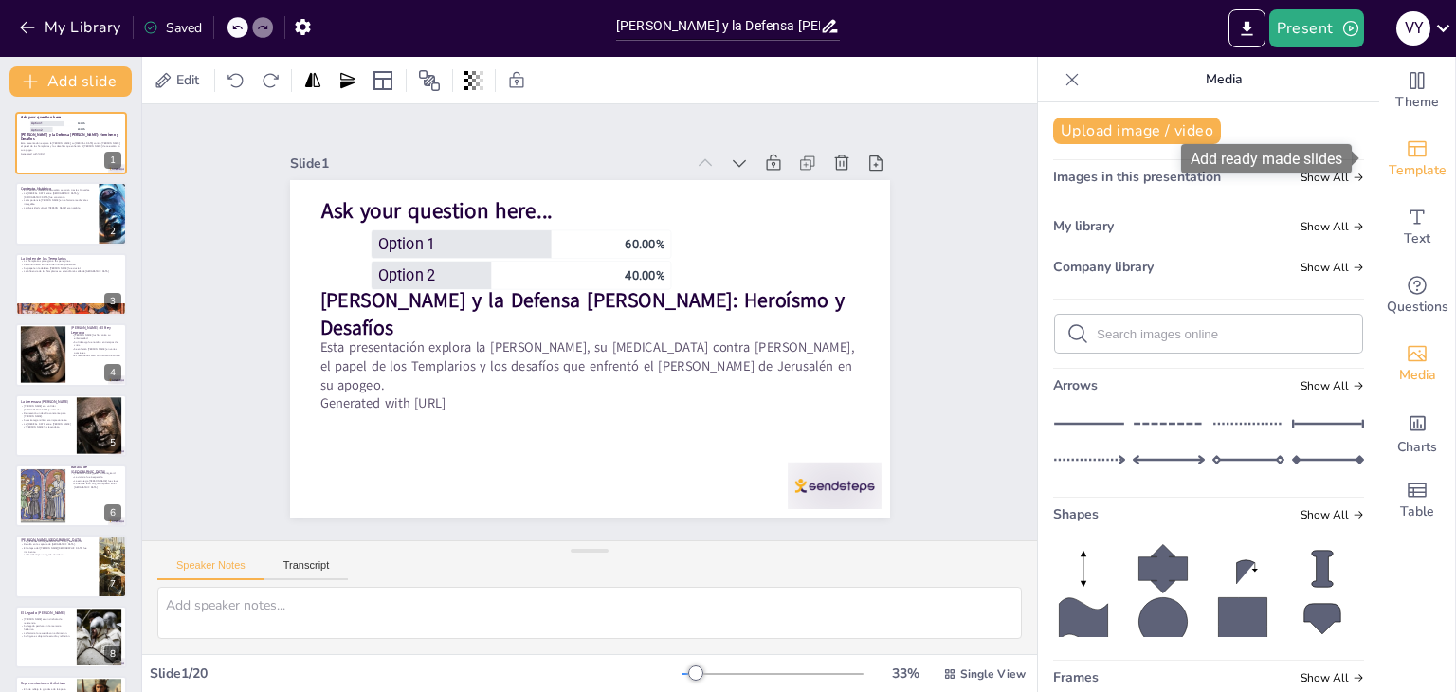
click at [1417, 175] on span "Template" at bounding box center [1418, 170] width 58 height 21
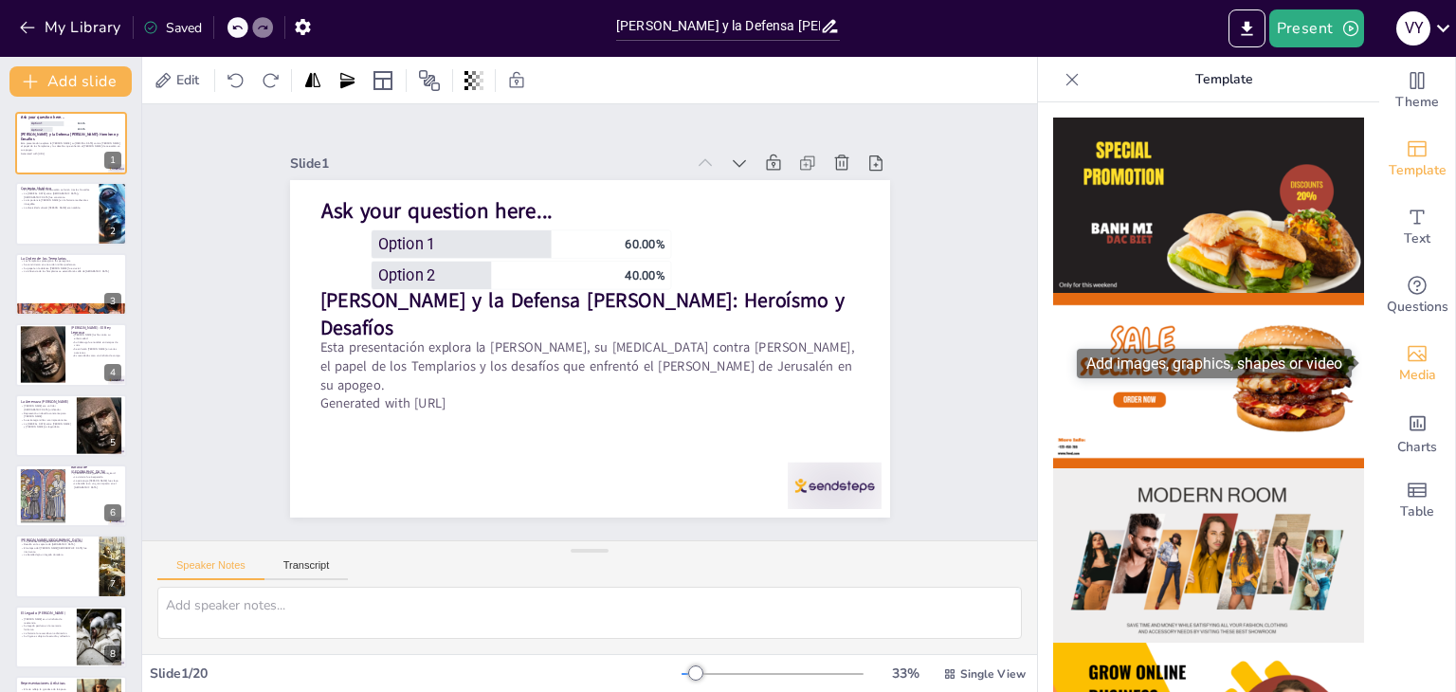
click at [1387, 350] on div "Media" at bounding box center [1418, 364] width 76 height 68
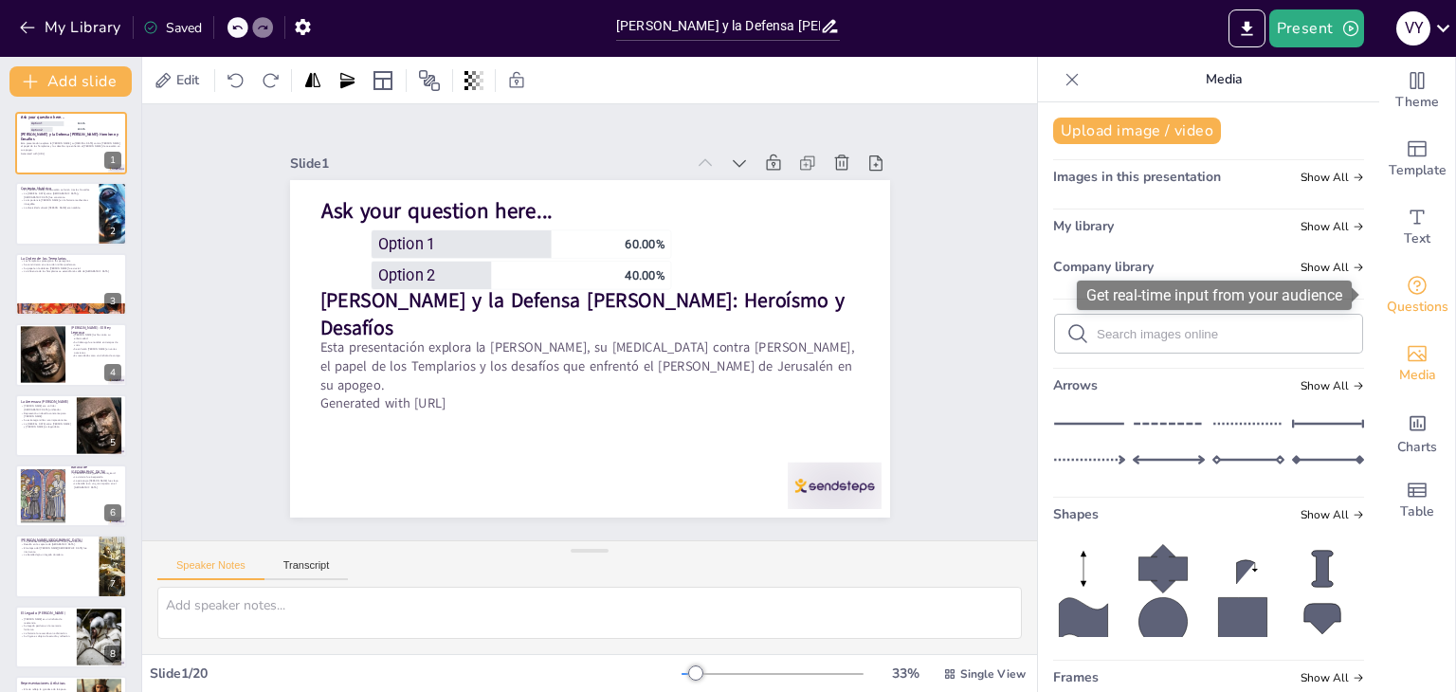
click at [1430, 278] on div "Questions" at bounding box center [1418, 296] width 76 height 68
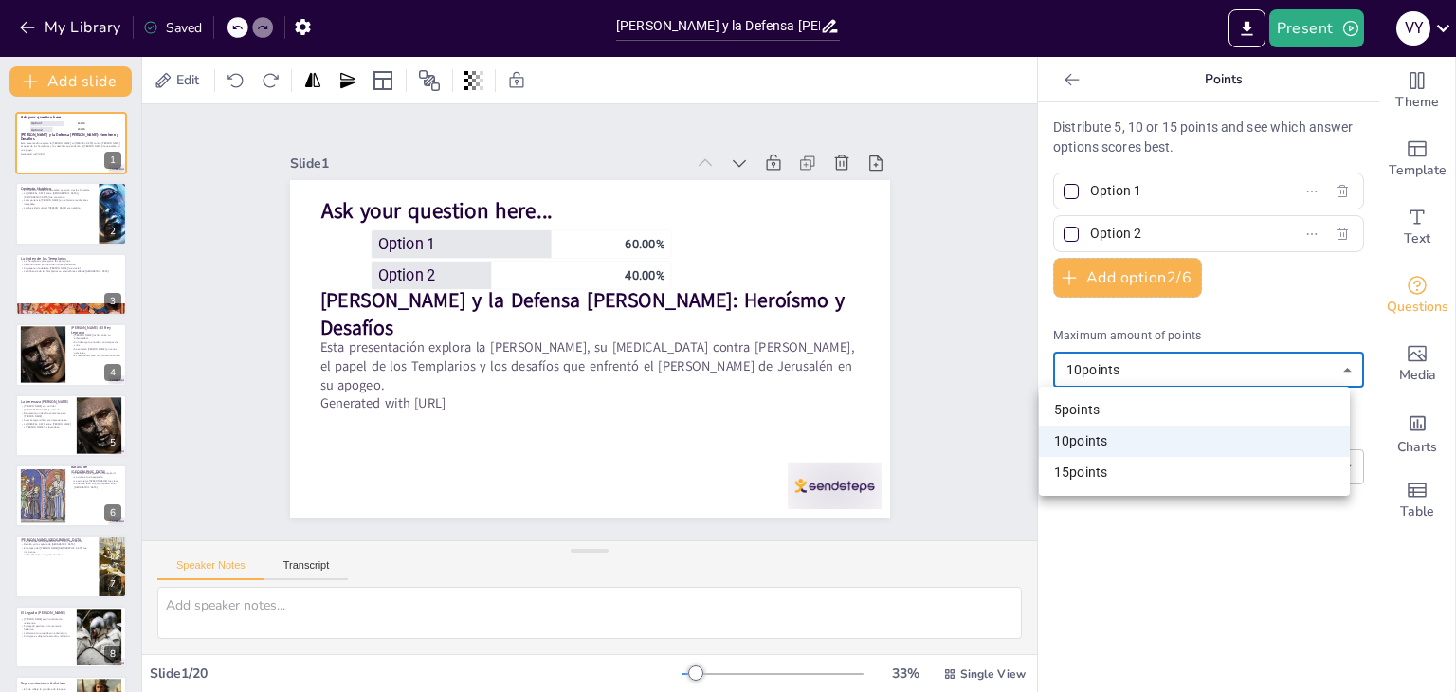
click at [1086, 384] on body "My Library Saved Balduino IV y la Defensa [PERSON_NAME]: Heroísmo y Desafíos Pr…" at bounding box center [728, 346] width 1456 height 692
click at [1086, 384] on div at bounding box center [728, 346] width 1456 height 692
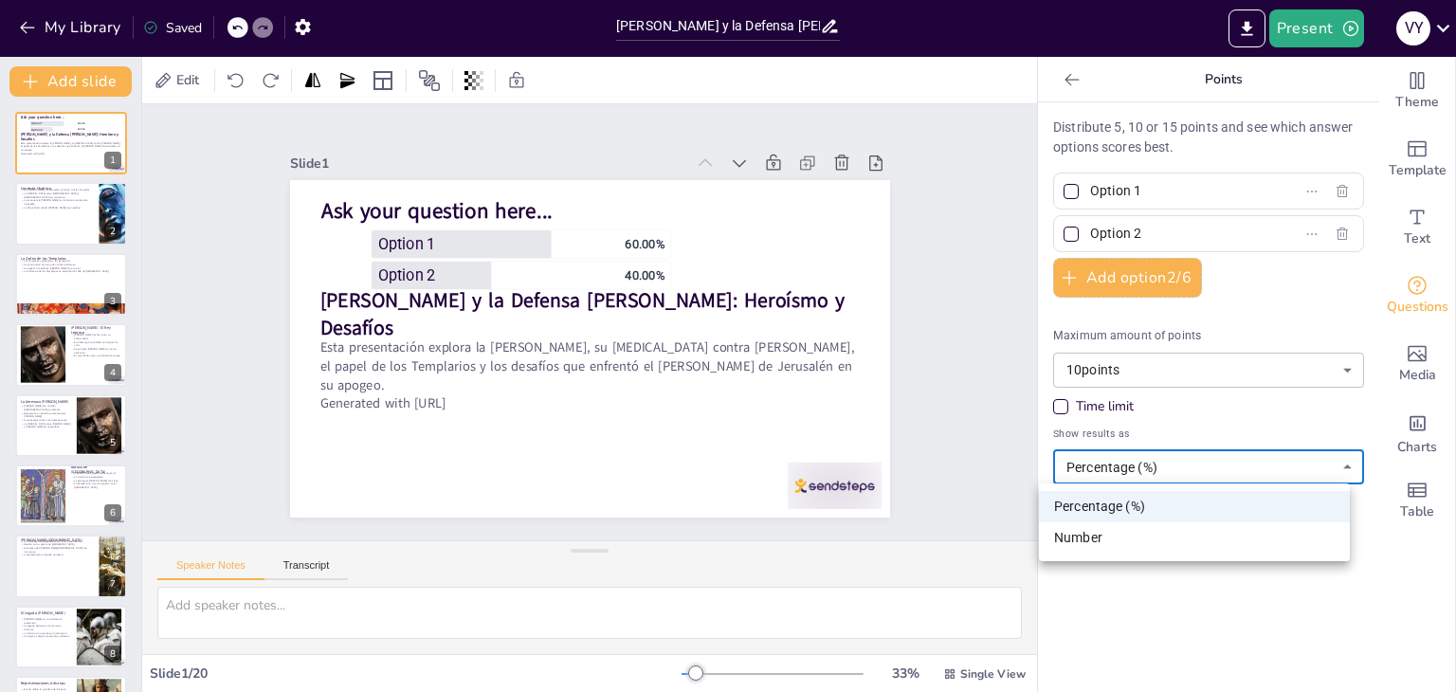
click at [1094, 471] on body "My Library Saved Balduino IV y la Defensa [PERSON_NAME]: Heroísmo y Desafíos Pr…" at bounding box center [728, 346] width 1456 height 692
click at [1094, 471] on div at bounding box center [728, 346] width 1456 height 692
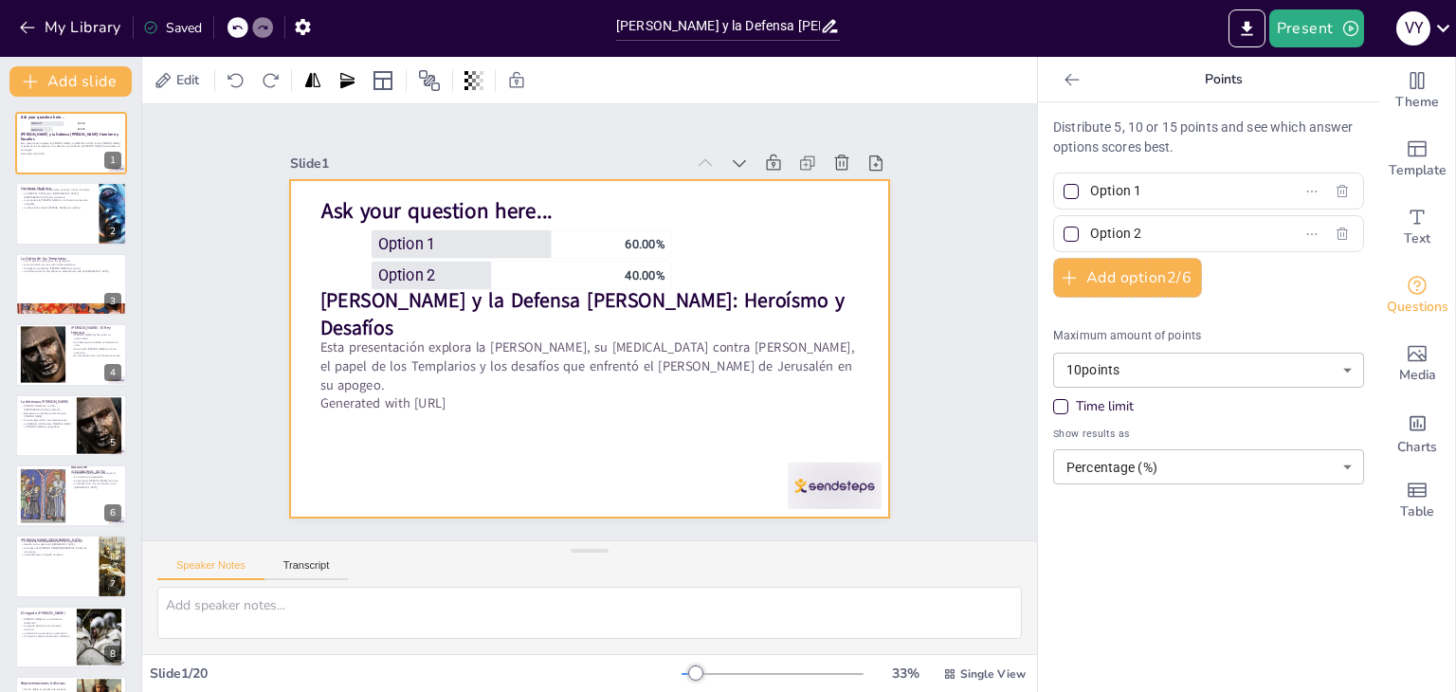
click at [650, 410] on div at bounding box center [581, 348] width 675 height 506
click at [650, 410] on div at bounding box center [584, 347] width 657 height 455
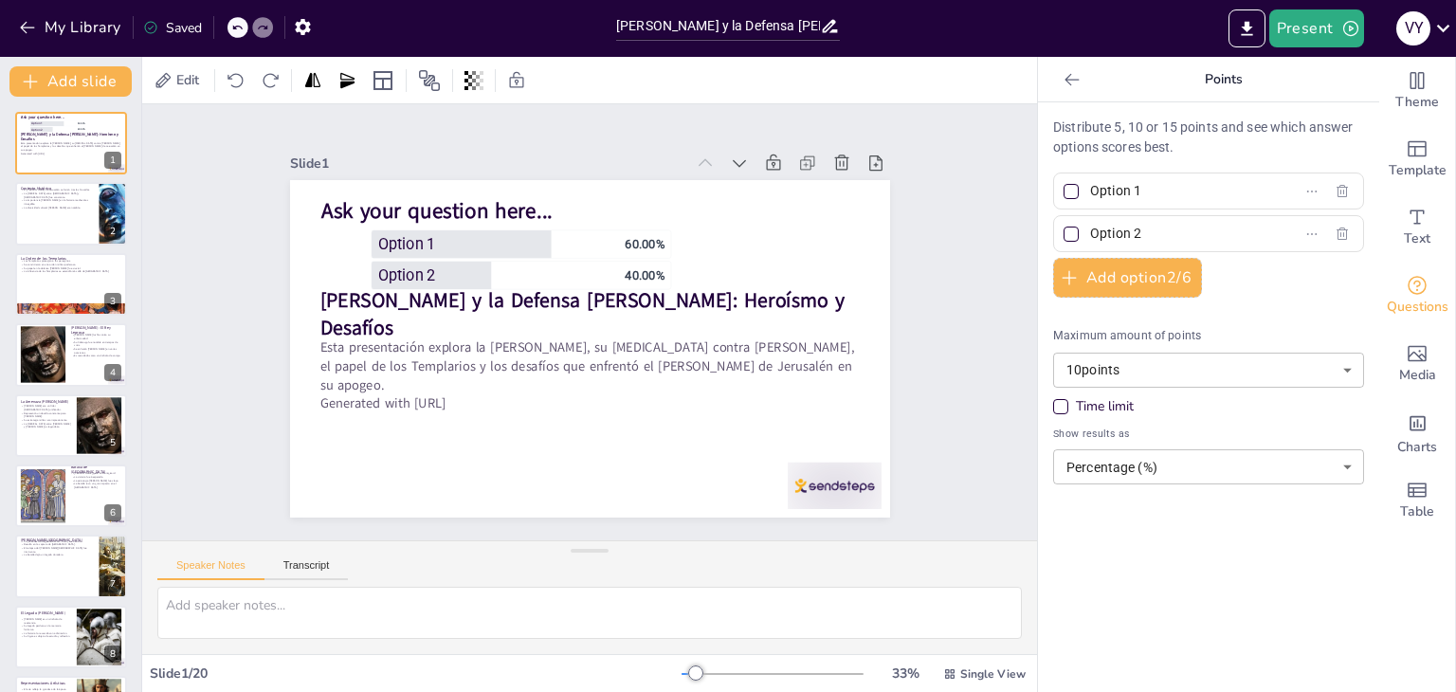
click at [650, 410] on div at bounding box center [576, 345] width 688 height 593
click at [650, 410] on div at bounding box center [587, 349] width 632 height 398
click at [567, 447] on div at bounding box center [579, 346] width 686 height 553
click at [347, 88] on icon at bounding box center [347, 80] width 19 height 19
click at [385, 92] on div at bounding box center [383, 80] width 30 height 30
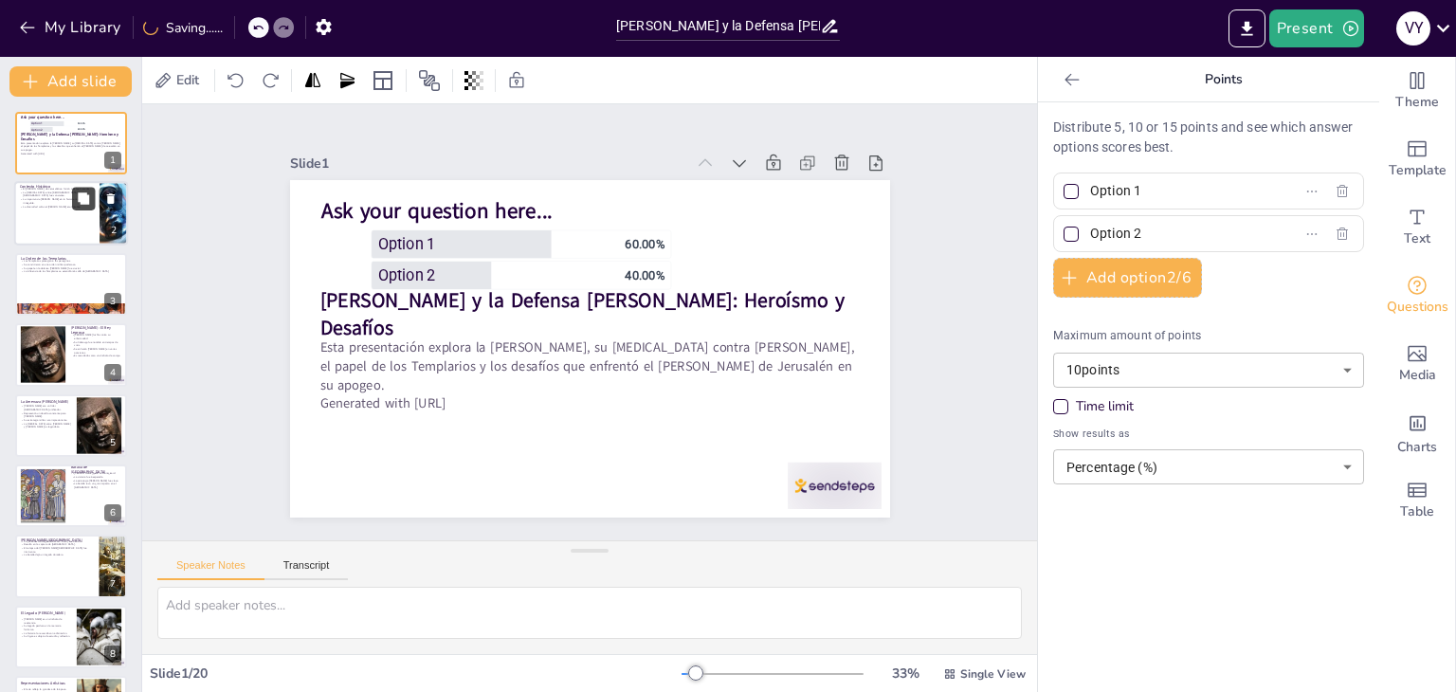
click at [76, 196] on button at bounding box center [83, 199] width 23 height 23
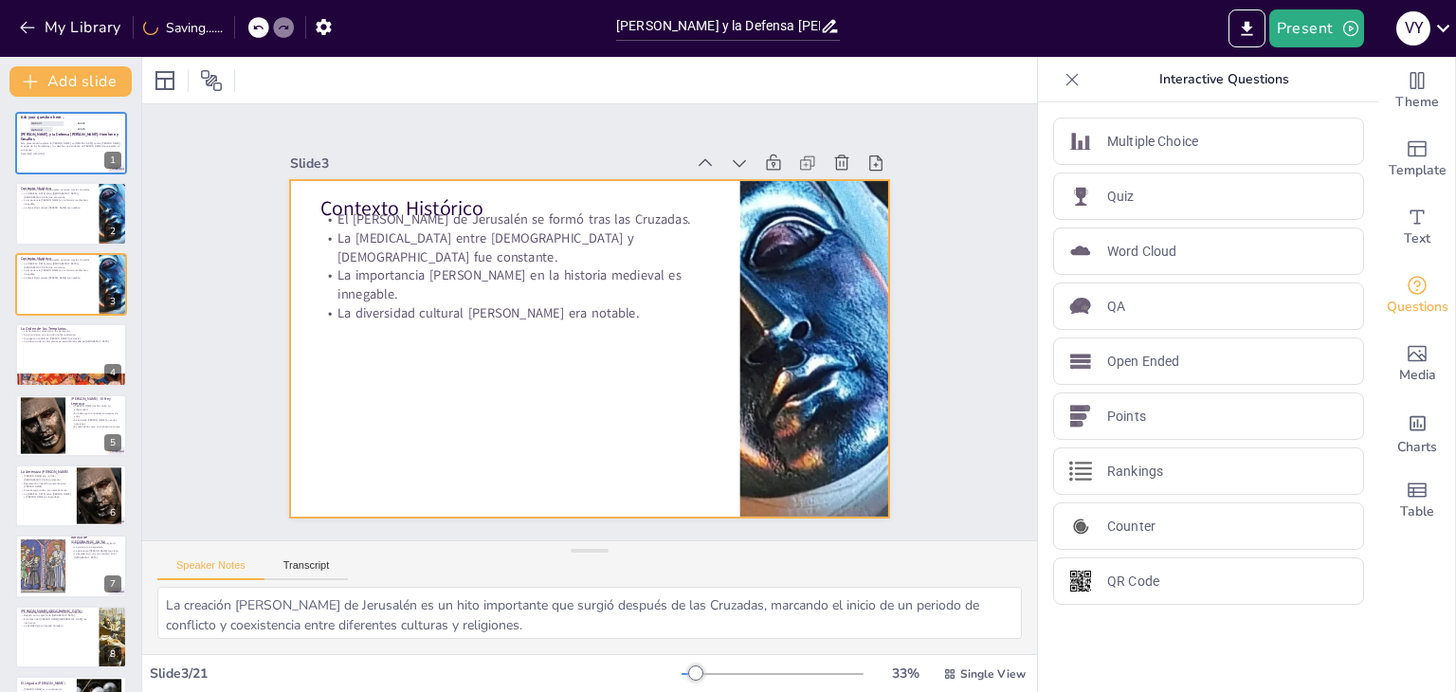
click at [485, 310] on div at bounding box center [587, 349] width 632 height 398
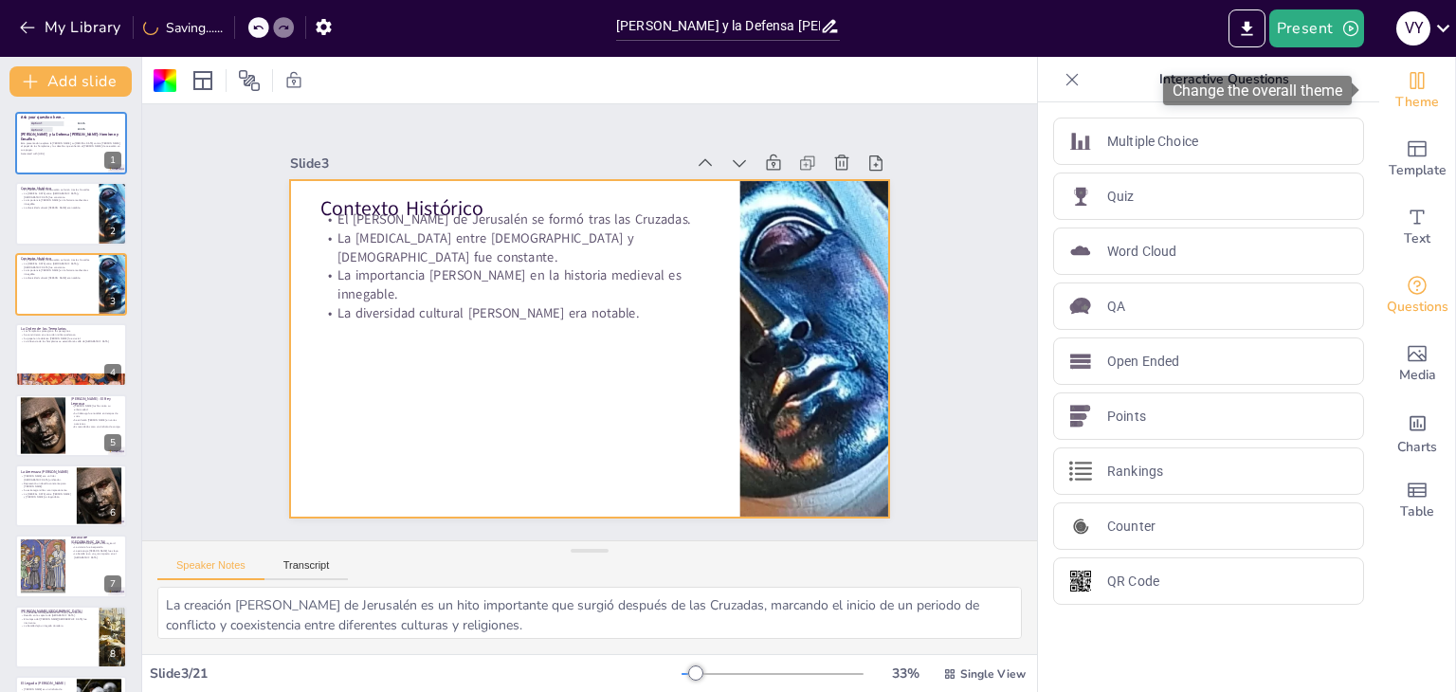
click at [1396, 95] on span "Theme" at bounding box center [1418, 102] width 44 height 21
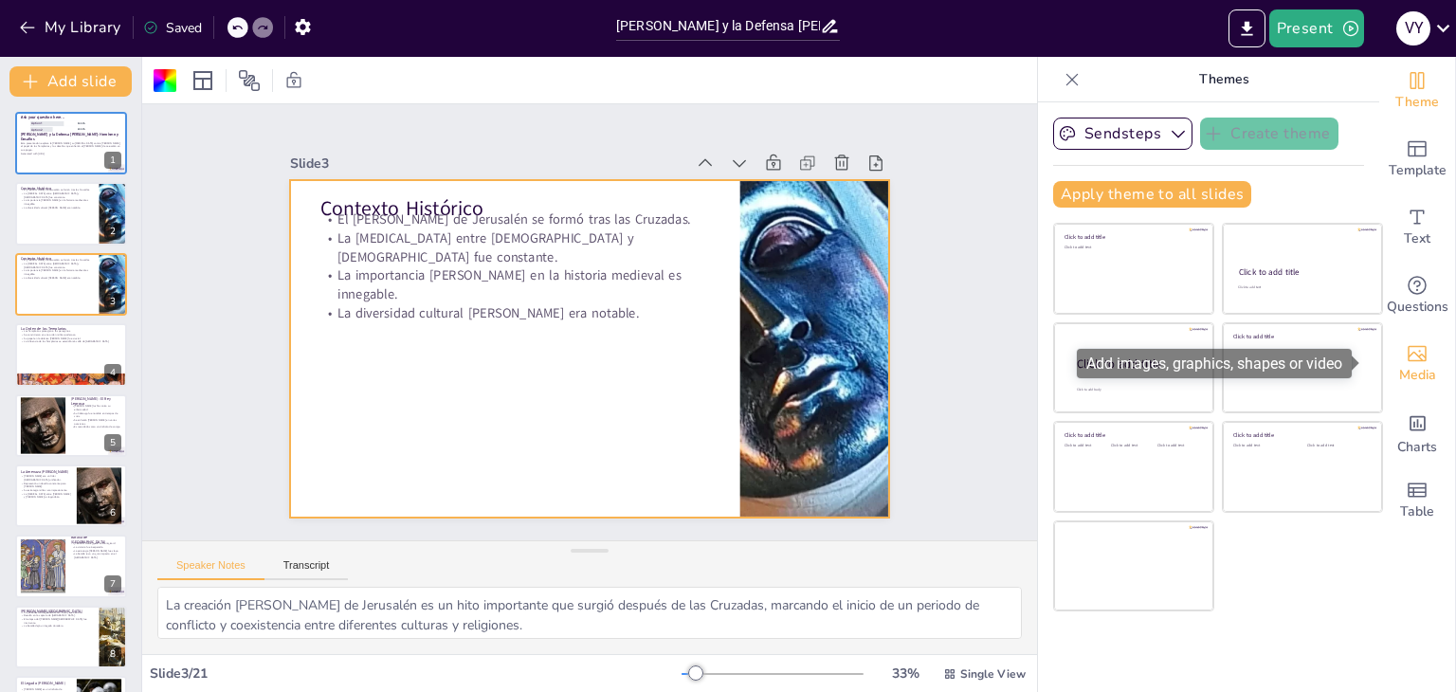
click at [1400, 373] on span "Media" at bounding box center [1418, 375] width 37 height 21
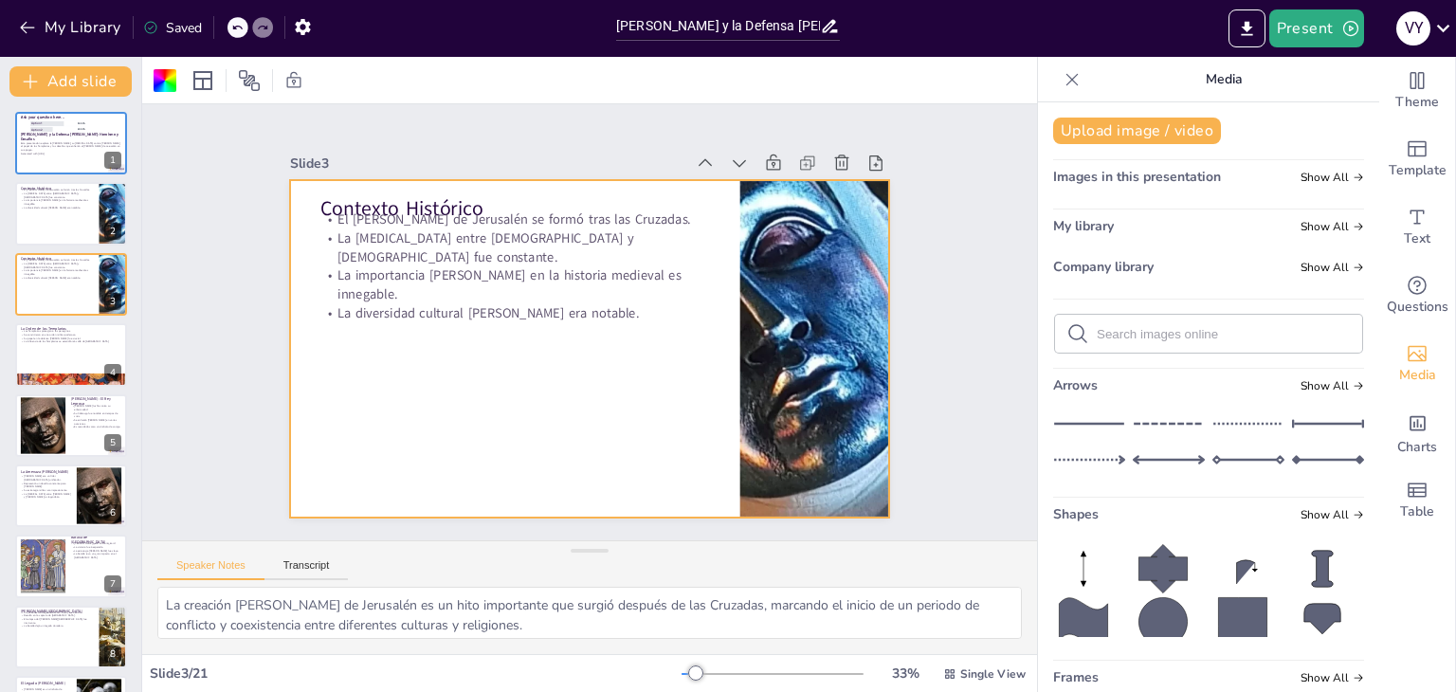
click at [1105, 204] on div "Upload image / video Images in this presentation Show All My library Show All C…" at bounding box center [1208, 397] width 341 height 590
click at [1301, 174] on span "Show All" at bounding box center [1333, 177] width 64 height 13
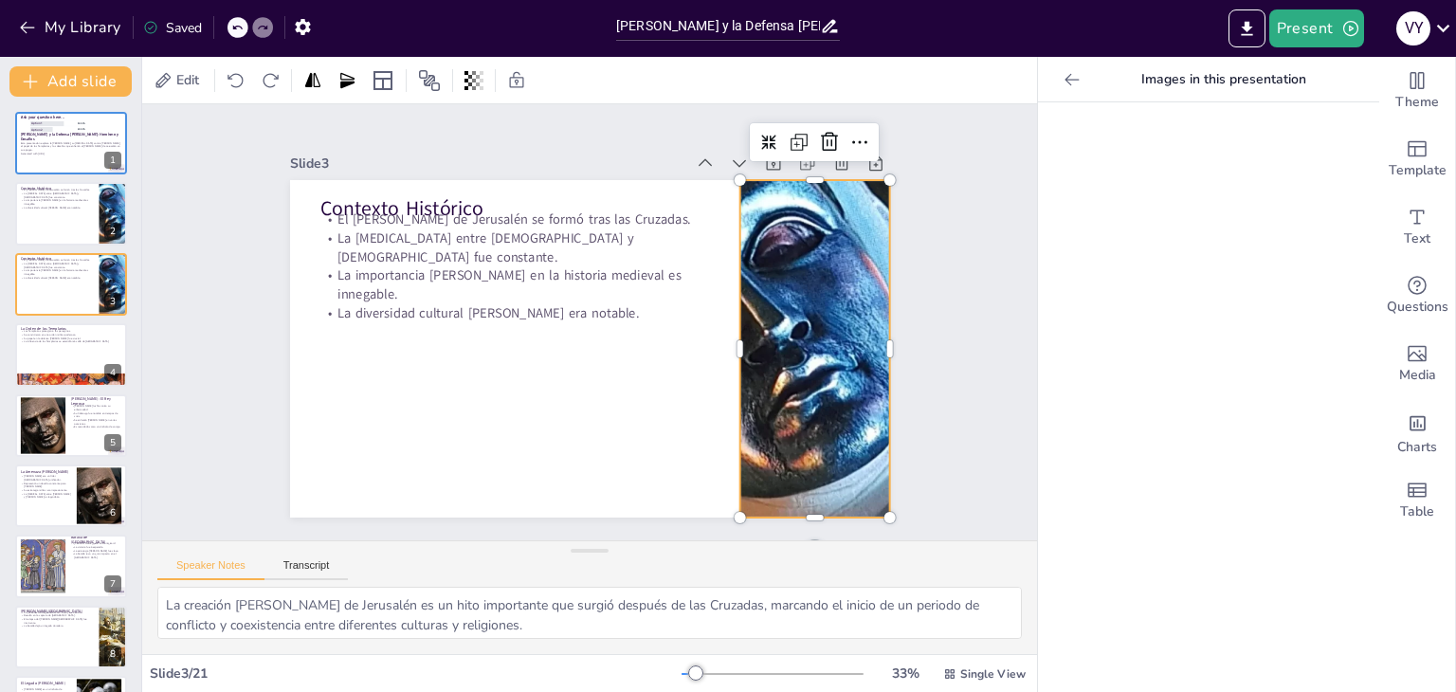
click at [783, 392] on div at bounding box center [810, 372] width 371 height 371
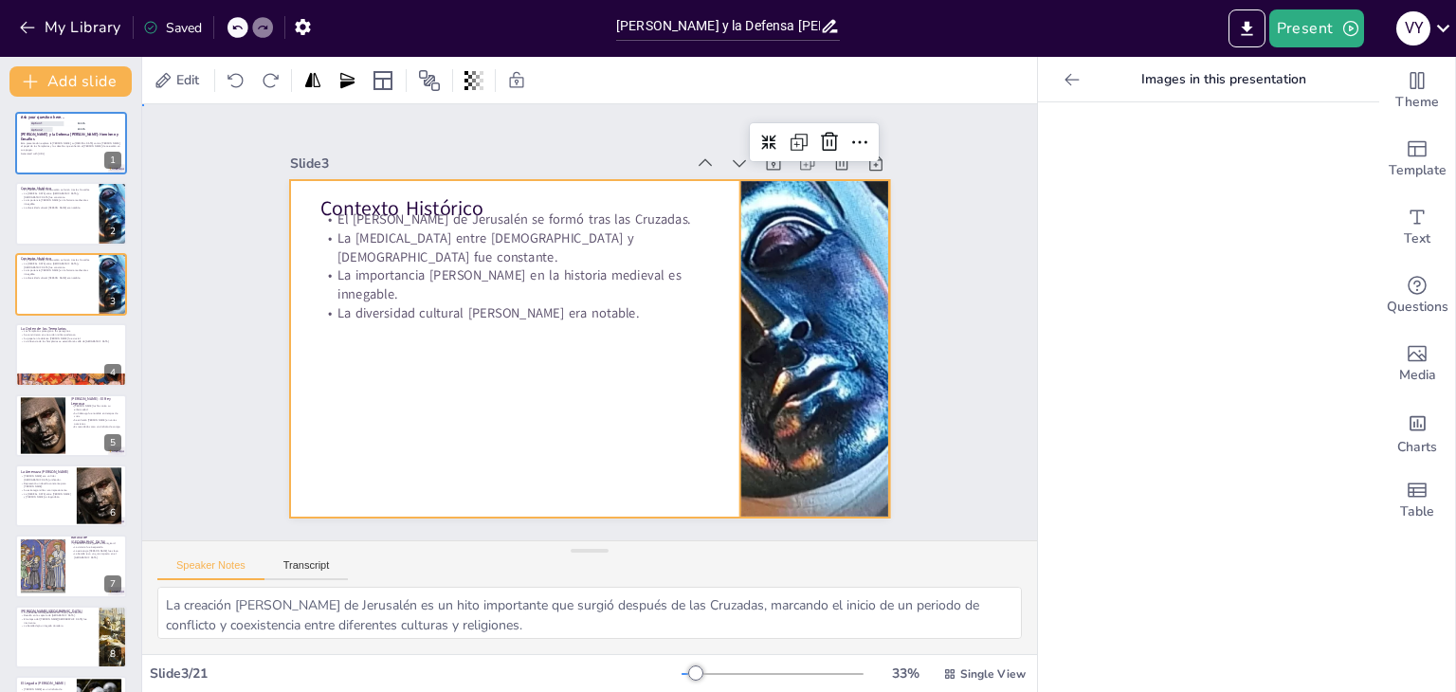
click at [665, 389] on div at bounding box center [581, 348] width 675 height 506
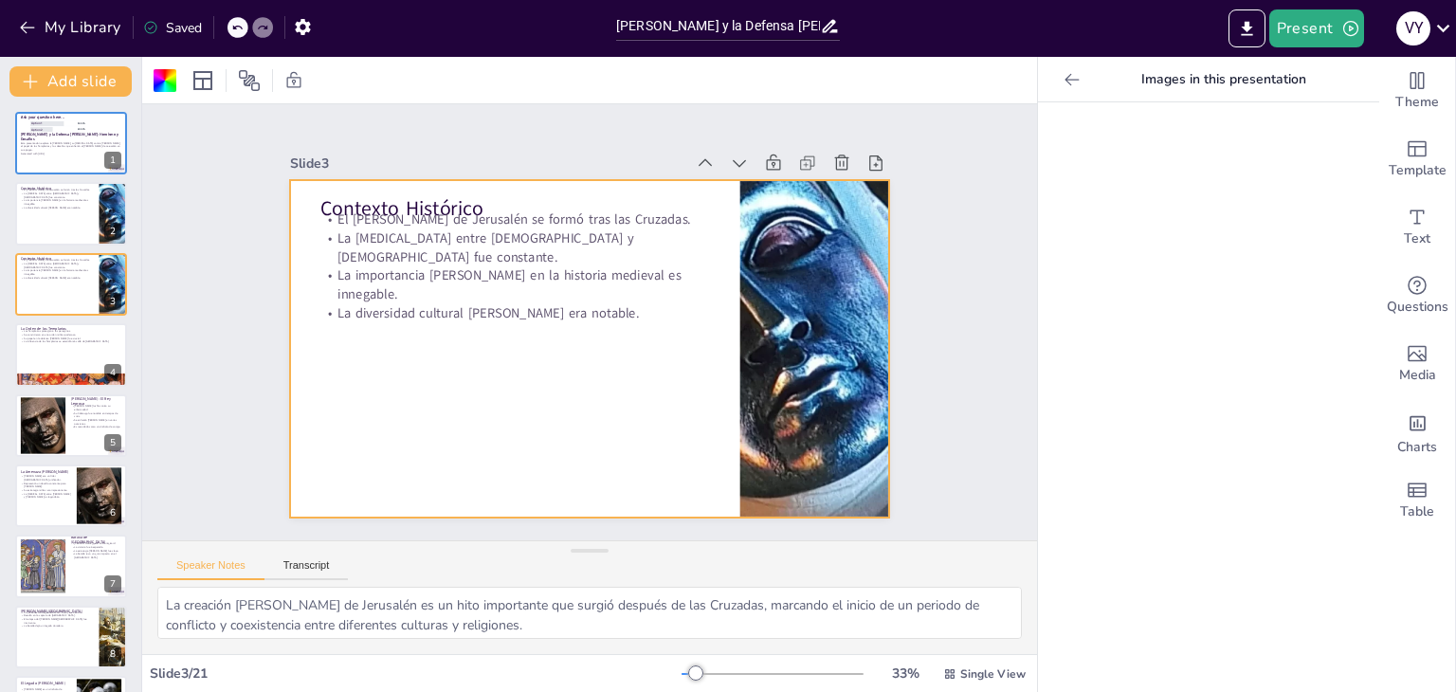
click at [1114, 418] on div at bounding box center [1208, 397] width 341 height 590
click at [750, 23] on input "[PERSON_NAME] y la Defensa [PERSON_NAME]: Heroísmo y Desafíos" at bounding box center [718, 25] width 204 height 27
